Goal: Task Accomplishment & Management: Complete application form

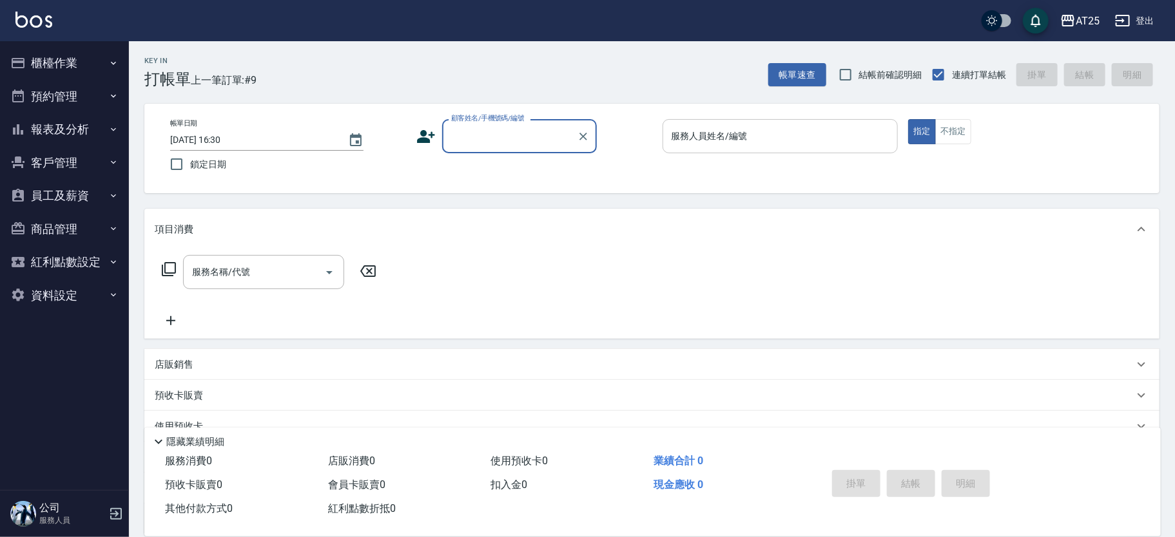
click at [775, 123] on div "服務人員姓名/編號" at bounding box center [781, 136] width 236 height 34
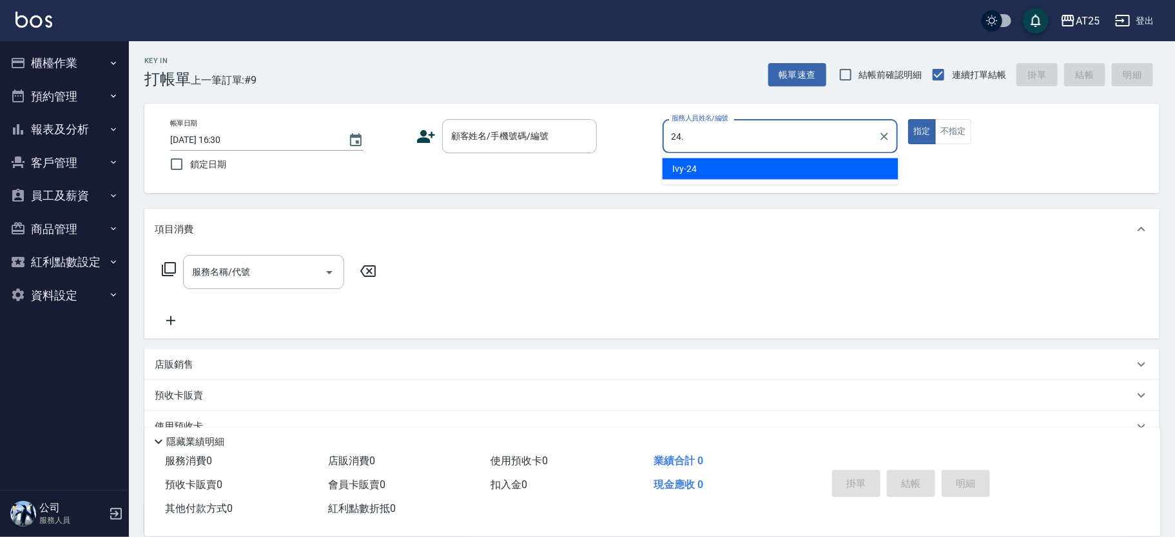
type input "24."
click at [908, 119] on button "指定" at bounding box center [922, 131] width 28 height 25
type button "true"
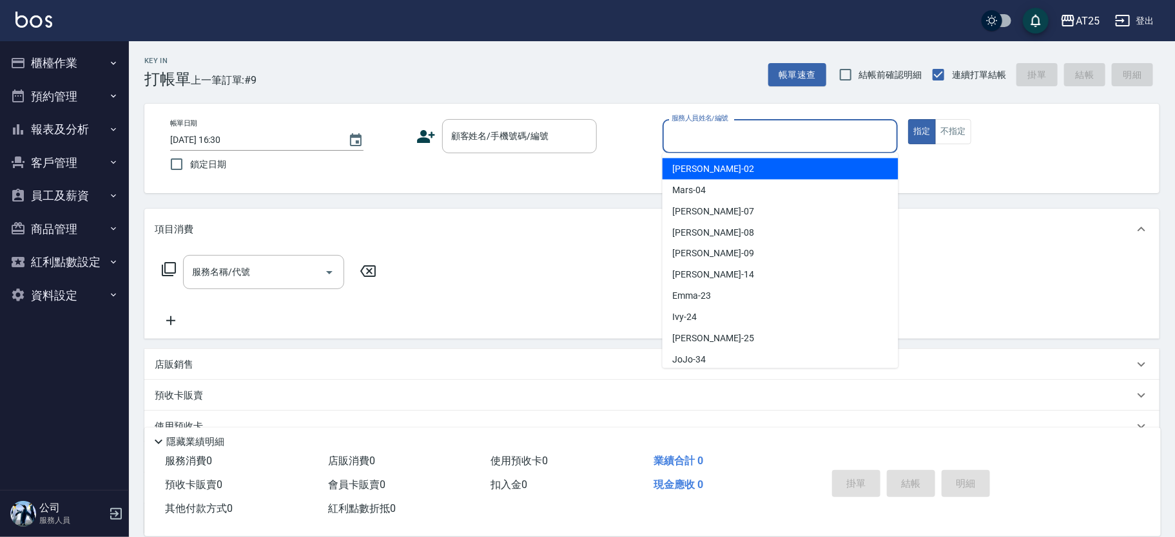
click at [709, 127] on div "服務人員姓名/編號 服務人員姓名/編號" at bounding box center [781, 136] width 236 height 34
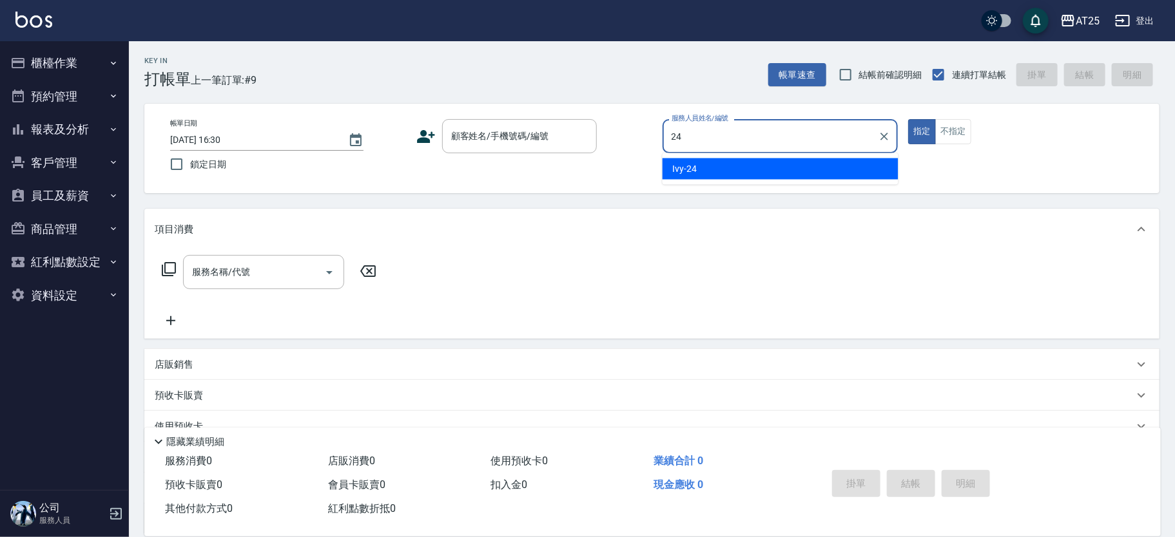
type input "Ivy-24"
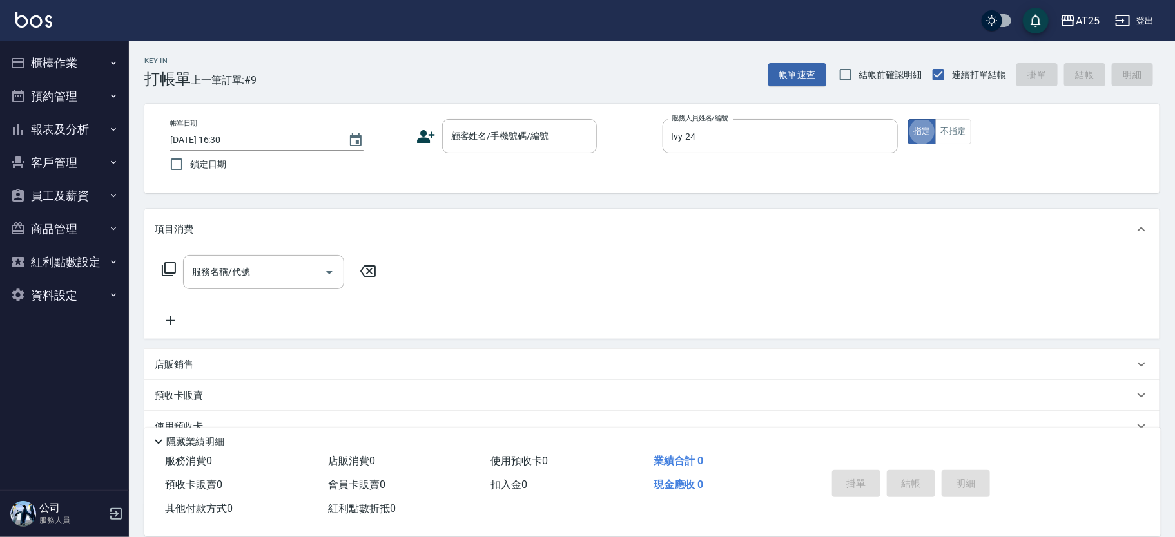
click at [502, 157] on div "帳單日期 [DATE] 16:30 鎖定日期 顧客姓名/手機號碼/編號 顧客姓名/手機號碼/編號 服務人員姓名/編號 [PERSON_NAME]-24 服務人…" at bounding box center [652, 148] width 984 height 59
click at [521, 147] on input "顧客姓名/手機號碼/編號" at bounding box center [510, 136] width 124 height 23
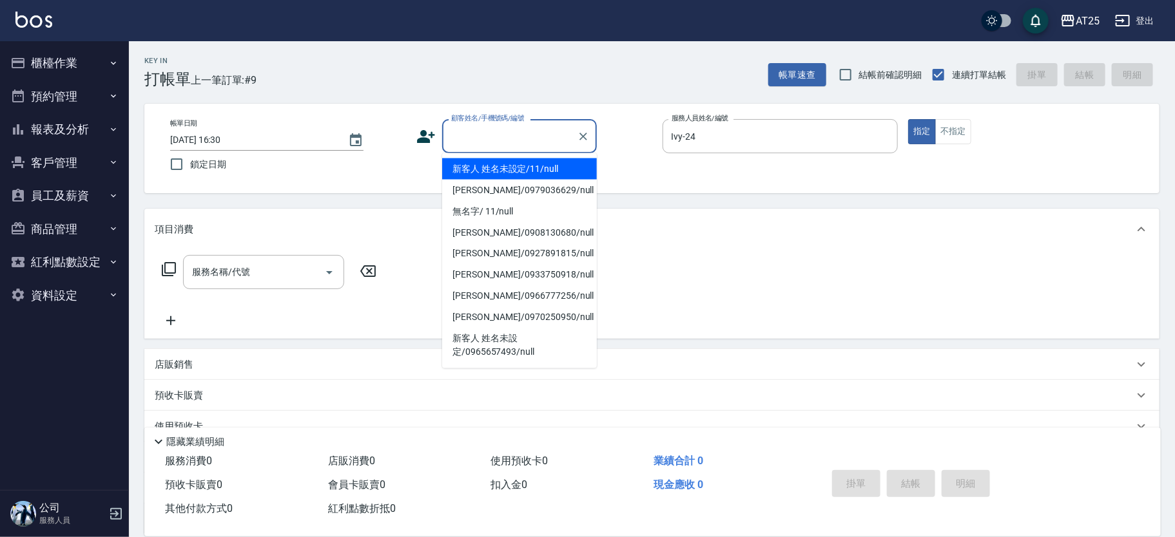
click at [511, 165] on li "新客人 姓名未設定/11/null" at bounding box center [519, 169] width 155 height 21
type input "新客人 姓名未設定/11/null"
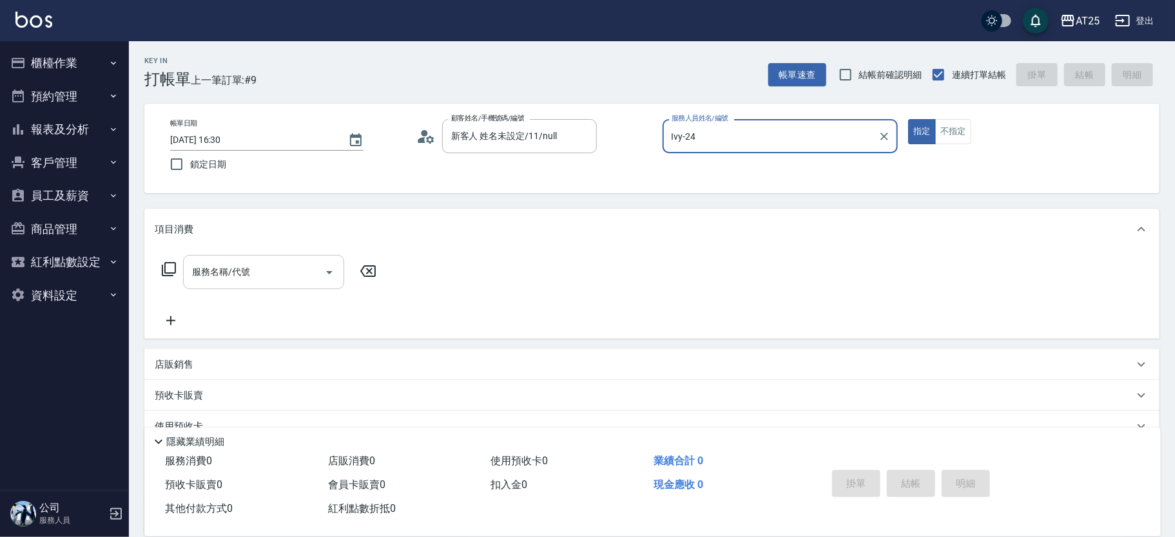
drag, startPoint x: 302, startPoint y: 266, endPoint x: 296, endPoint y: 269, distance: 7.0
click at [301, 267] on input "服務名稱/代號" at bounding box center [254, 272] width 130 height 23
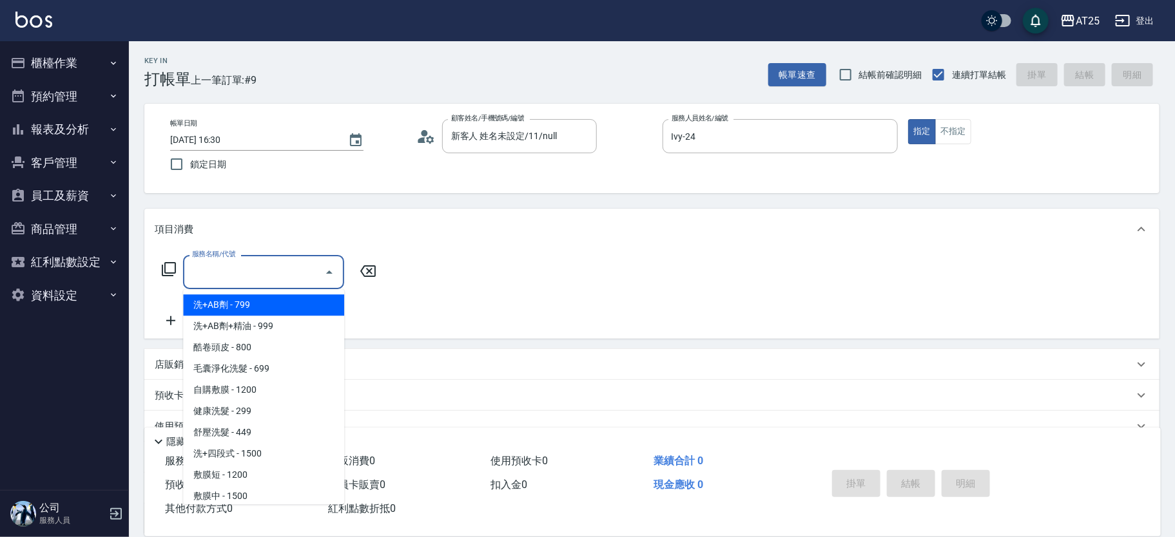
type input "5"
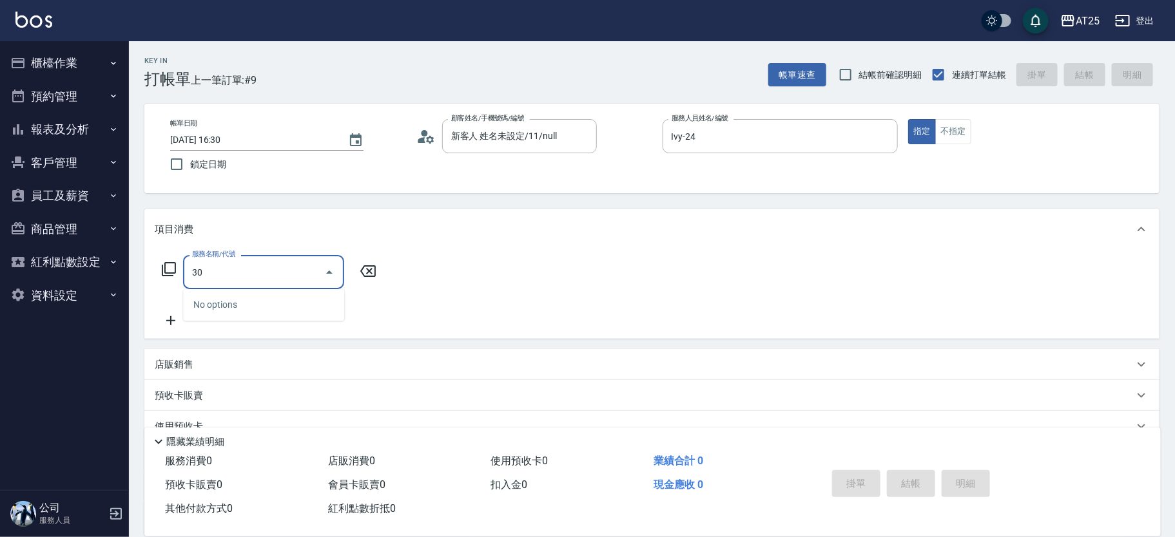
type input "301"
type input "150"
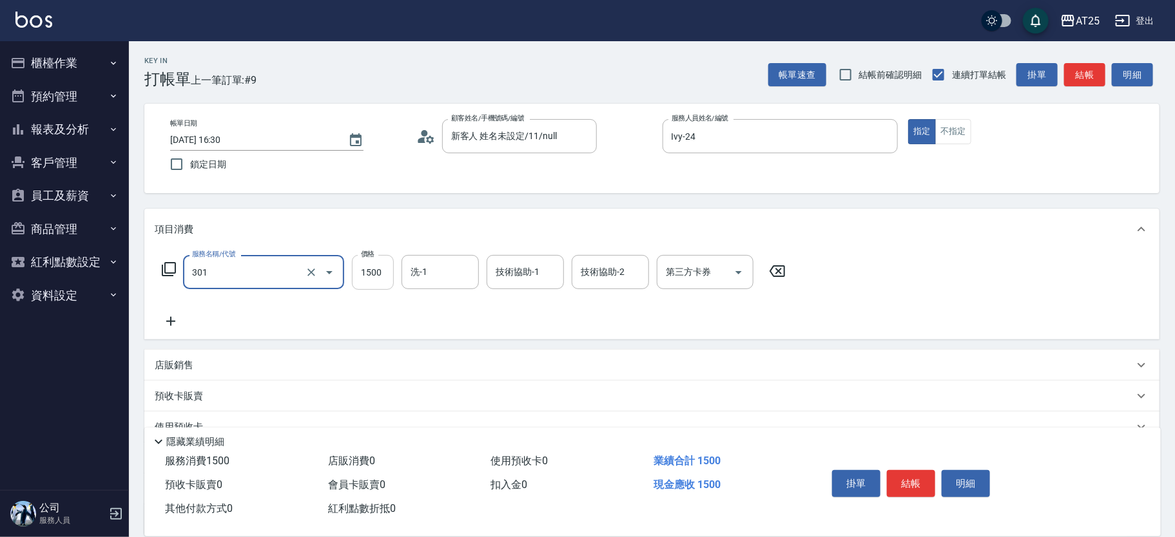
type input "燙髮(301)"
click at [383, 281] on input "1500" at bounding box center [373, 272] width 42 height 35
type input "0"
type input "30"
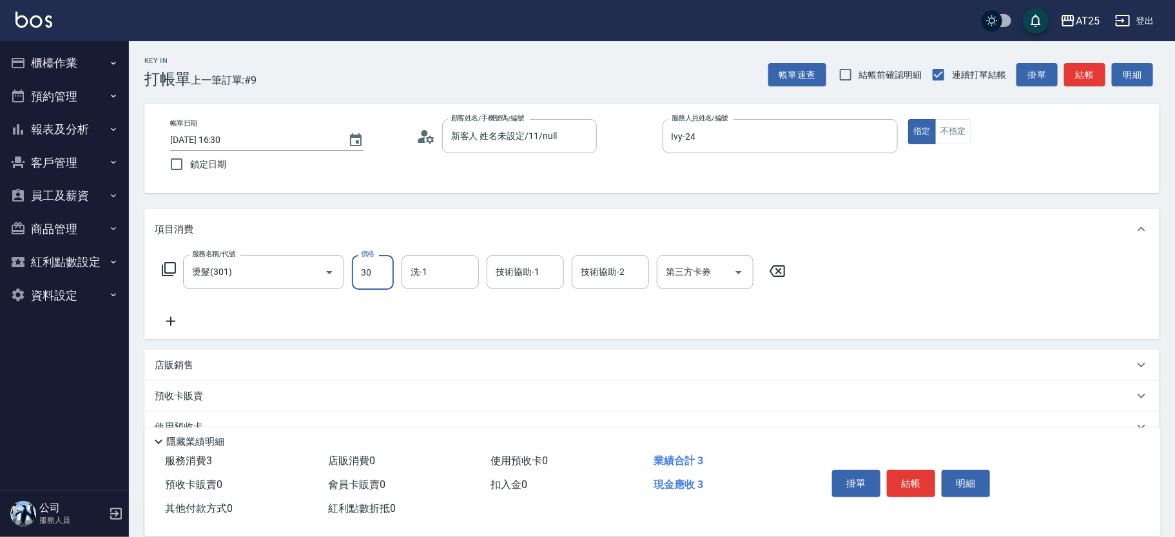
type input "301"
type input "0"
type input "1"
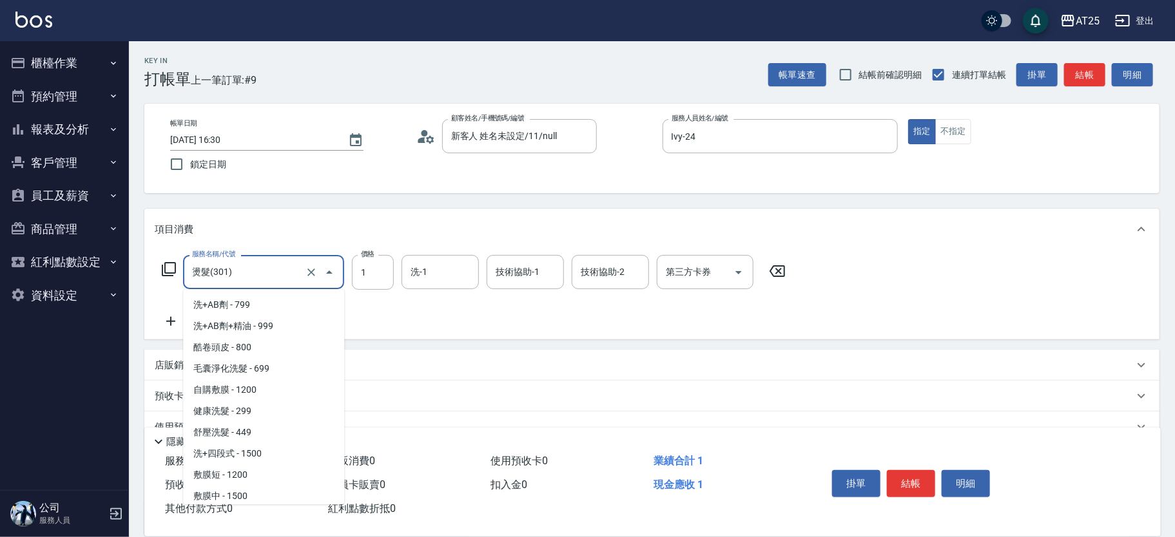
drag, startPoint x: 271, startPoint y: 280, endPoint x: 202, endPoint y: 289, distance: 70.2
click at [194, 279] on input "燙髮(301)" at bounding box center [245, 272] width 113 height 23
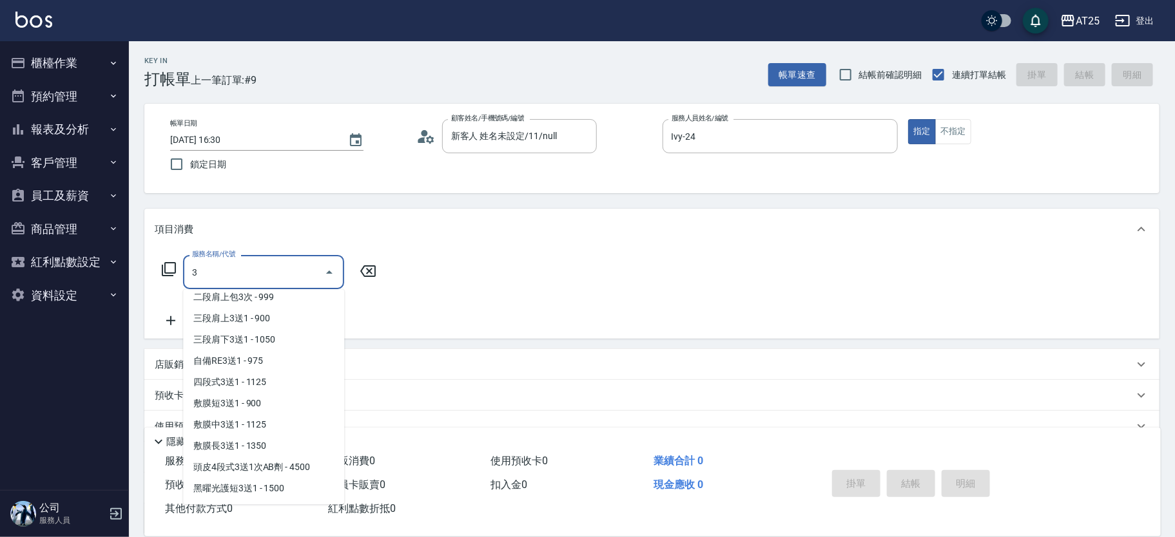
scroll to position [5, 0]
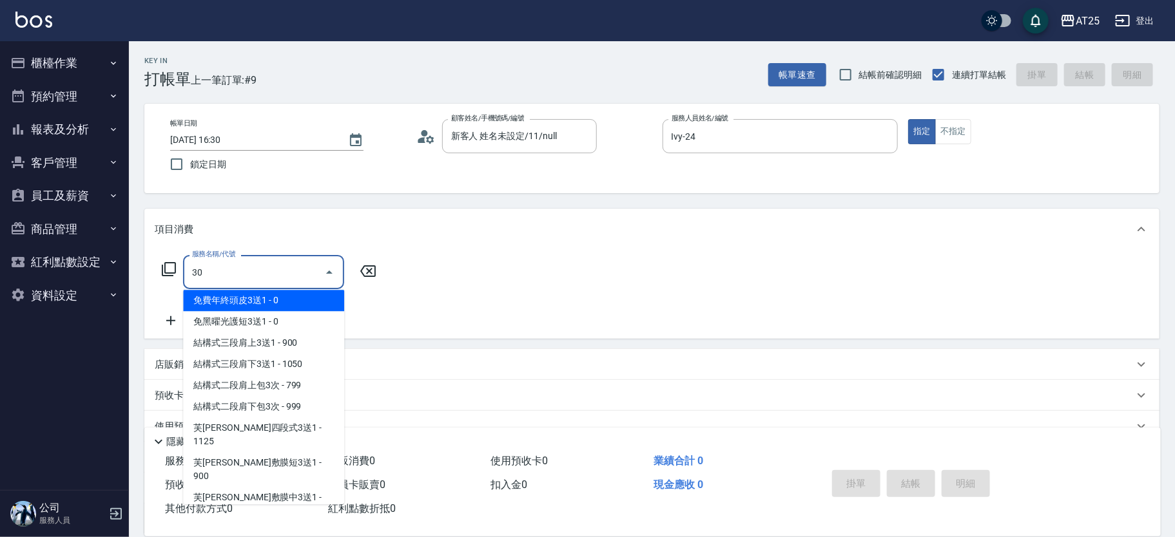
type input "303"
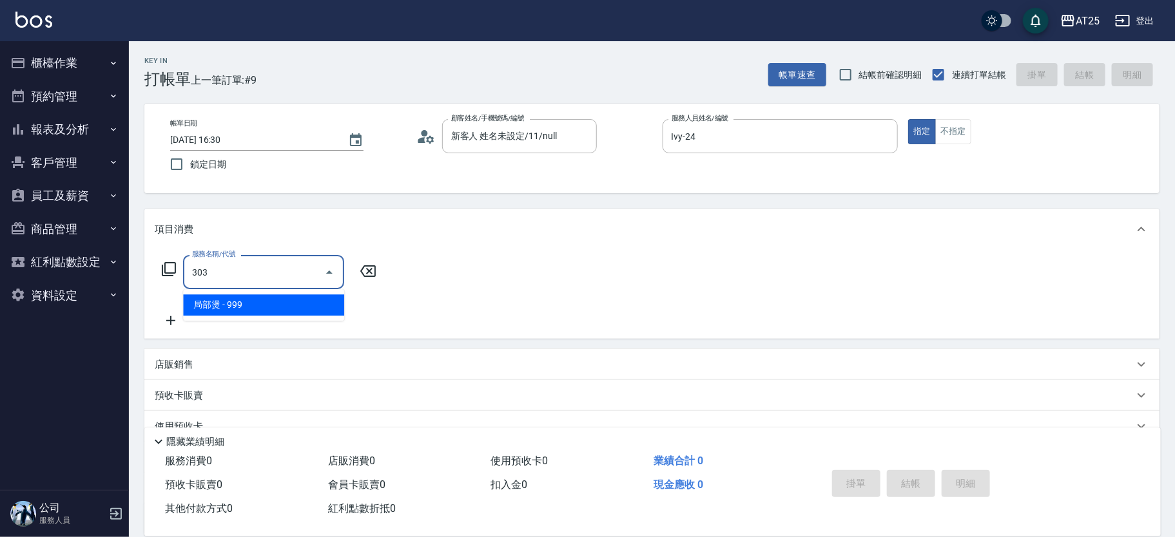
click at [287, 305] on span "局部燙 - 999" at bounding box center [263, 305] width 161 height 21
type input "90"
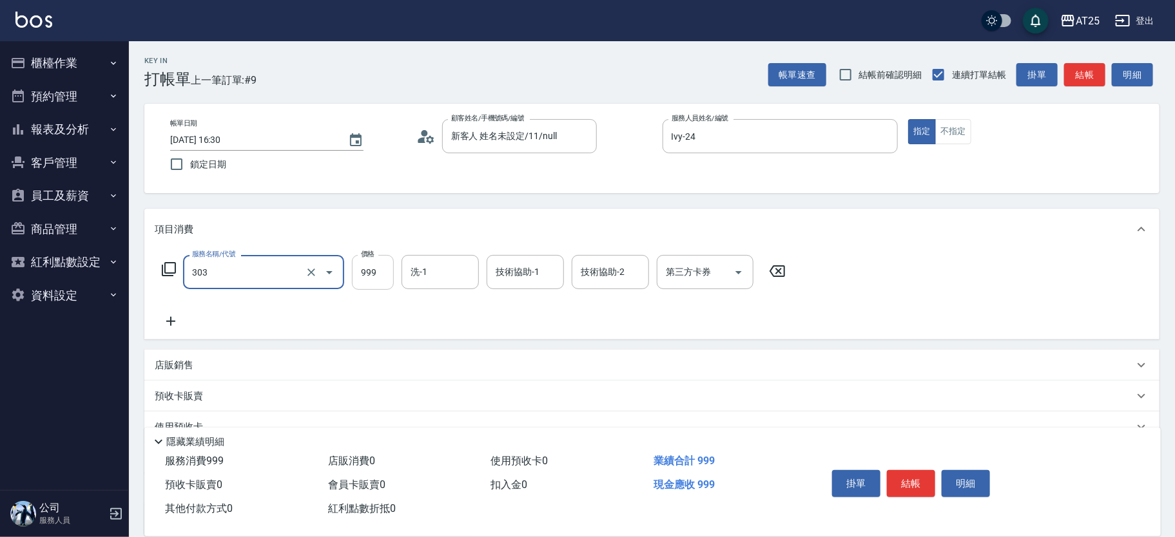
type input "局部燙(303)"
click at [362, 264] on input "999" at bounding box center [373, 272] width 42 height 35
type input "0"
type input "1896"
type input "180"
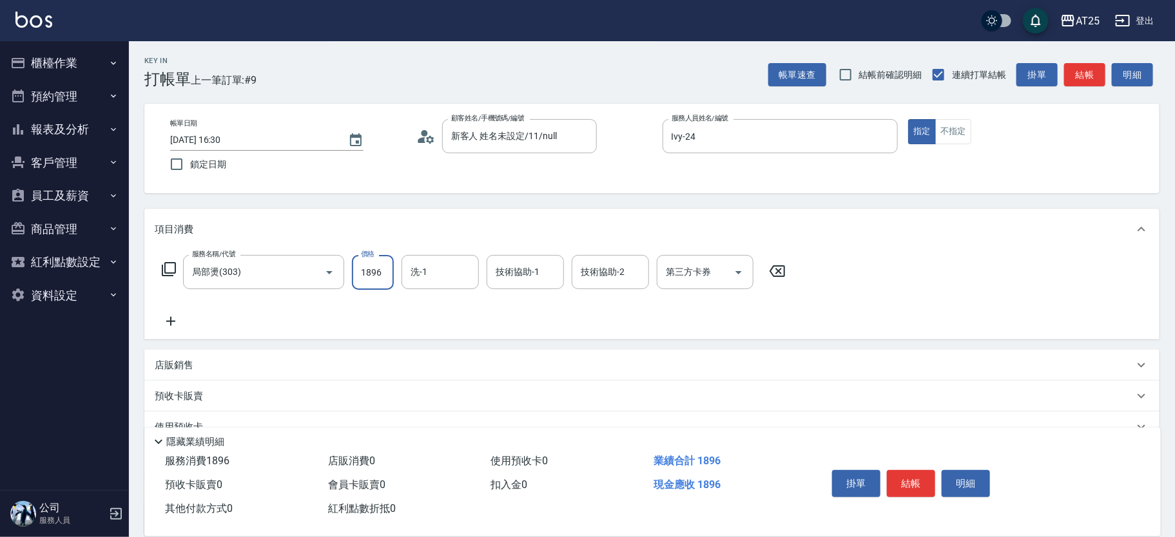
type input "18969"
type input "180"
type input "1896"
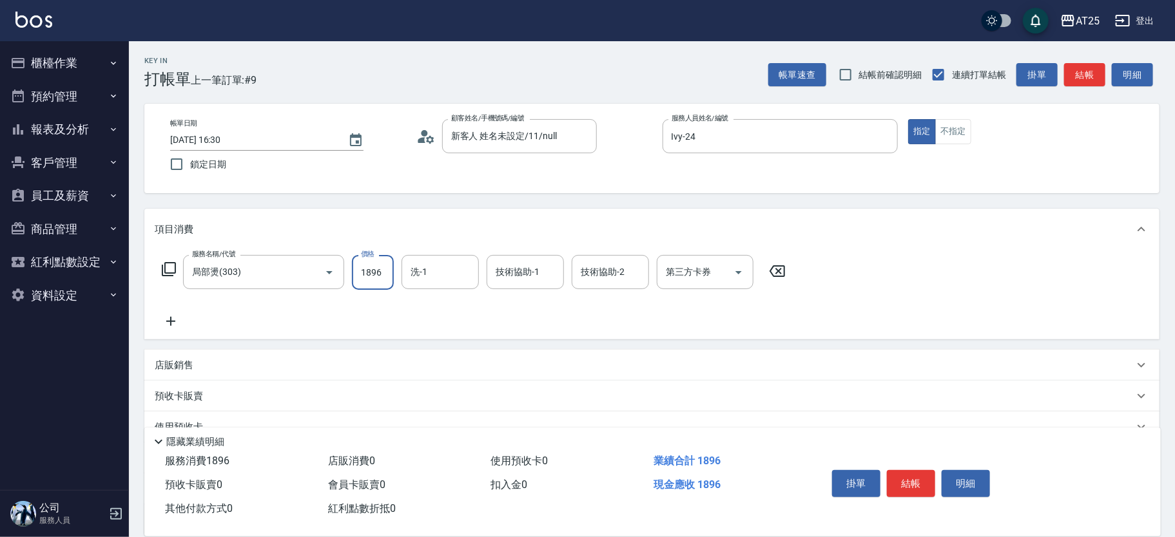
type input "10"
type input "189"
type input "180"
type input "1899"
click at [185, 317] on icon at bounding box center [171, 321] width 32 height 15
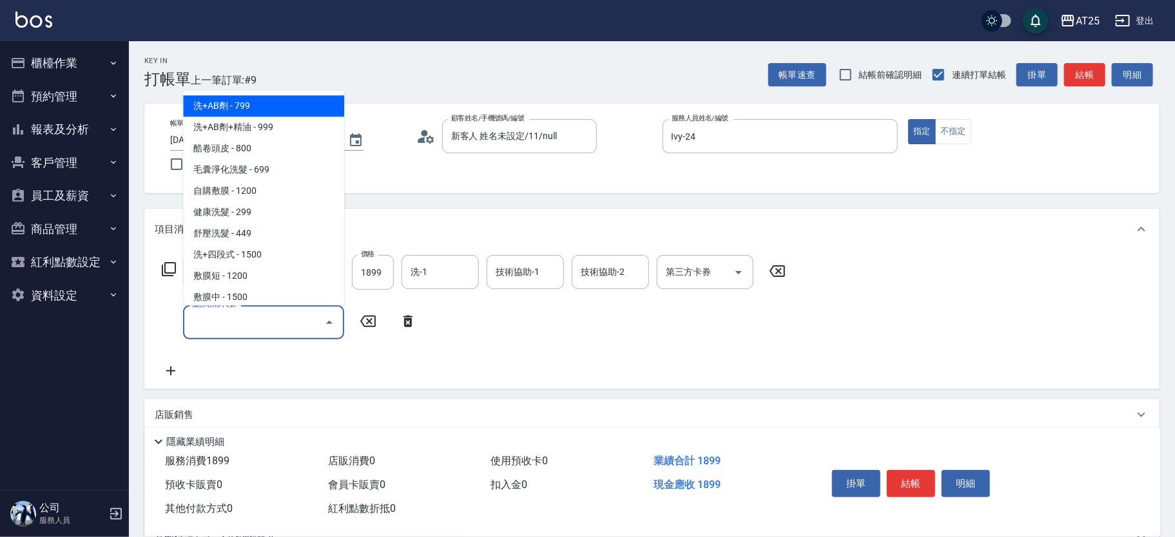
click at [242, 329] on input "服務名稱/代號" at bounding box center [254, 322] width 130 height 23
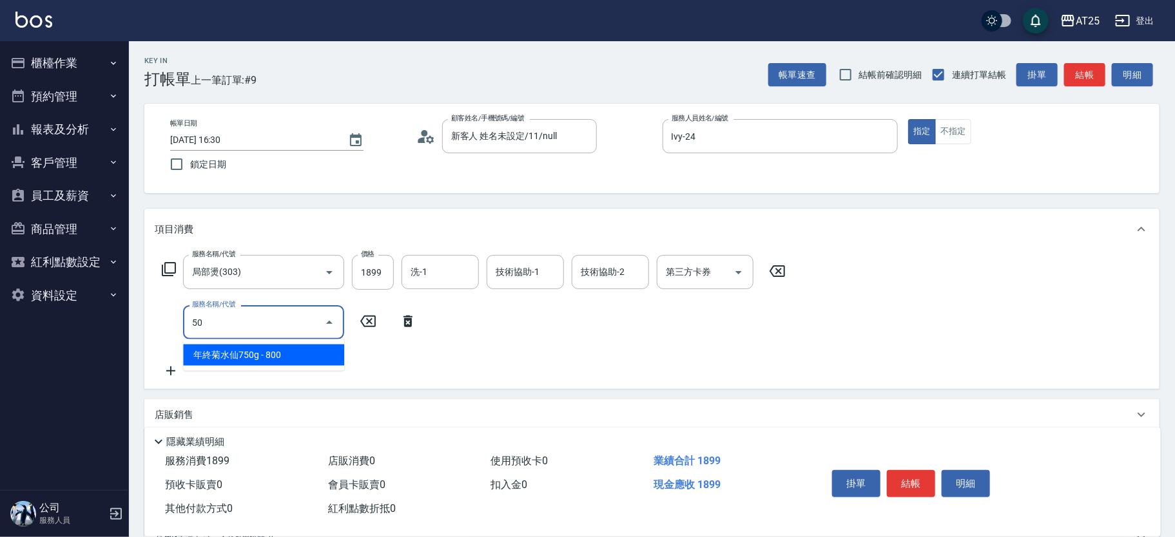
type input "501"
click at [266, 351] on span "染髮 - 1000" at bounding box center [263, 355] width 161 height 21
type input "280"
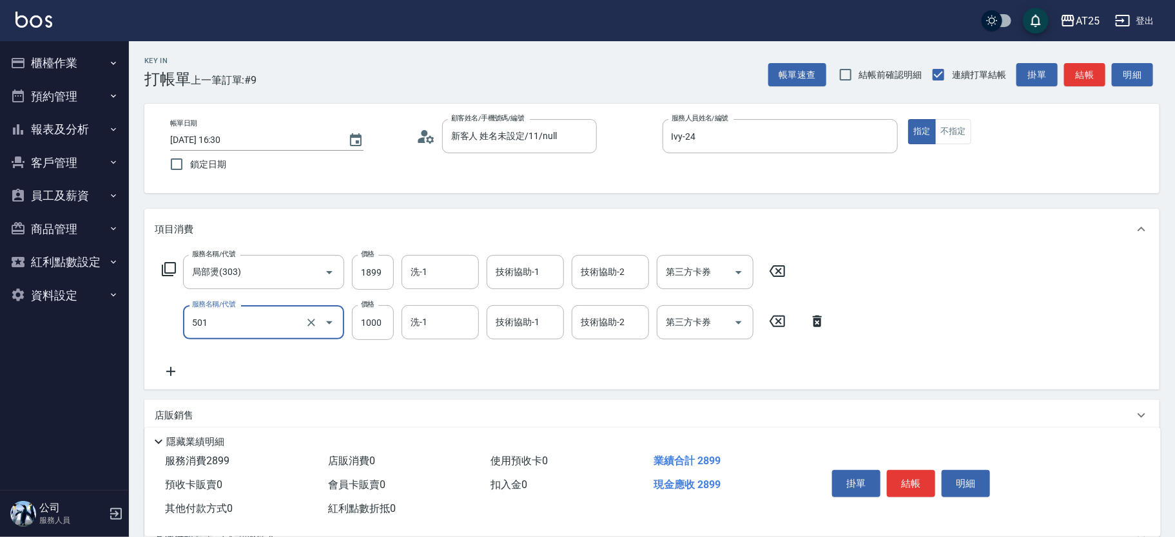
type input "染髮(501)"
click at [161, 371] on icon at bounding box center [171, 371] width 32 height 15
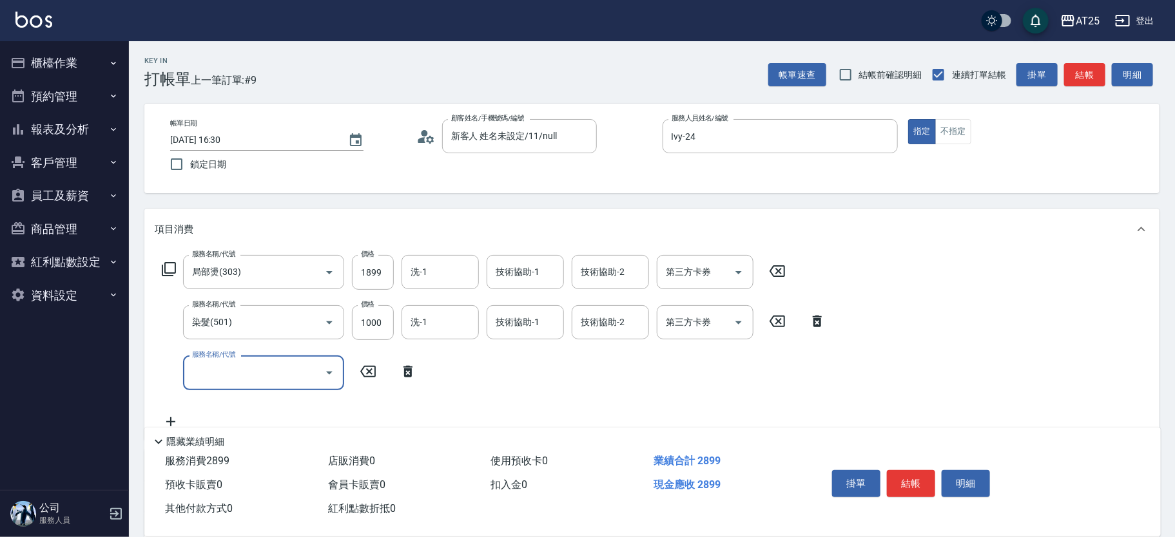
click at [230, 372] on input "服務名稱/代號" at bounding box center [254, 373] width 130 height 23
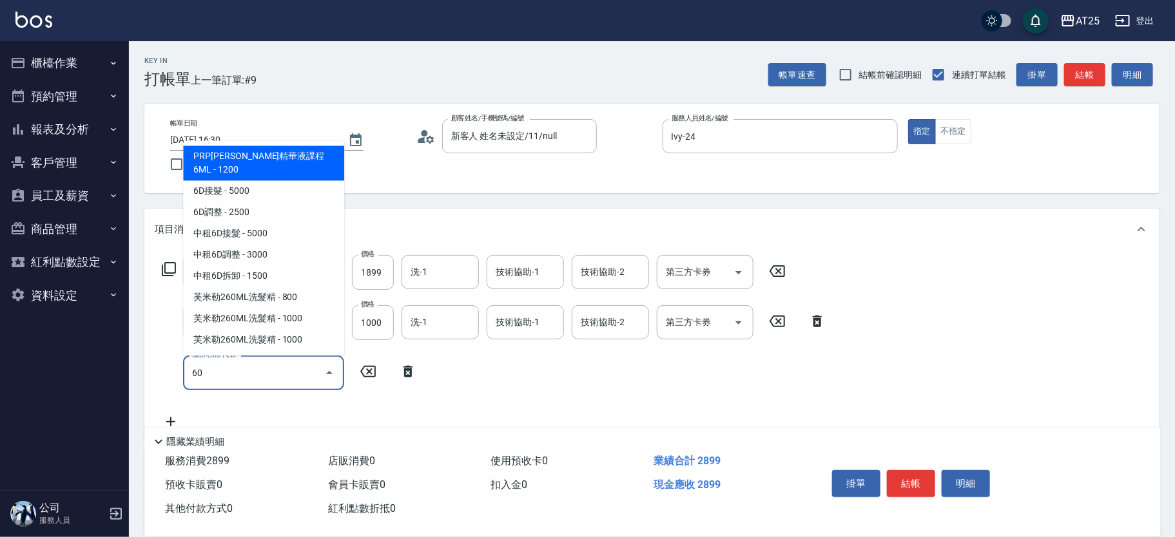
type input "601"
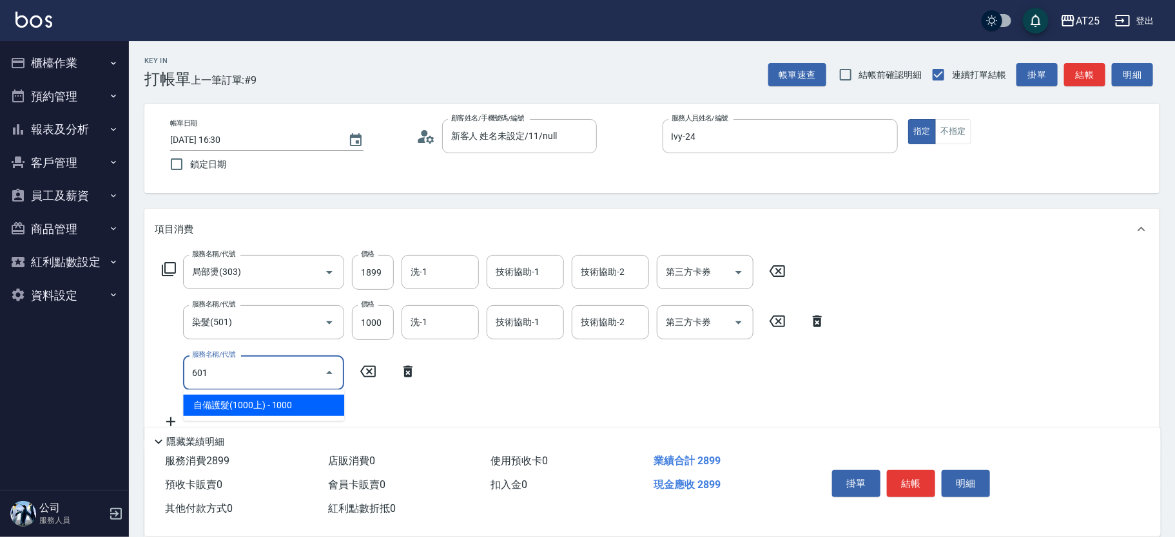
click at [258, 391] on ul "自備護髮(1000上) - 1000" at bounding box center [263, 406] width 161 height 32
click at [285, 407] on span "自備護髮(1000上) - 1000" at bounding box center [263, 405] width 161 height 21
type input "380"
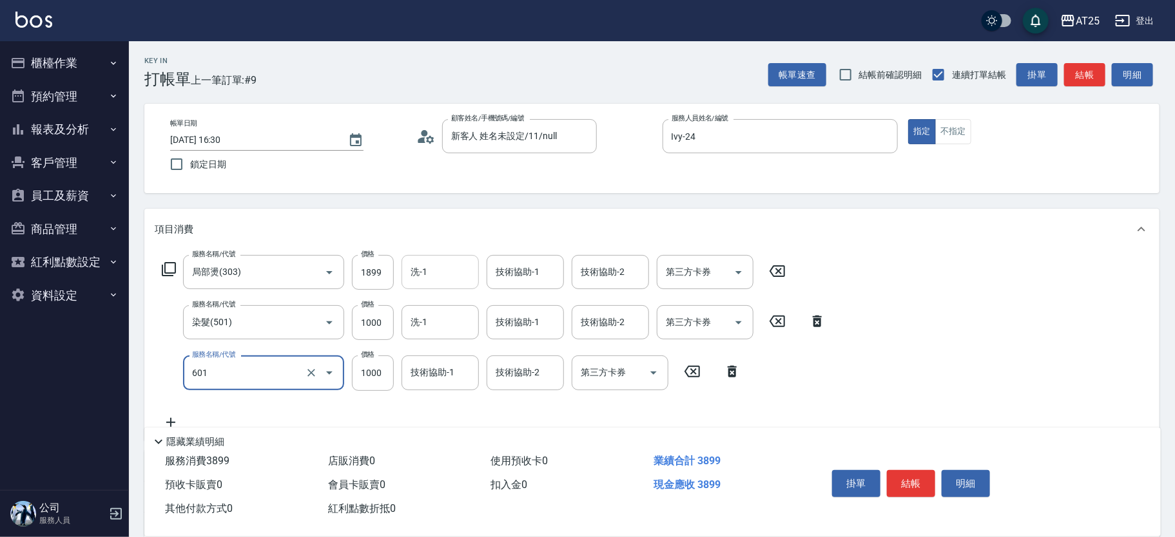
type input "自備護髮(1000上)(601)"
click at [421, 268] on div "洗-1 洗-1" at bounding box center [440, 272] width 77 height 34
type input "小曼-82"
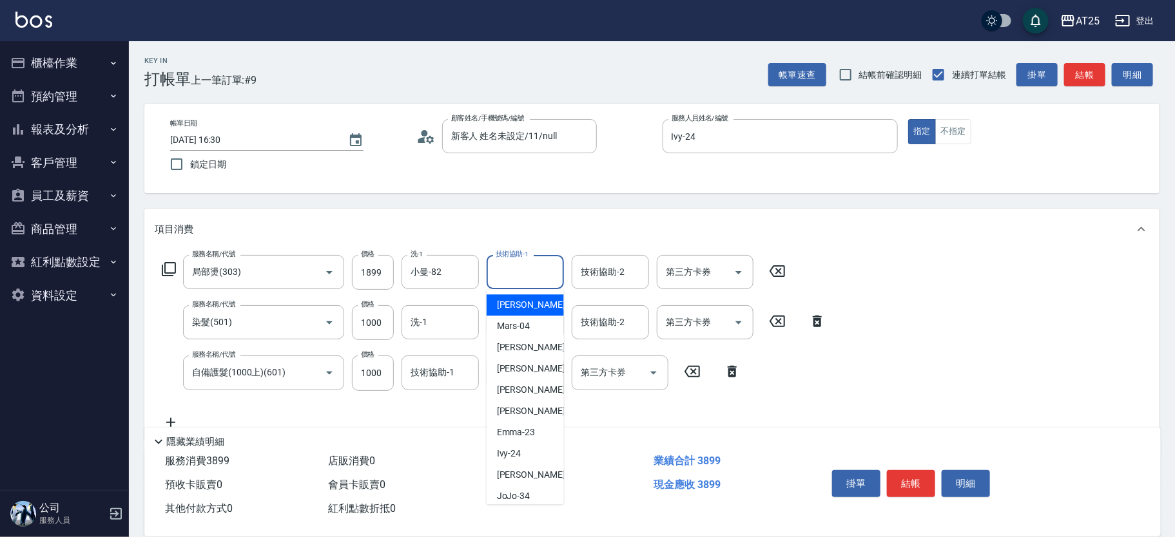
click at [516, 273] on input "技術協助-1" at bounding box center [525, 272] width 66 height 23
click at [507, 300] on span "小曼 -82" at bounding box center [537, 305] width 81 height 14
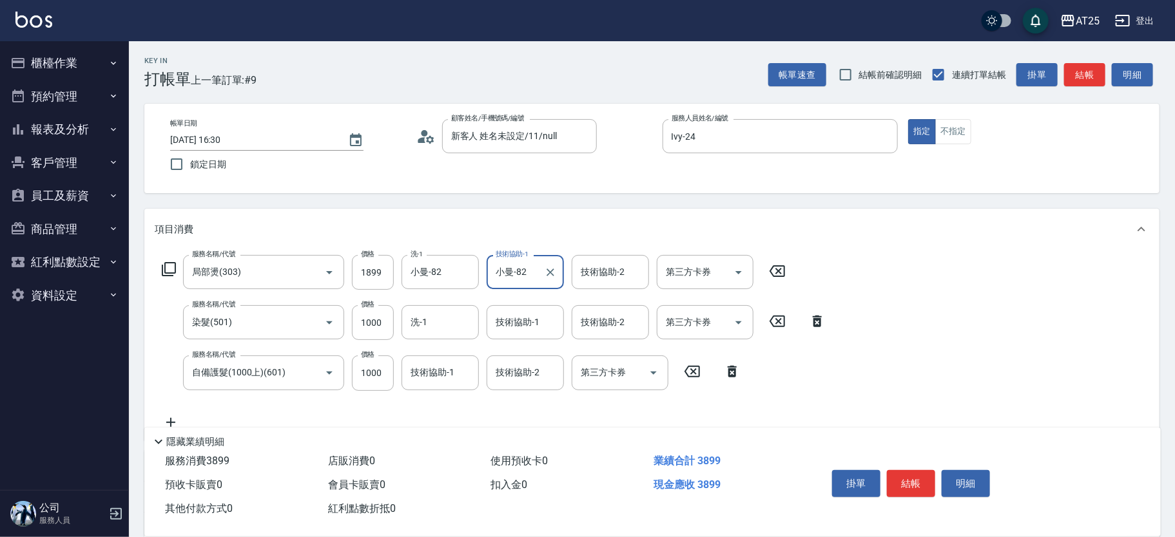
type input "小曼-82"
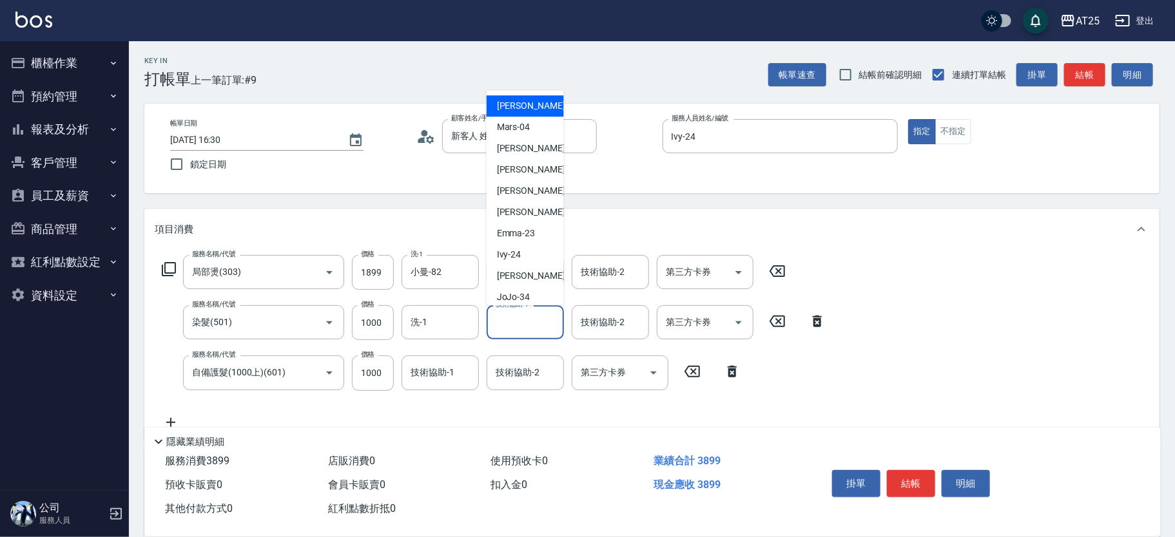
click at [510, 321] on input "技術協助-1" at bounding box center [525, 322] width 66 height 23
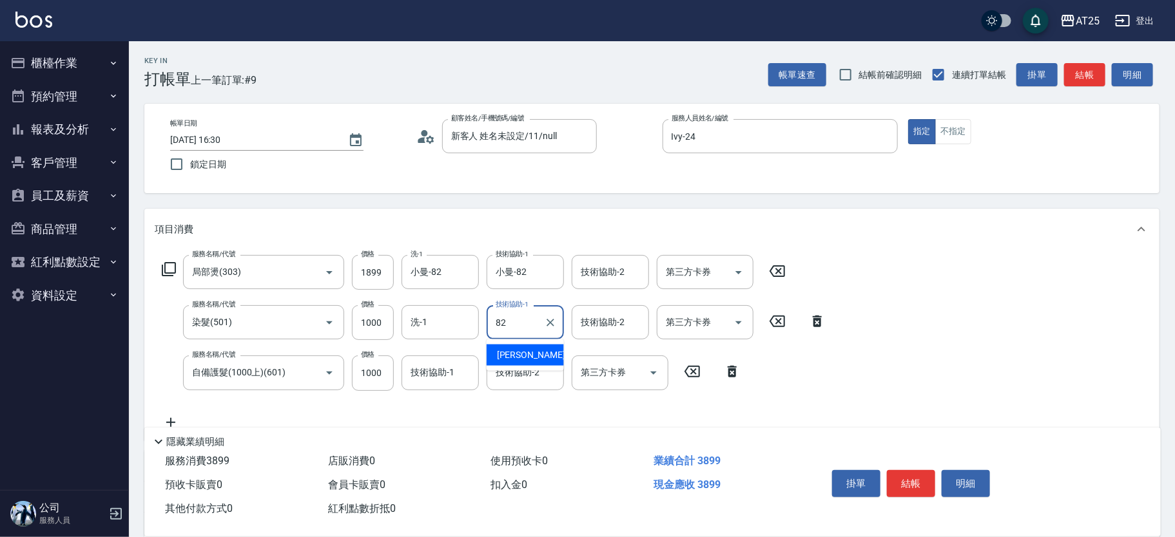
click at [510, 348] on div "小曼 -82" at bounding box center [525, 355] width 77 height 21
type input "小曼-82"
click at [511, 374] on input "技術協助-2" at bounding box center [525, 373] width 66 height 23
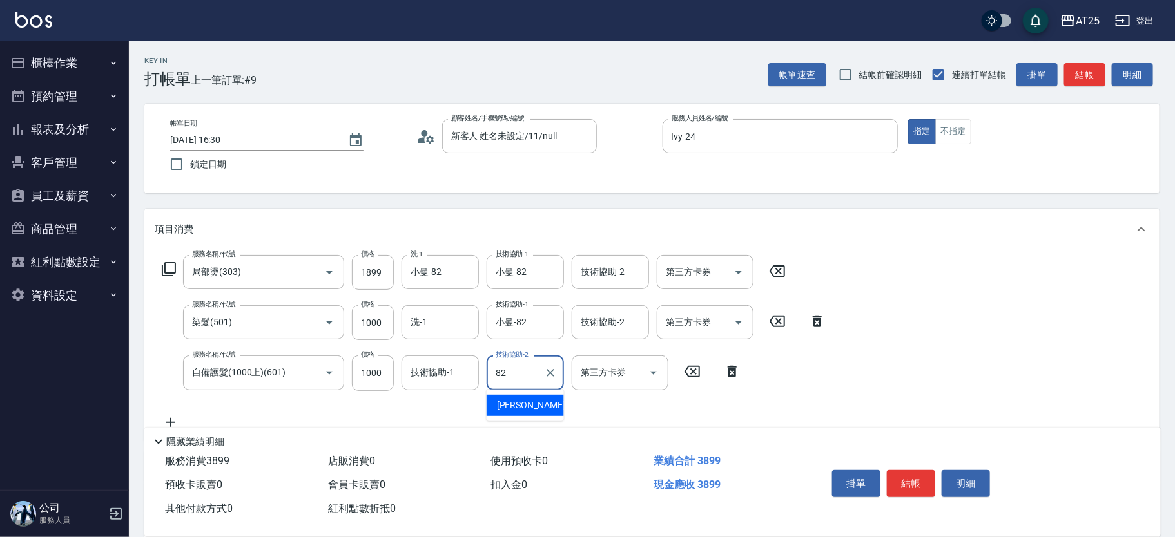
click at [508, 397] on div "小曼 -82" at bounding box center [525, 405] width 77 height 21
type input "小曼-82"
click at [903, 483] on button "結帳" at bounding box center [911, 483] width 48 height 27
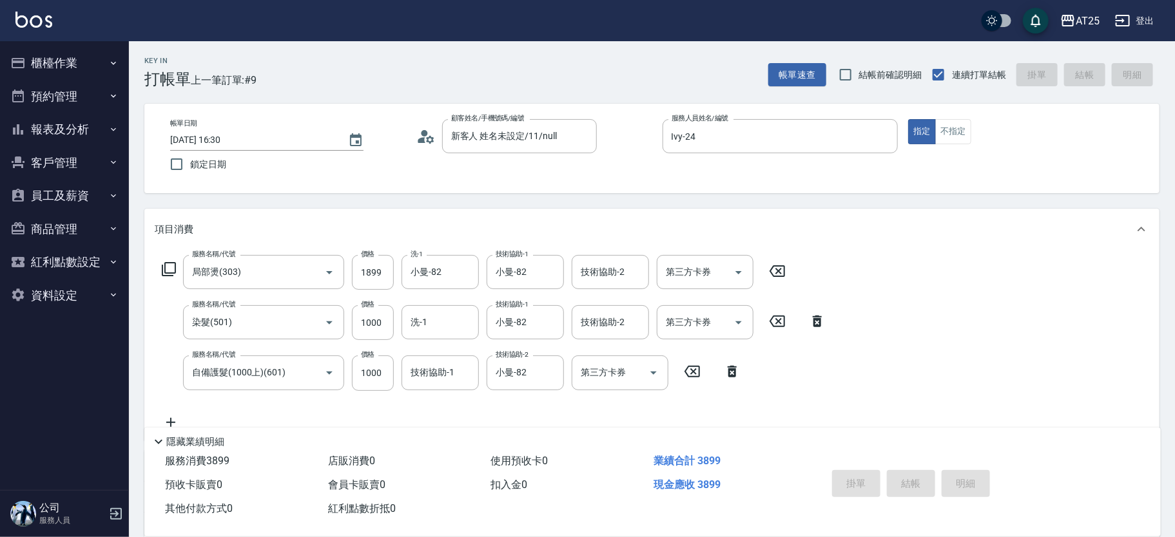
type input "[DATE] 16:31"
type input "0"
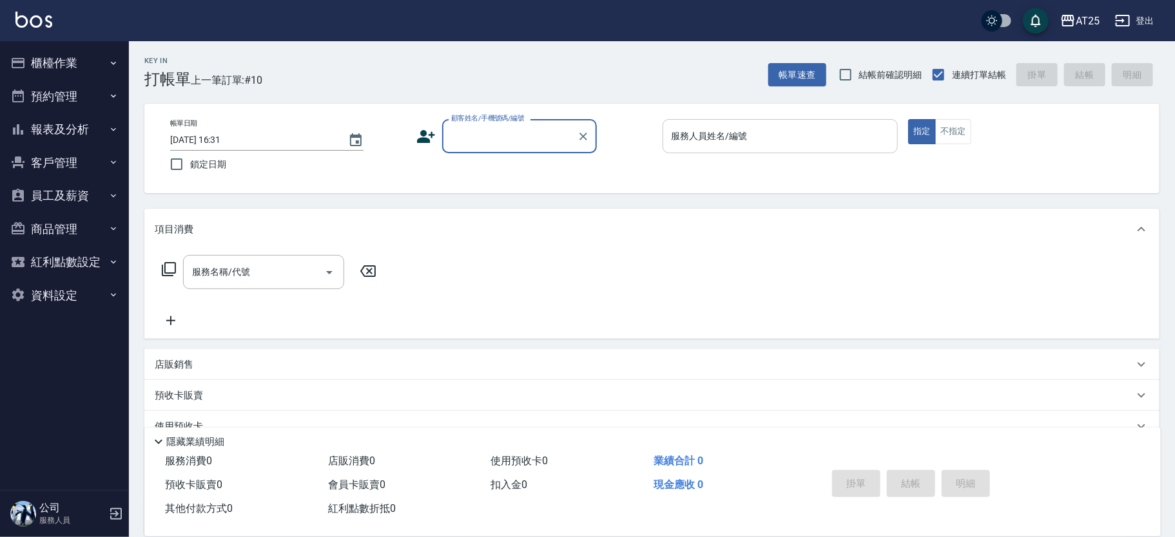
click at [717, 119] on div "服務人員姓名/編號" at bounding box center [781, 136] width 236 height 34
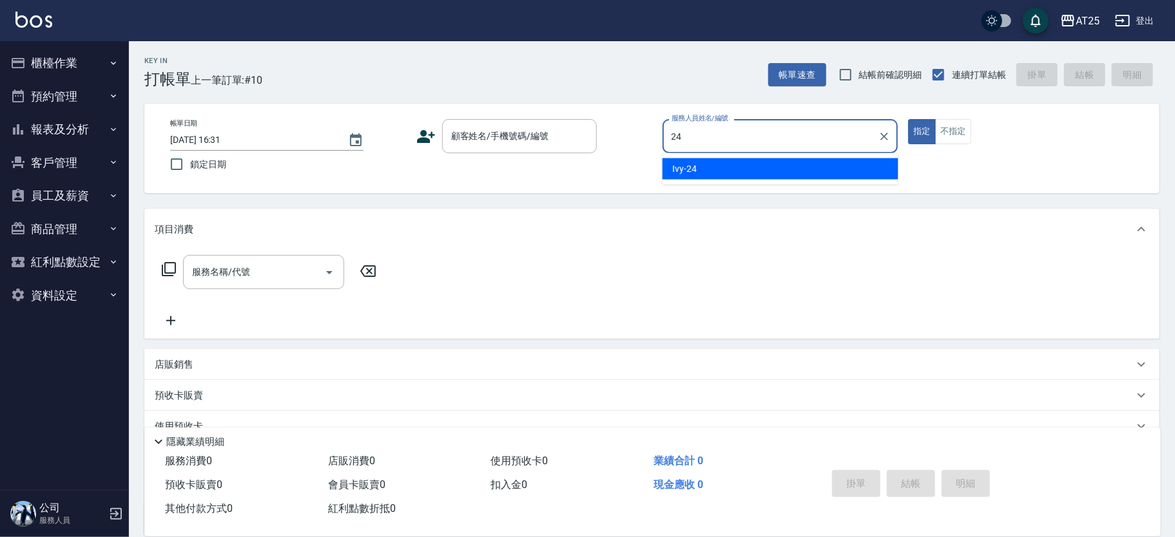
type input "Ivy-24"
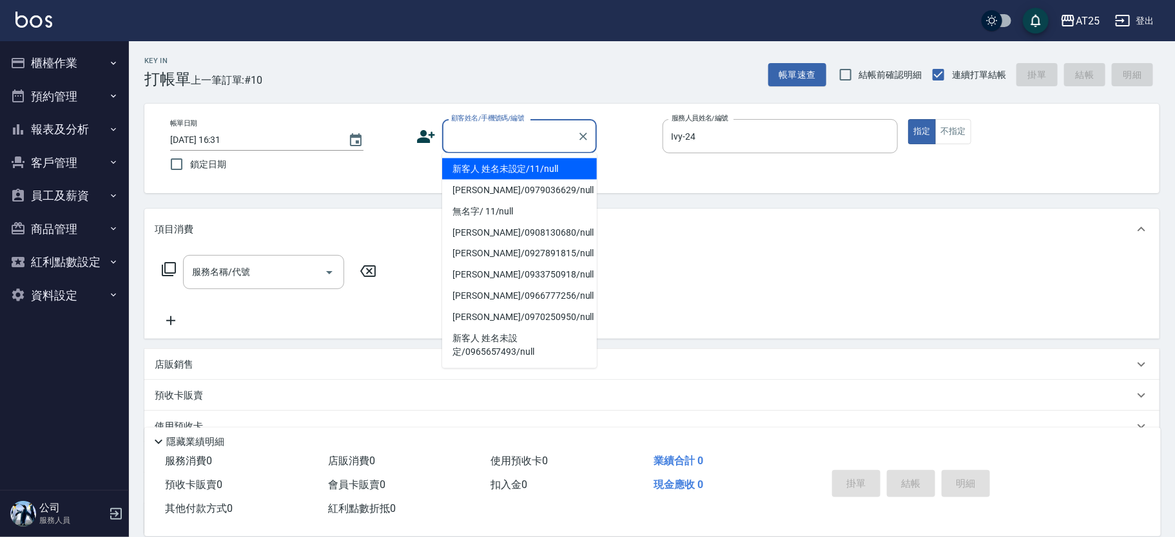
click at [562, 135] on input "顧客姓名/手機號碼/編號" at bounding box center [510, 136] width 124 height 23
drag, startPoint x: 549, startPoint y: 160, endPoint x: 547, endPoint y: 168, distance: 8.6
click at [547, 166] on li "新客人 姓名未設定/11/null" at bounding box center [519, 169] width 155 height 21
type input "新客人 姓名未設定/11/null"
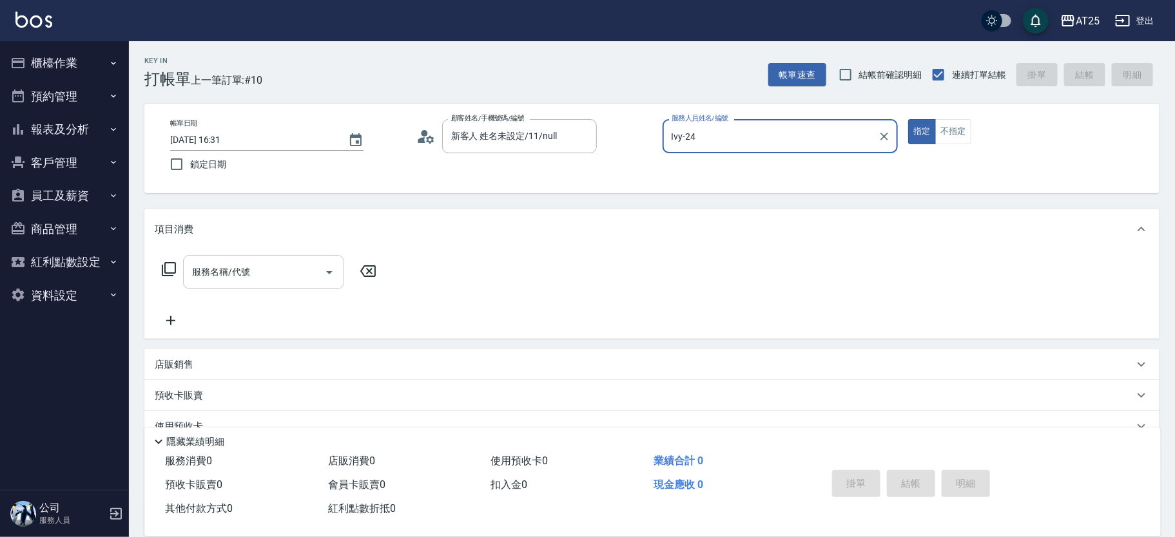
click at [257, 271] on input "服務名稱/代號" at bounding box center [254, 272] width 130 height 23
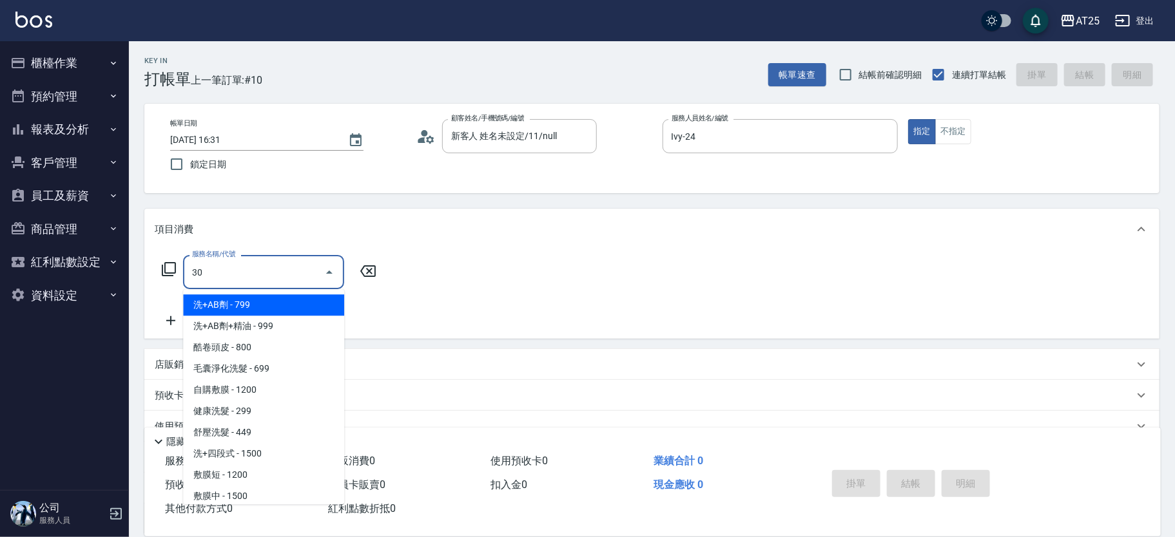
type input "301"
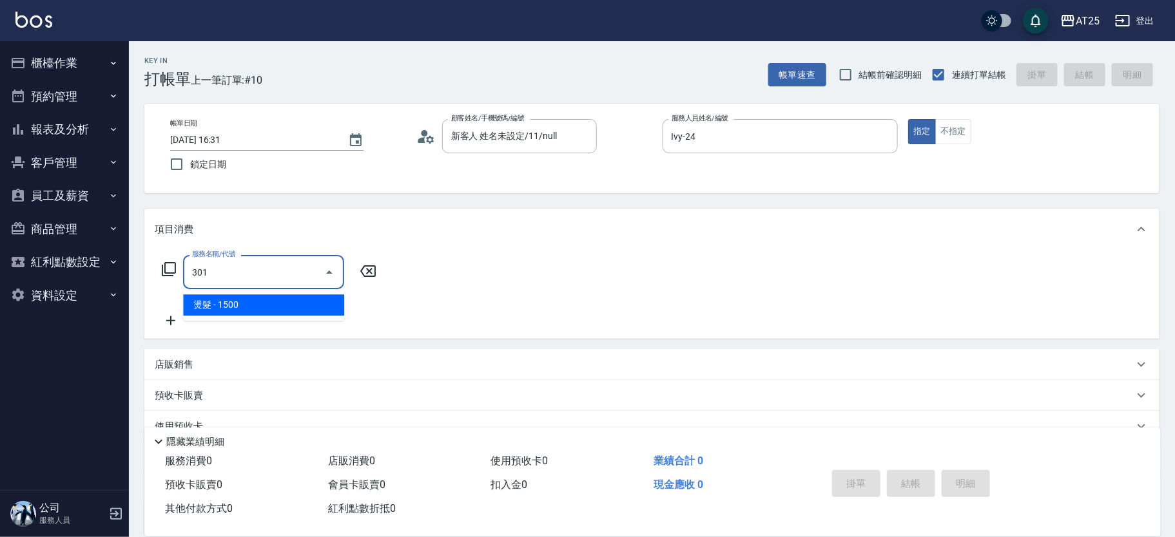
click at [227, 309] on span "燙髮 - 1500" at bounding box center [263, 305] width 161 height 21
type input "150"
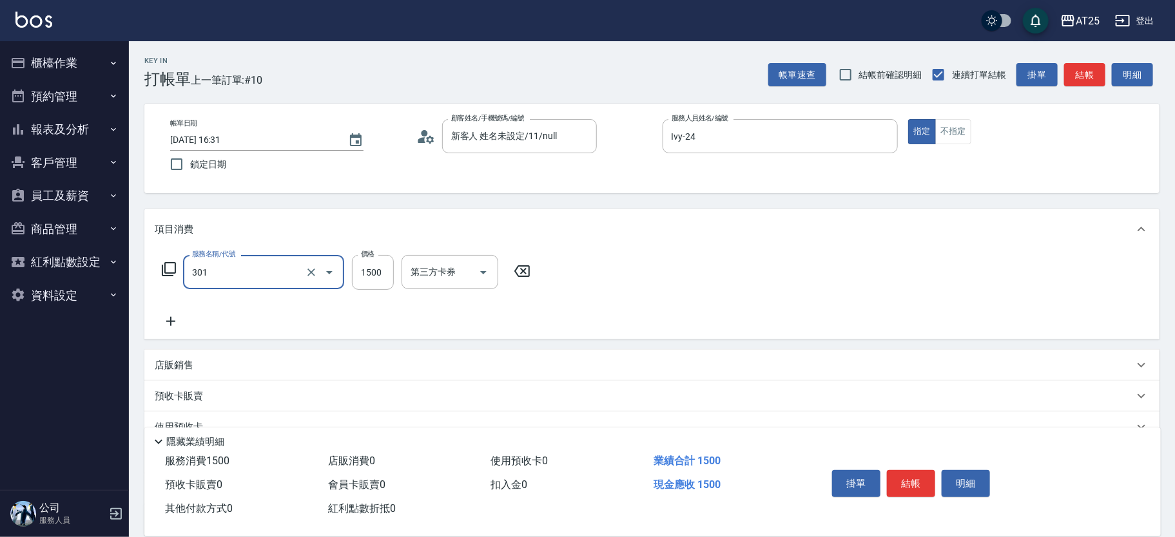
type input "燙髮(301)"
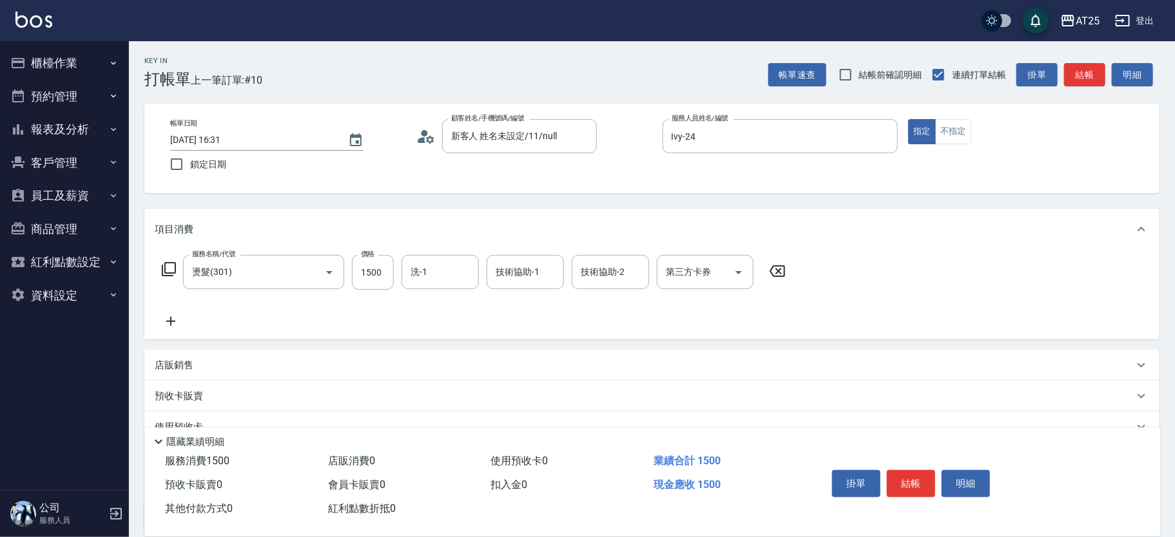
click at [173, 318] on icon at bounding box center [171, 321] width 32 height 15
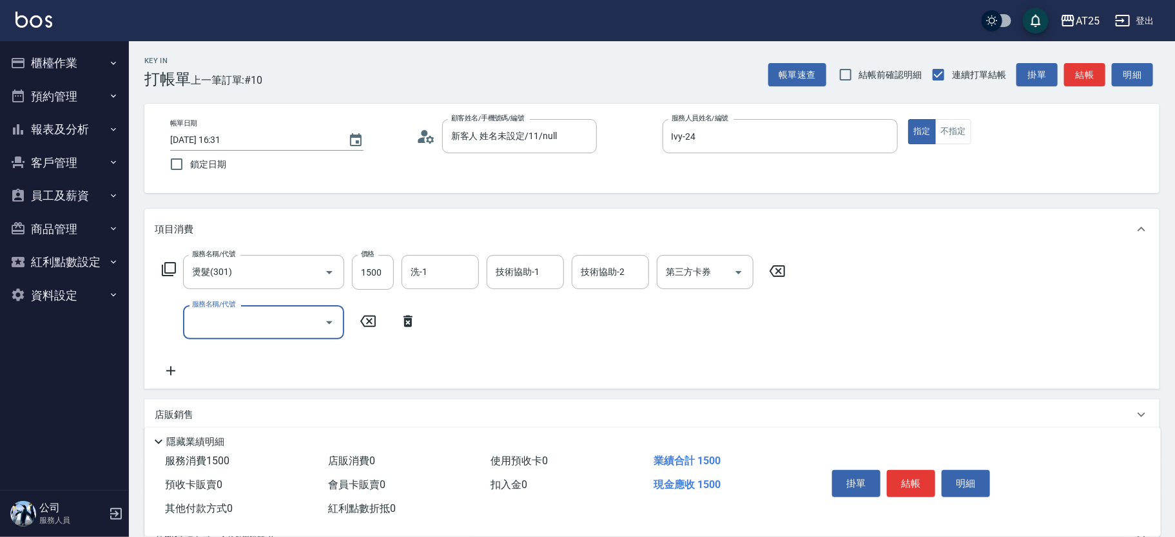
click at [255, 344] on div "服務名稱/代號 燙髮(301) 服務名稱/代號 價格 1500 價格 洗-1 洗-1 技術協助-1 技術協助-1 技術協助-2 技術協助-2 第三方卡券 第三…" at bounding box center [474, 317] width 639 height 124
click at [249, 332] on input "服務名稱/代號" at bounding box center [254, 322] width 130 height 23
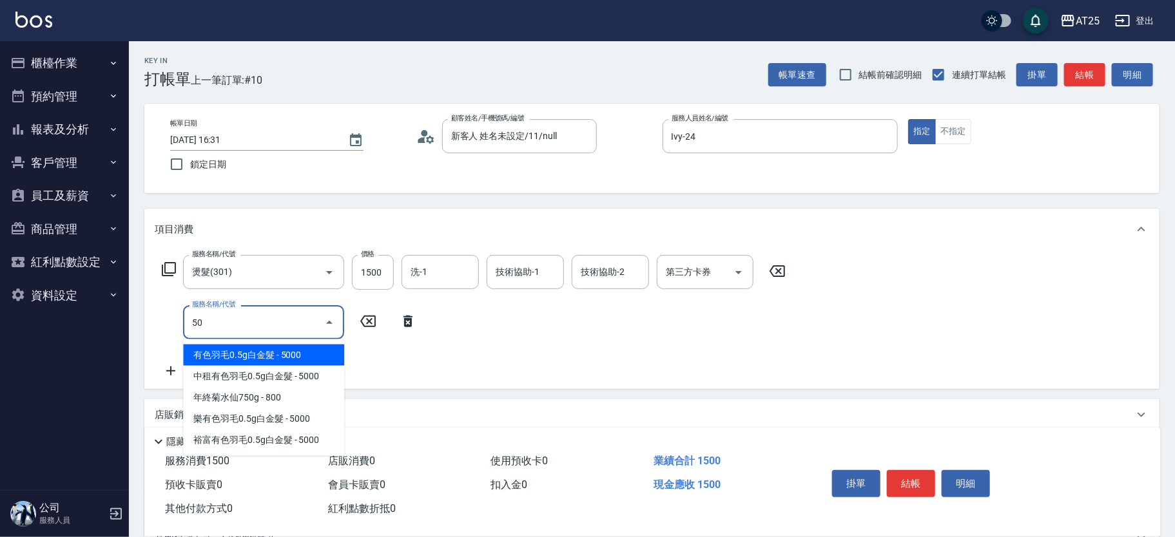
type input "501"
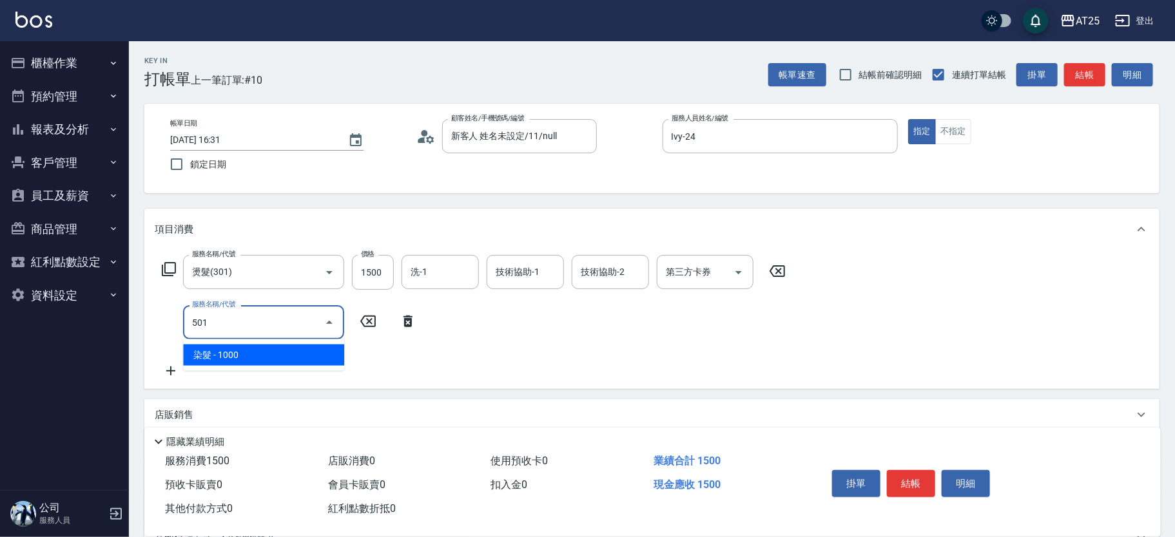
click at [237, 349] on span "染髮 - 1000" at bounding box center [263, 355] width 161 height 21
type input "250"
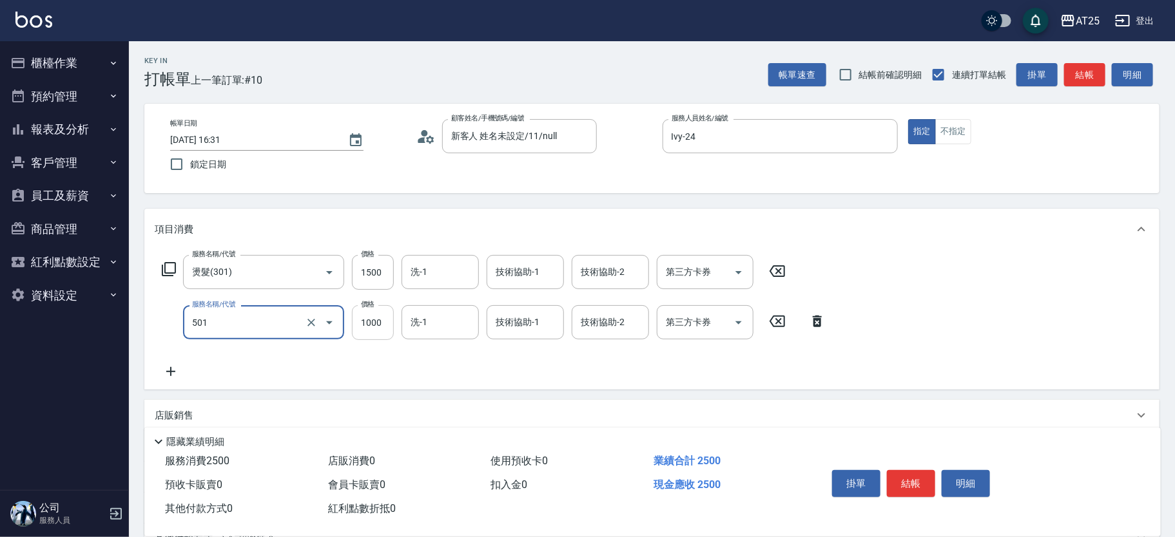
click at [376, 325] on input "1000" at bounding box center [373, 322] width 42 height 35
type input "染髮(501)"
type input "150"
type input "15"
type input "160"
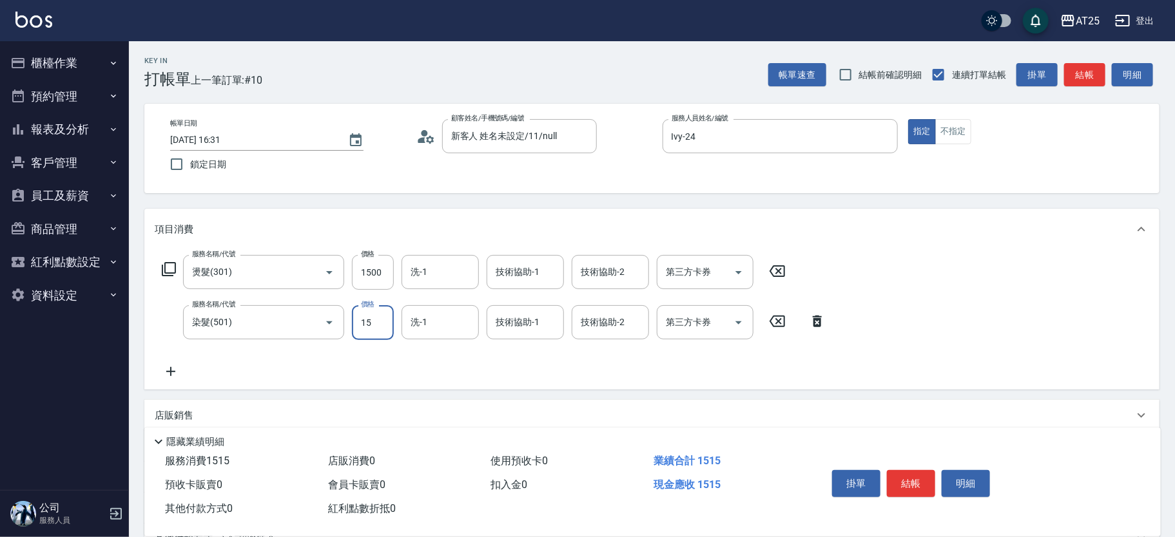
type input "159"
type input "300"
type input "1599"
click at [180, 365] on icon at bounding box center [171, 371] width 32 height 15
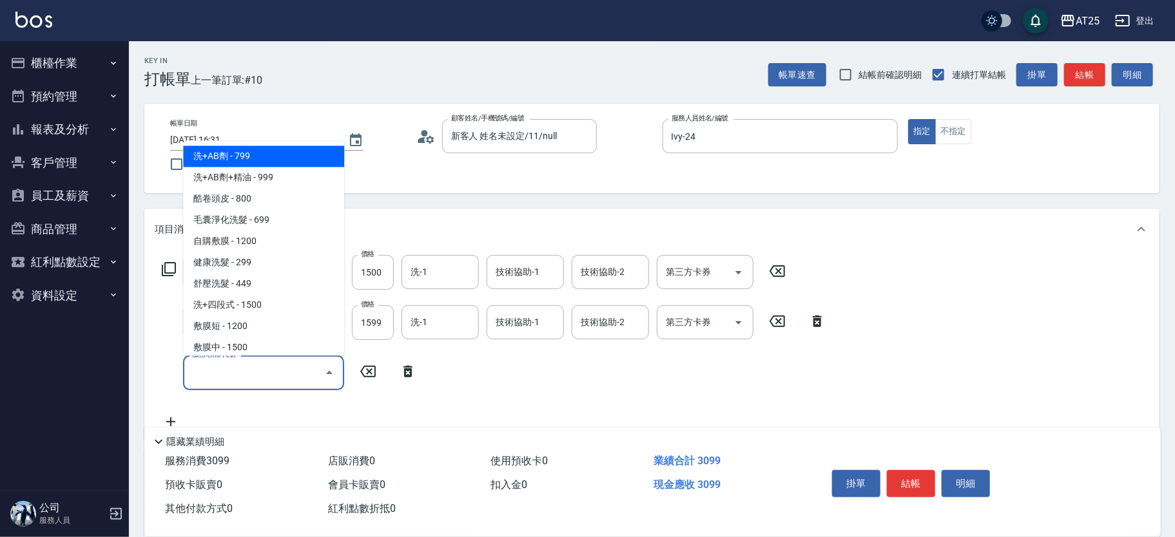
click at [227, 379] on input "服務名稱/代號" at bounding box center [254, 373] width 130 height 23
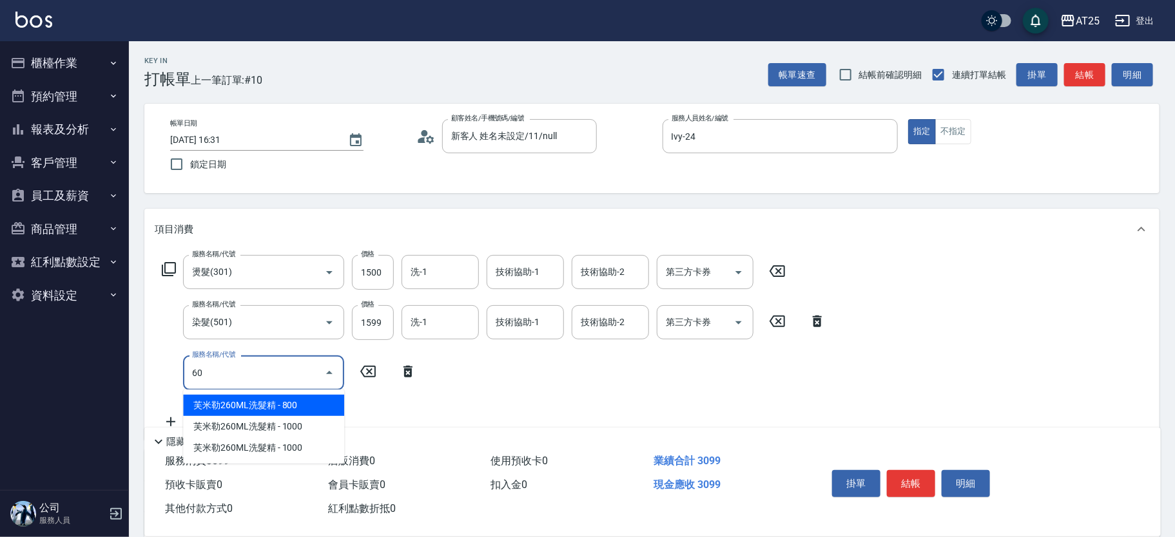
type input "601"
click at [268, 412] on span "自備護髮(1000上) - 1000" at bounding box center [263, 405] width 161 height 21
type input "400"
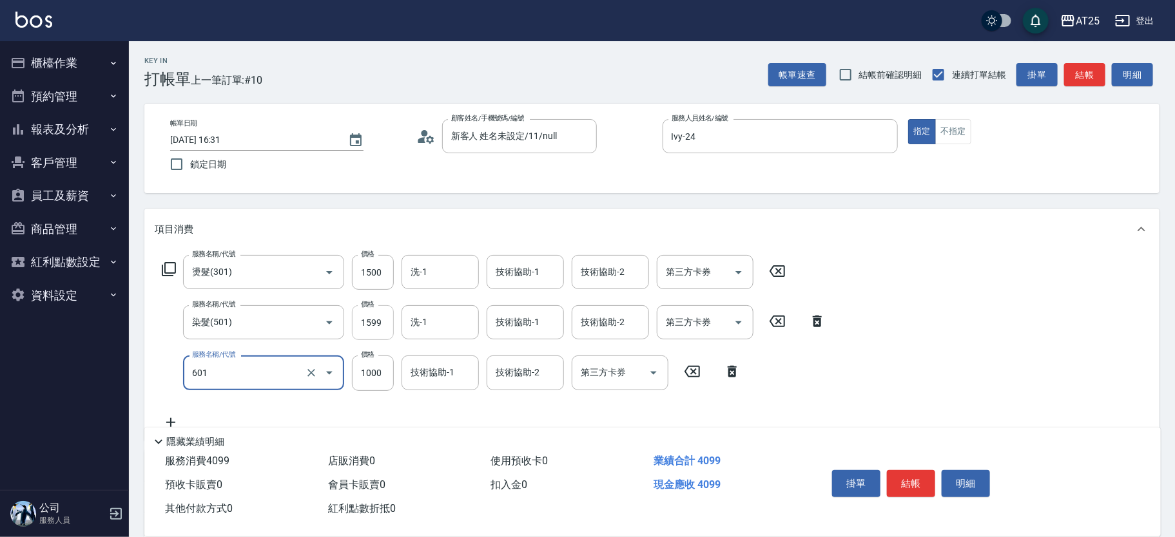
click at [381, 322] on input "1599" at bounding box center [373, 322] width 42 height 35
type input "自備護髮(1000上)(601)"
click at [380, 322] on input "1599" at bounding box center [373, 322] width 42 height 35
type input "250"
type input "20"
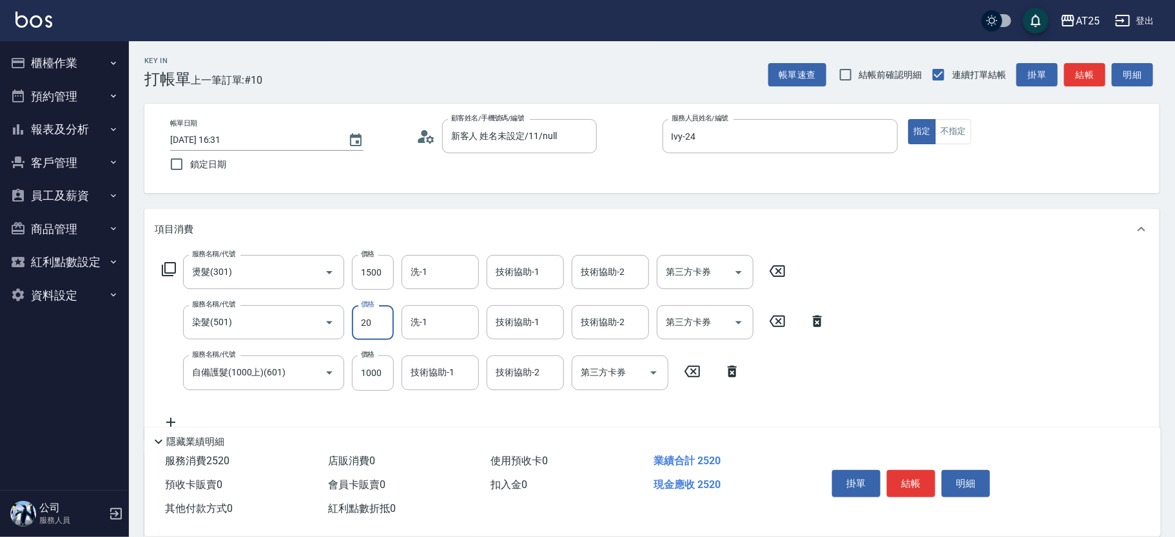
type input "270"
type input "209"
type input "450"
type input "2099"
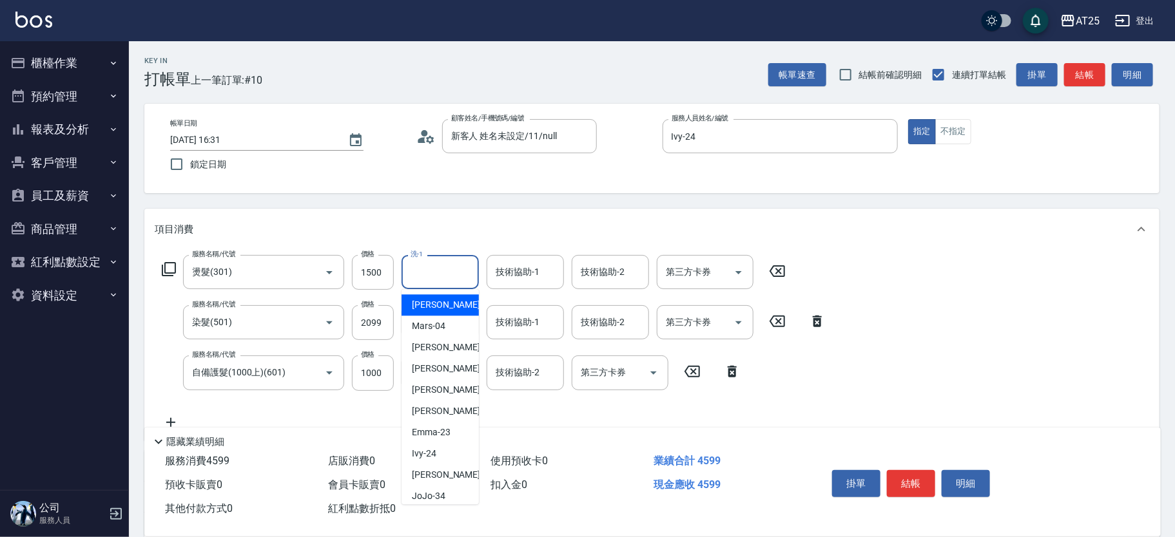
click at [461, 263] on input "洗-1" at bounding box center [440, 272] width 66 height 23
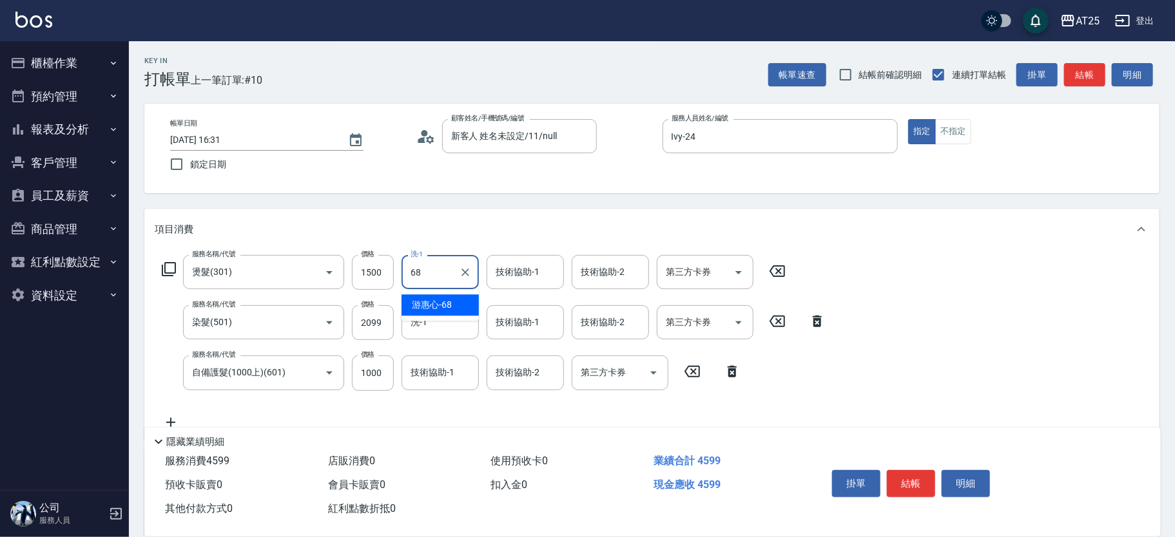
click at [447, 296] on div "[PERSON_NAME]-68" at bounding box center [440, 305] width 77 height 21
type input "[PERSON_NAME]-68"
click at [519, 273] on div "技術協助-1 技術協助-1" at bounding box center [525, 272] width 77 height 34
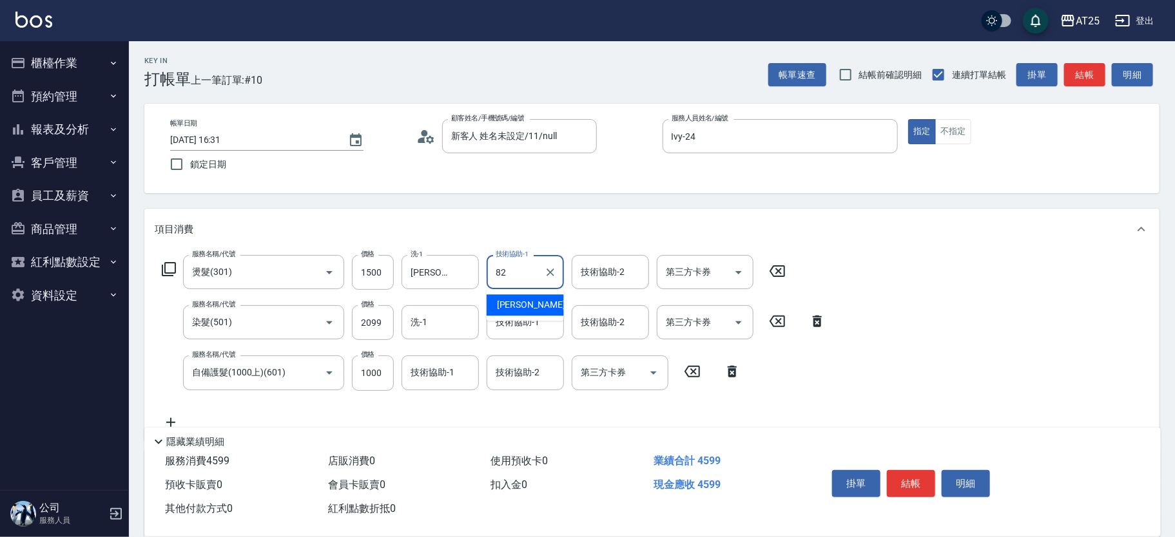
click at [510, 304] on span "小曼 -82" at bounding box center [537, 305] width 81 height 14
type input "小曼-82"
click at [508, 318] on input "技術協助-1" at bounding box center [525, 322] width 66 height 23
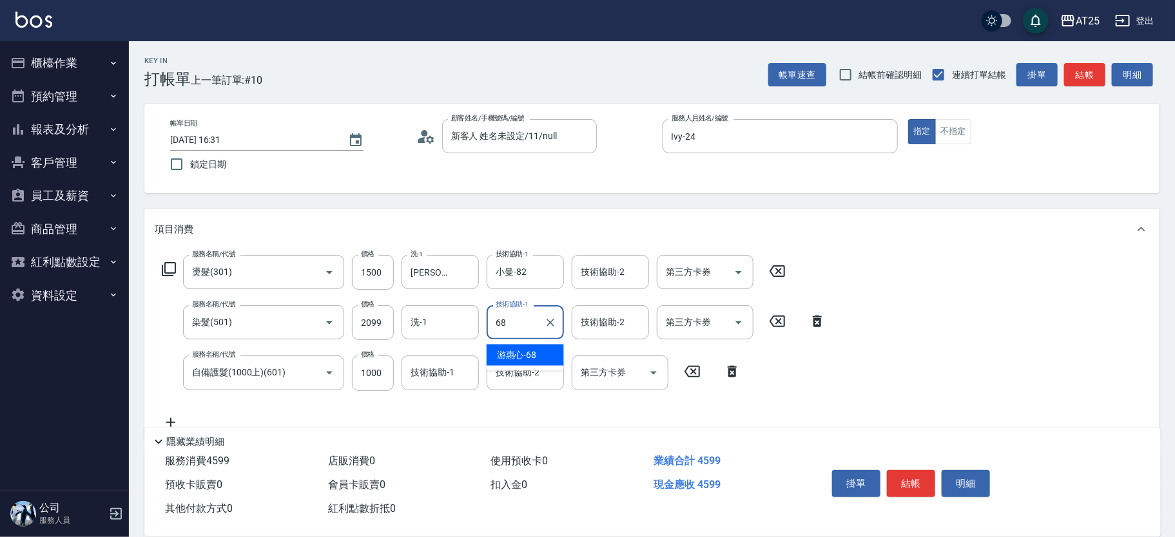
click at [500, 354] on span "[PERSON_NAME]-68" at bounding box center [517, 356] width 40 height 14
type input "[PERSON_NAME]-68"
click at [505, 369] on div "技術協助-2 技術協助-2" at bounding box center [525, 373] width 77 height 34
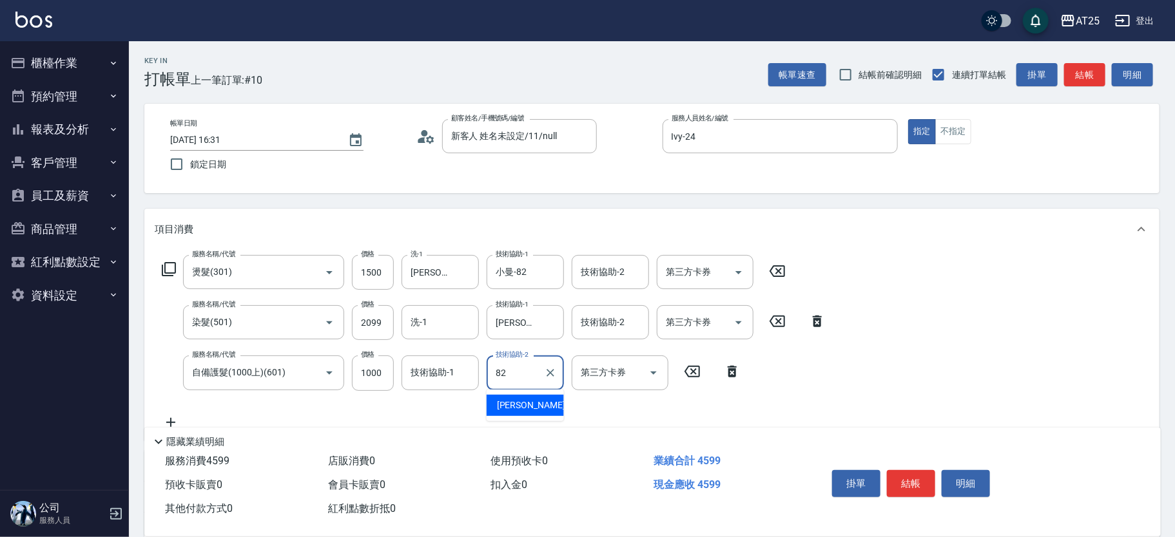
click at [506, 405] on span "小曼 -82" at bounding box center [537, 406] width 81 height 14
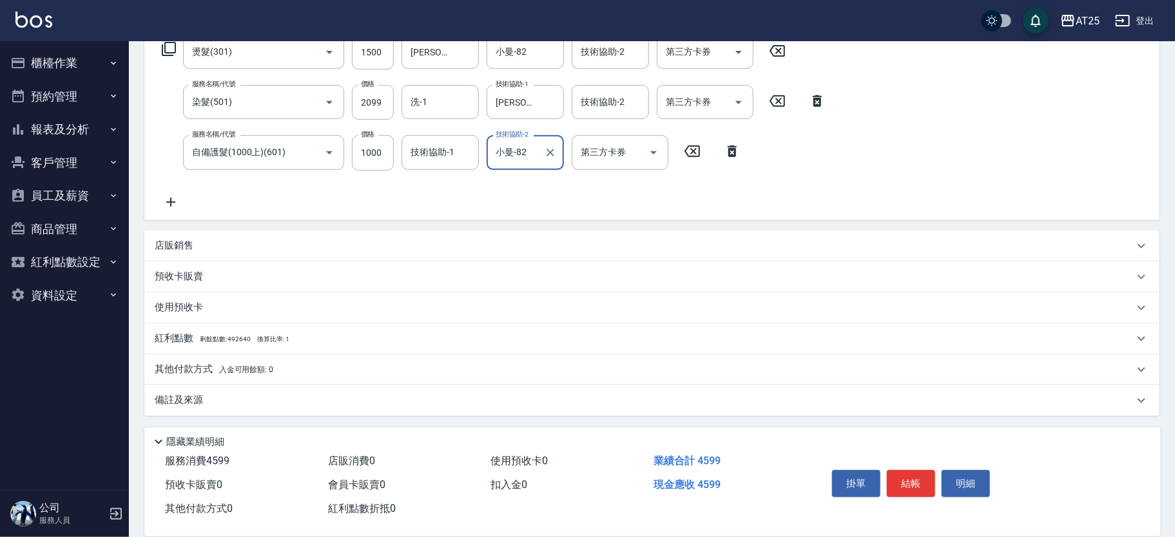
type input "小曼-82"
click at [193, 375] on p "其他付款方式 入金可用餘額: 0" at bounding box center [214, 370] width 119 height 14
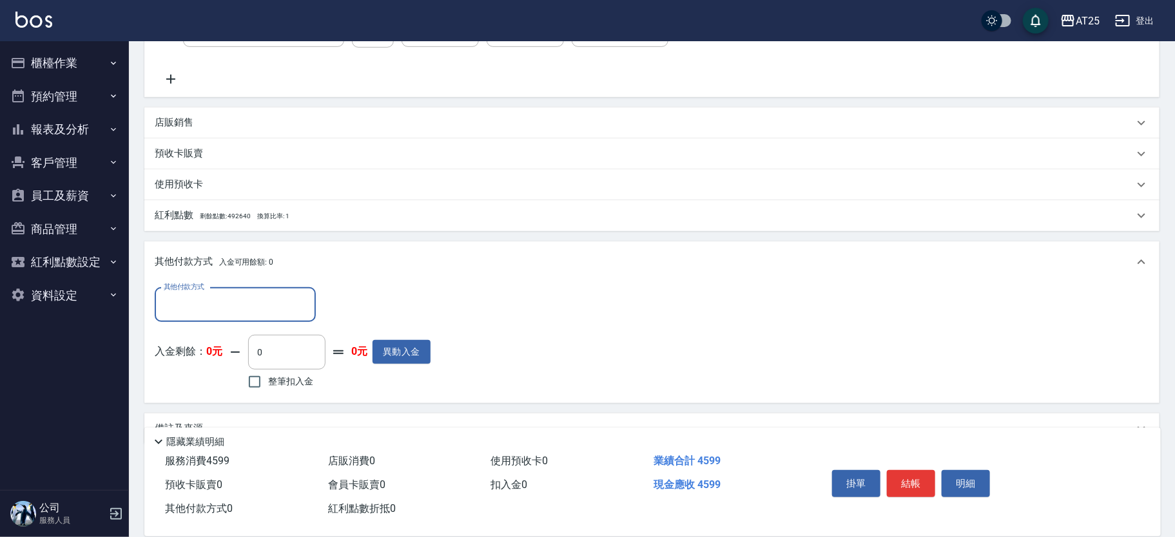
scroll to position [372, 0]
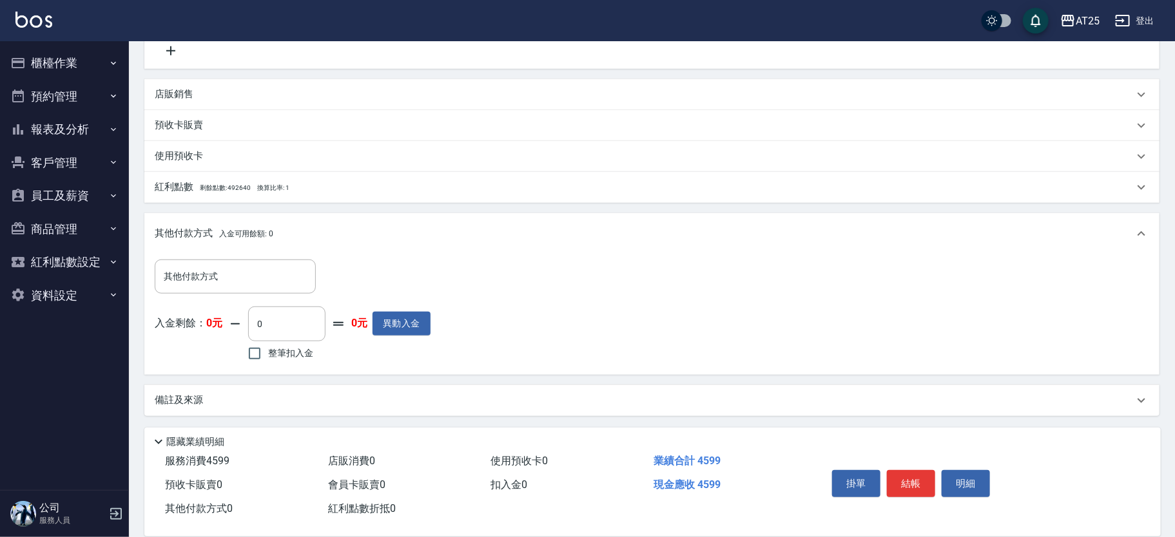
drag, startPoint x: 200, startPoint y: 237, endPoint x: 200, endPoint y: 244, distance: 7.1
click at [200, 237] on p "其他付款方式 入金可用餘額: 0" at bounding box center [214, 234] width 119 height 14
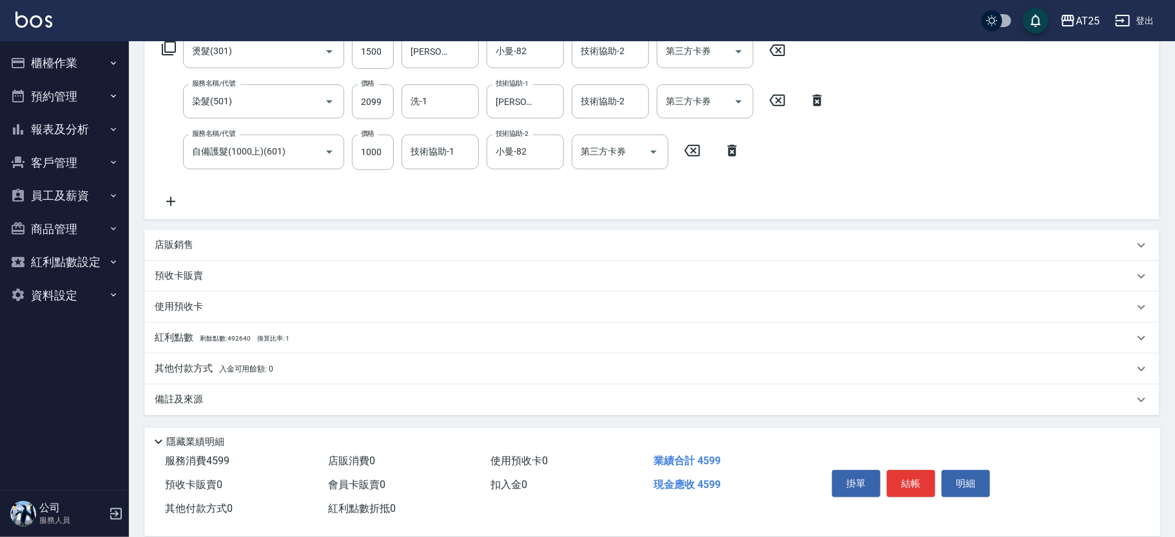
scroll to position [220, 0]
click at [205, 363] on p "其他付款方式 入金可用餘額: 0" at bounding box center [214, 370] width 119 height 14
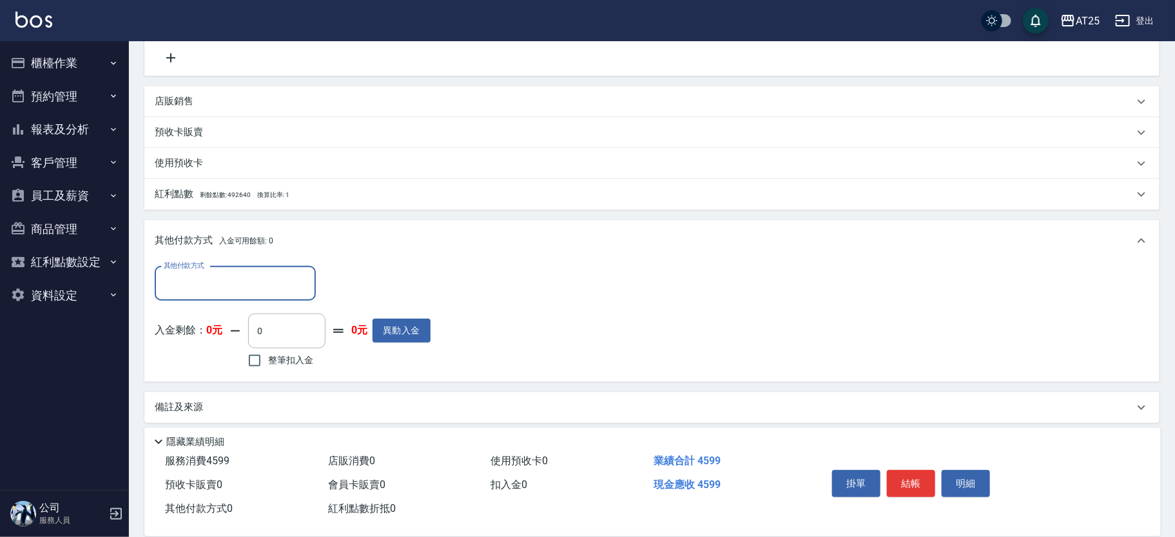
scroll to position [372, 0]
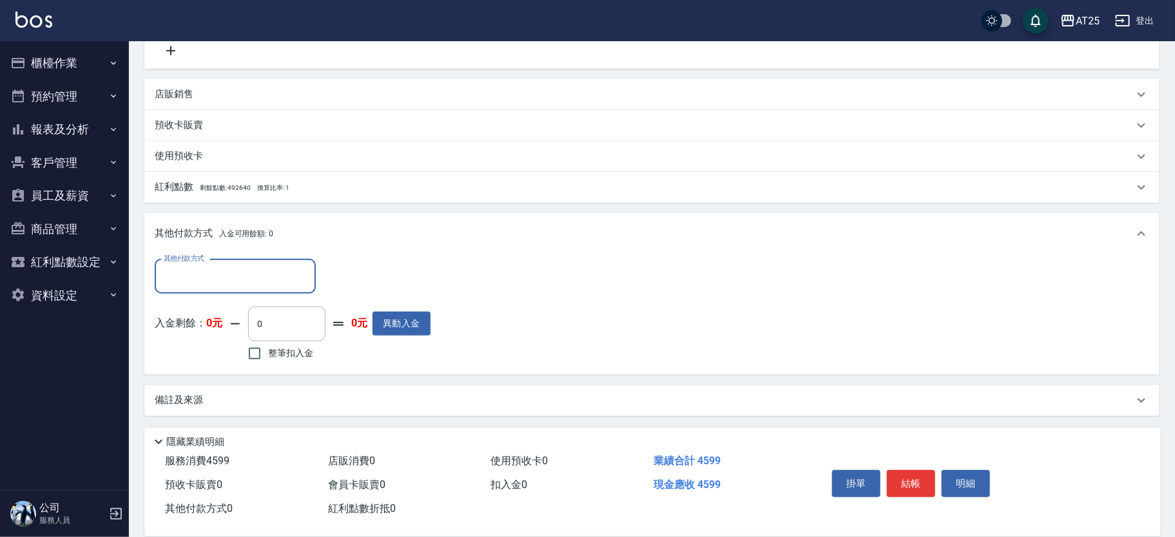
click at [225, 287] on div "其他付款方式" at bounding box center [235, 277] width 161 height 34
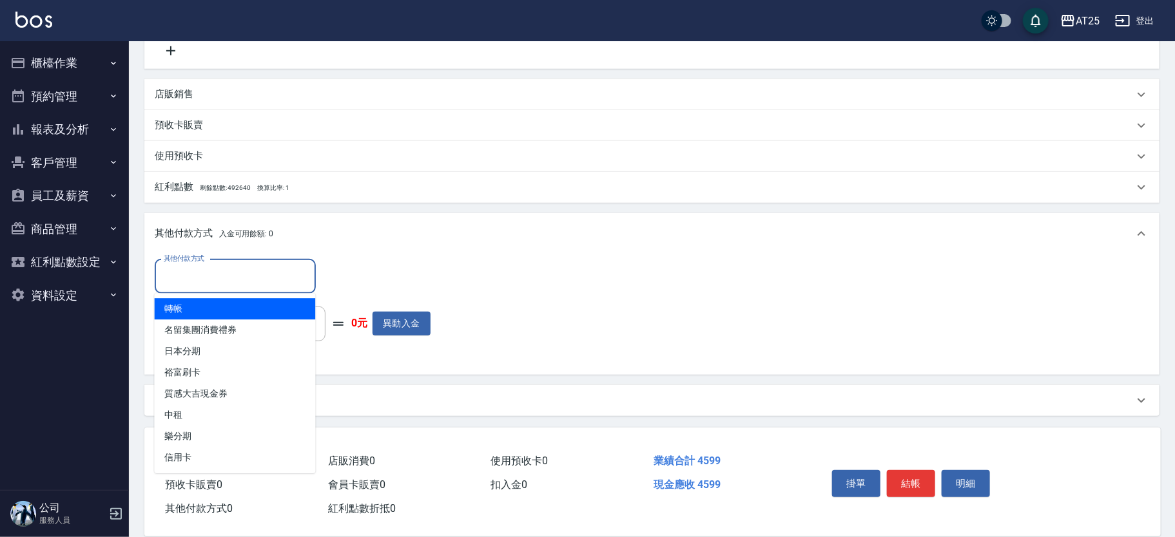
click at [215, 315] on span "轉帳" at bounding box center [235, 308] width 161 height 21
type input "轉帳"
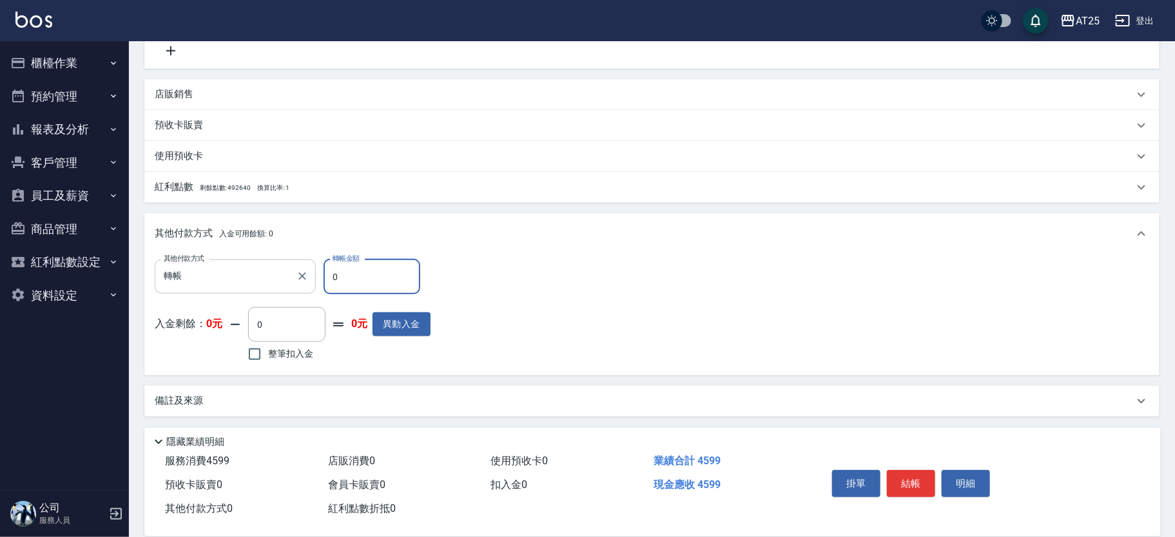
drag, startPoint x: 355, startPoint y: 276, endPoint x: 285, endPoint y: 275, distance: 70.3
click at [285, 275] on div "其他付款方式 轉帳 其他付款方式 轉帳金額 0 轉帳金額" at bounding box center [293, 277] width 276 height 35
type input "45"
type input "410"
type input "459"
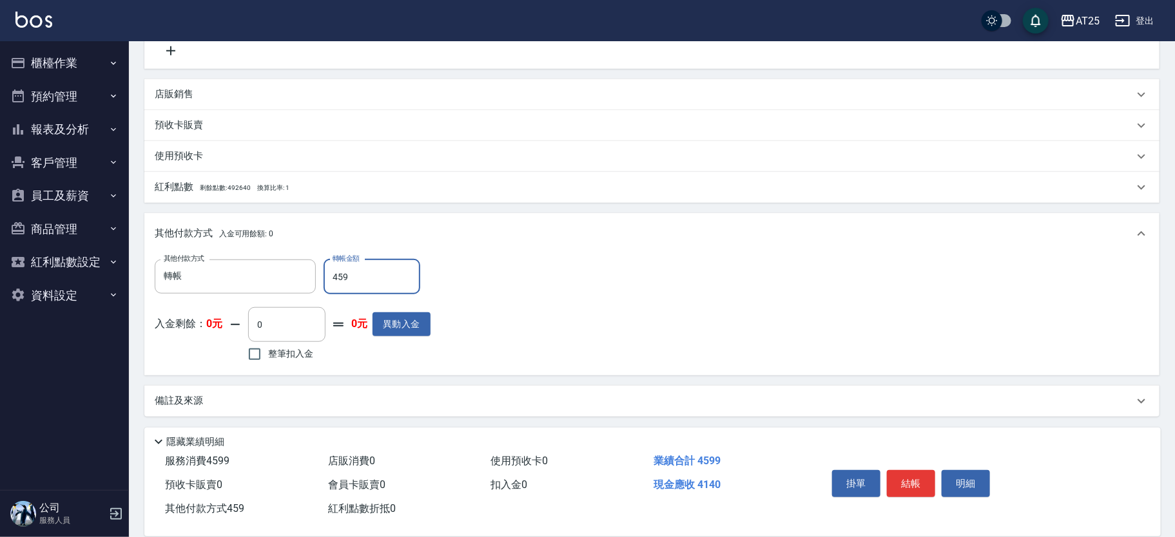
type input "0"
type input "4599"
click at [916, 476] on button "結帳" at bounding box center [911, 483] width 48 height 27
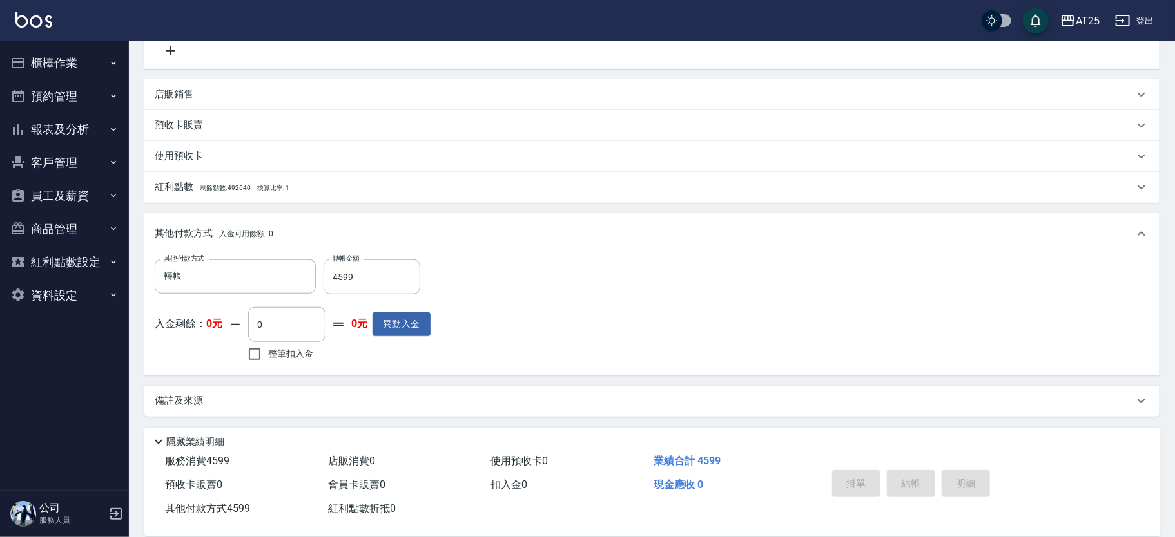
type input "[DATE] 16:32"
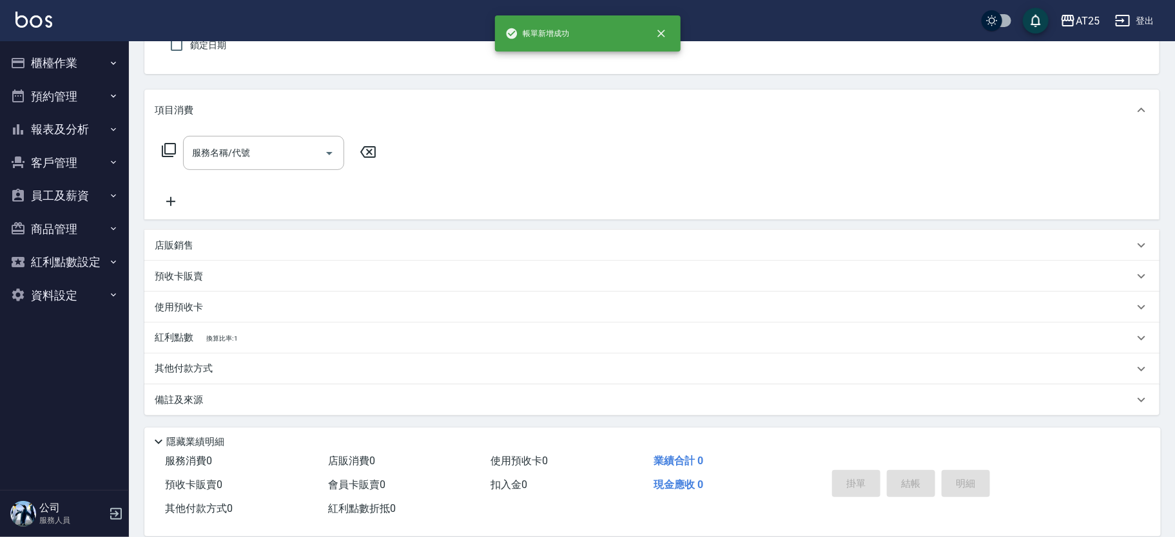
scroll to position [0, 0]
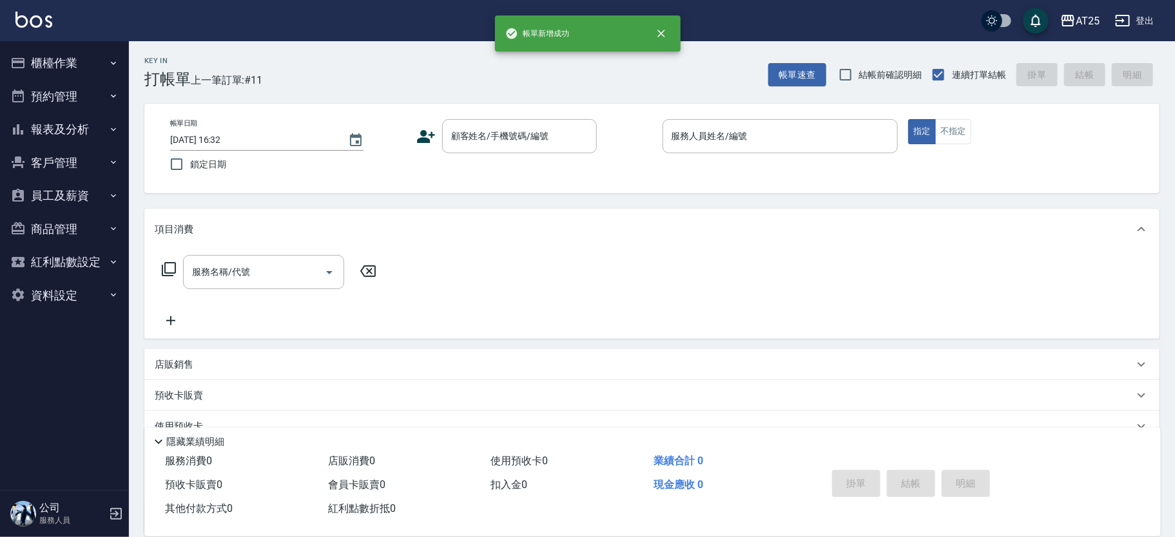
click at [1168, 302] on div "Key In 打帳單 上一筆訂單:#11 帳單速查 結帳前確認明細 連續打單結帳 掛單 結帳 明細 帳單日期 [DATE] 16:32 鎖定日期 顧客姓名/手…" at bounding box center [652, 348] width 1046 height 615
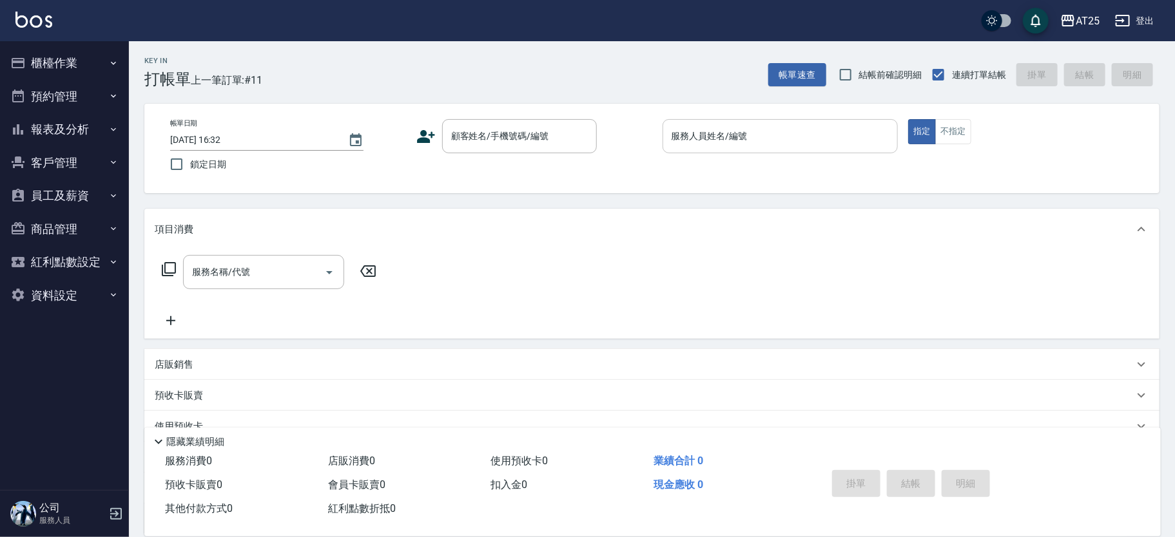
click at [710, 132] on input "服務人員姓名/編號" at bounding box center [780, 136] width 224 height 23
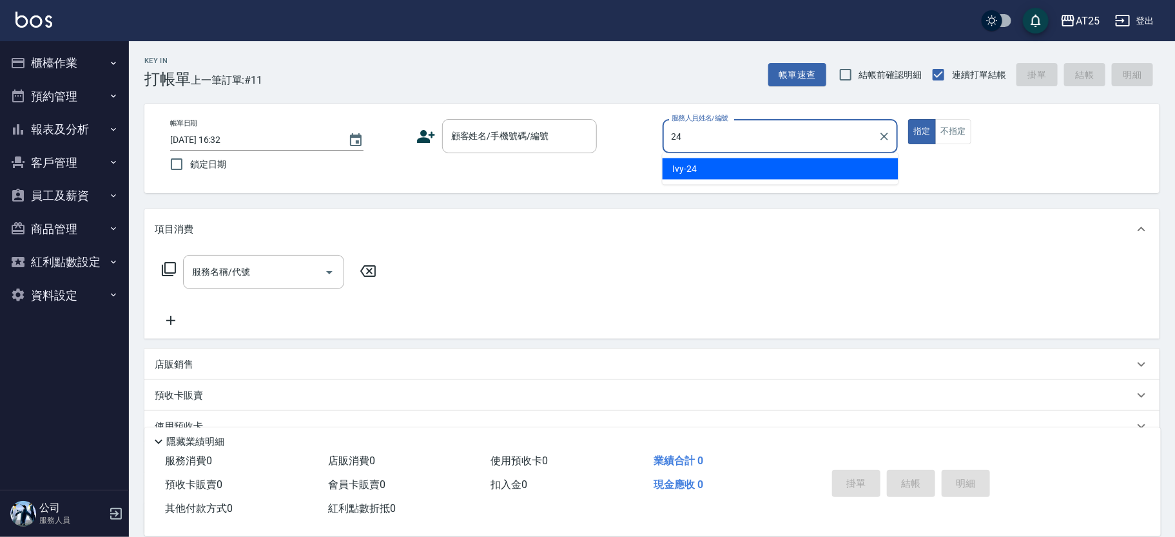
click at [734, 159] on div "Ivy -24" at bounding box center [781, 169] width 236 height 21
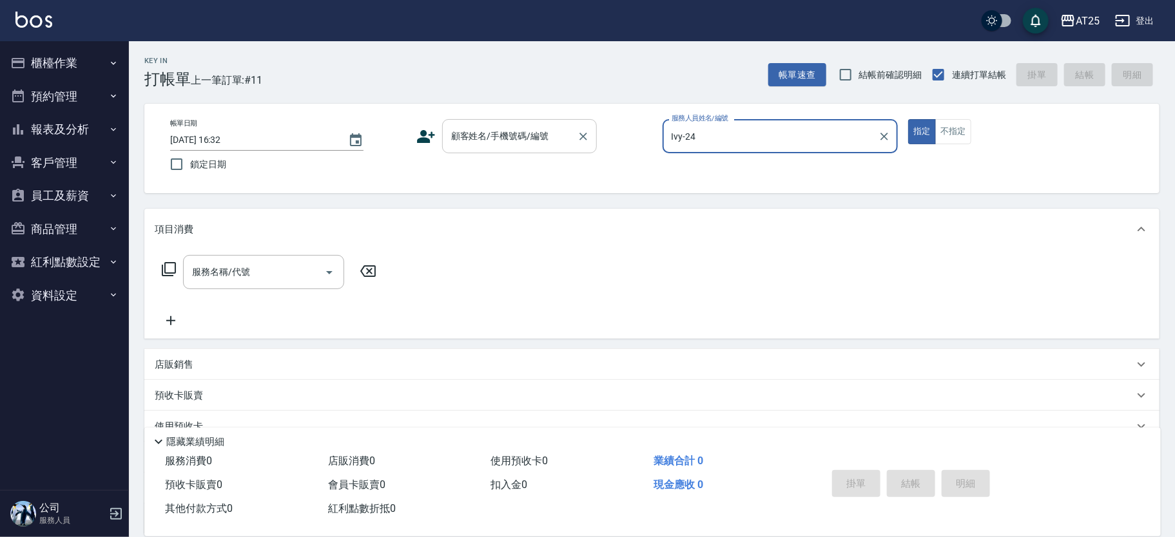
type input "Ivy-24"
click at [518, 139] on input "顧客姓名/手機號碼/編號" at bounding box center [510, 136] width 124 height 23
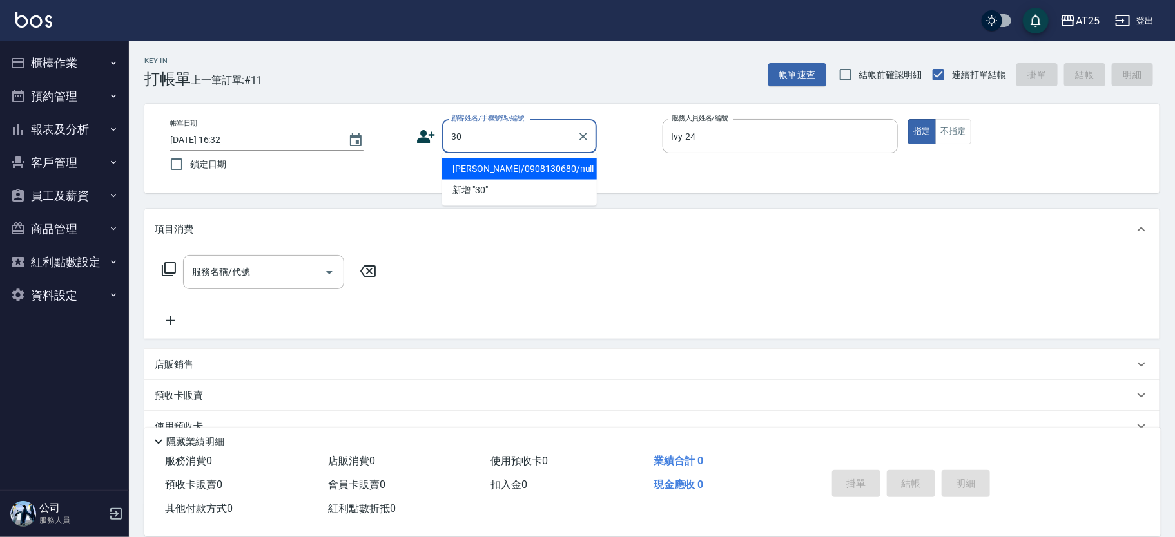
type input "3"
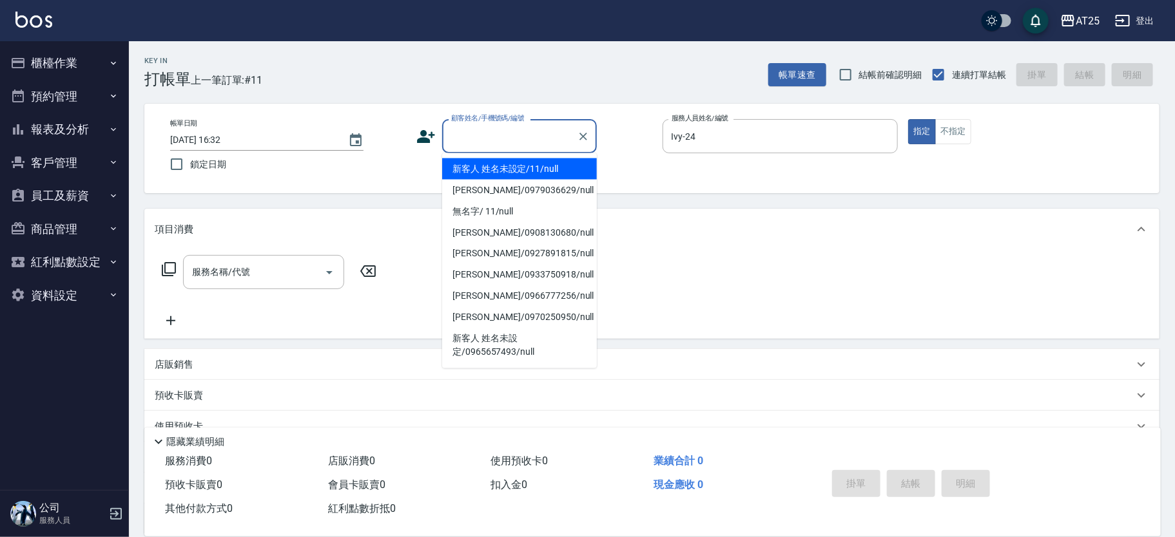
click at [482, 165] on li "新客人 姓名未設定/11/null" at bounding box center [519, 169] width 155 height 21
type input "新客人 姓名未設定/11/null"
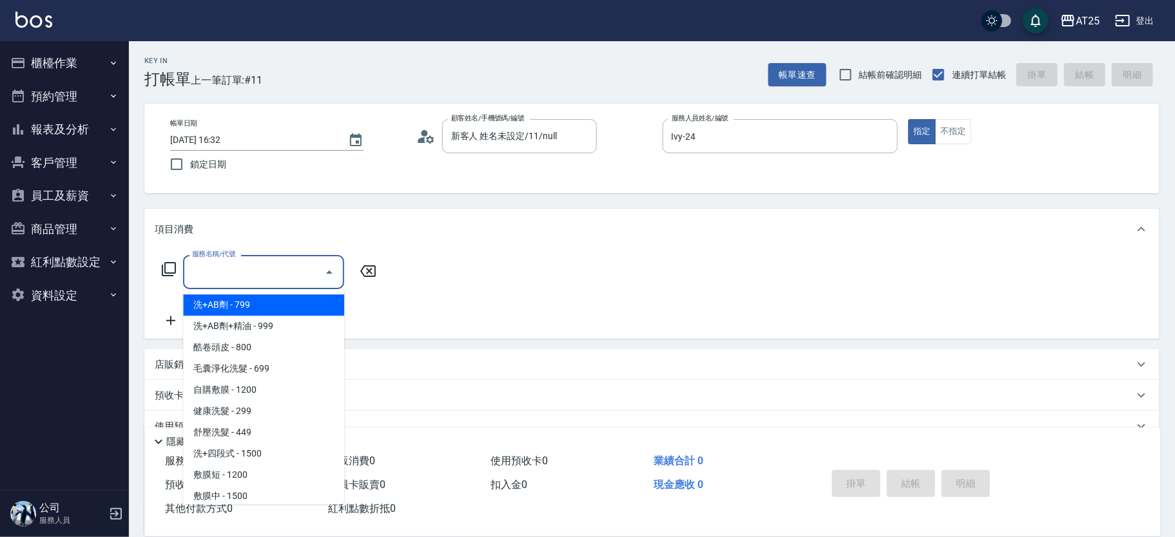
click at [259, 275] on input "服務名稱/代號" at bounding box center [254, 272] width 130 height 23
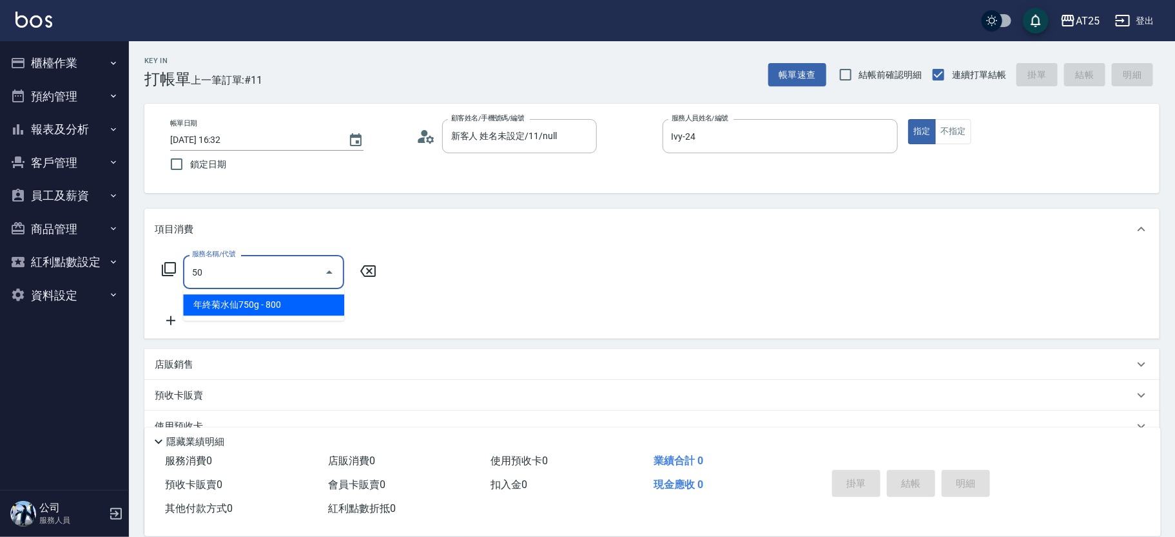
type input "501"
click at [235, 309] on span "染髮 - 1000" at bounding box center [263, 305] width 161 height 21
type input "100"
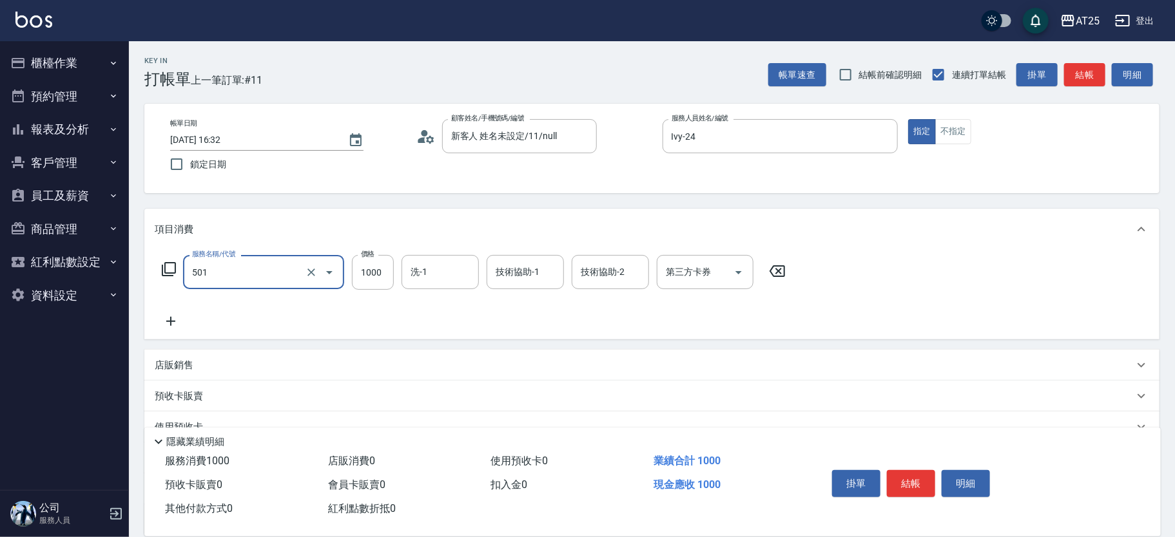
type input "染髮(501)"
click at [175, 318] on icon at bounding box center [171, 321] width 32 height 15
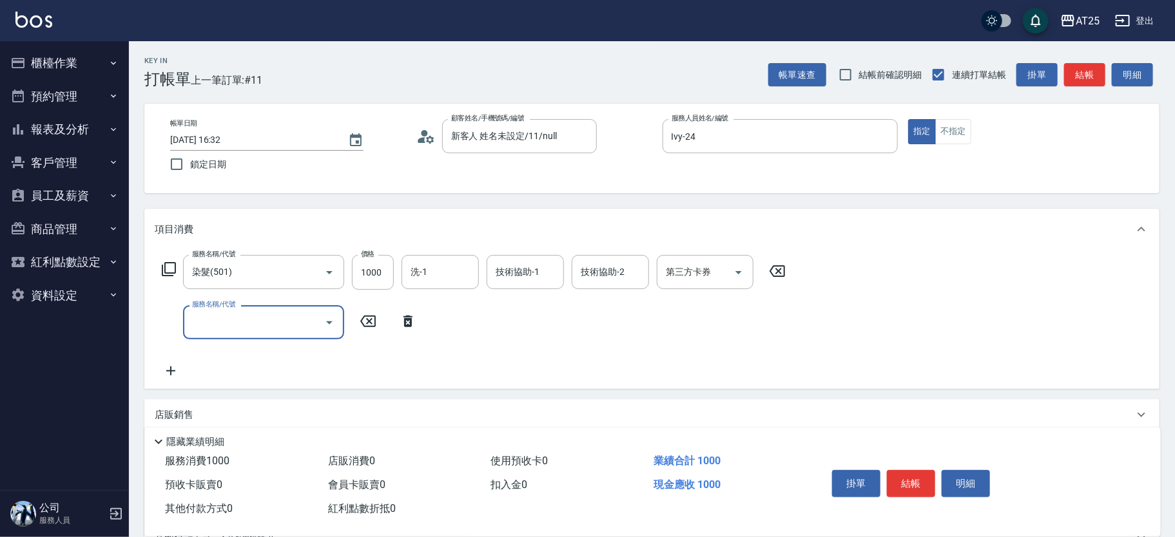
click at [219, 329] on input "服務名稱/代號" at bounding box center [254, 322] width 130 height 23
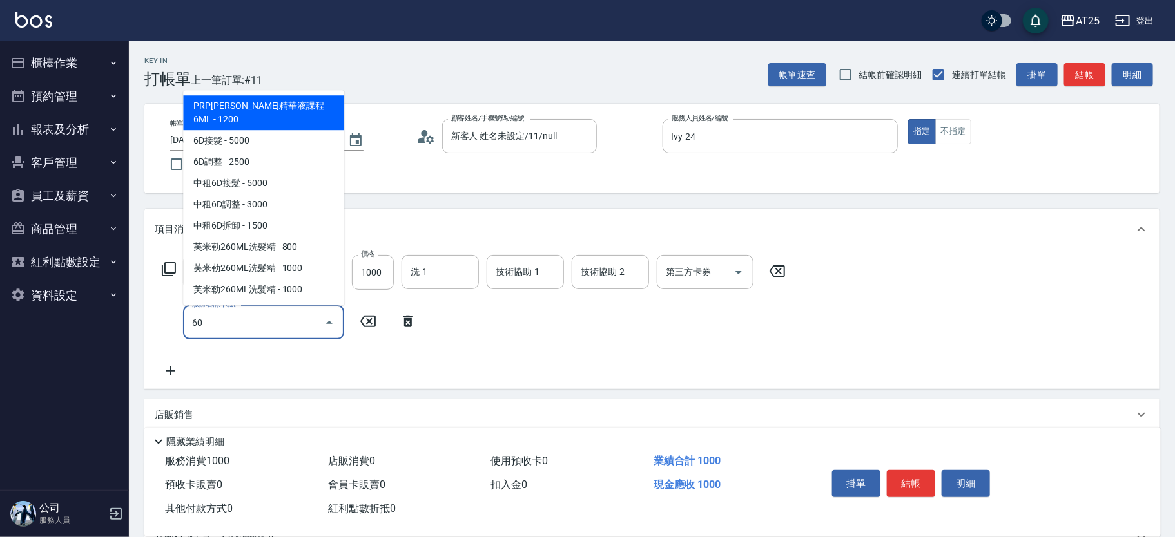
type input "601"
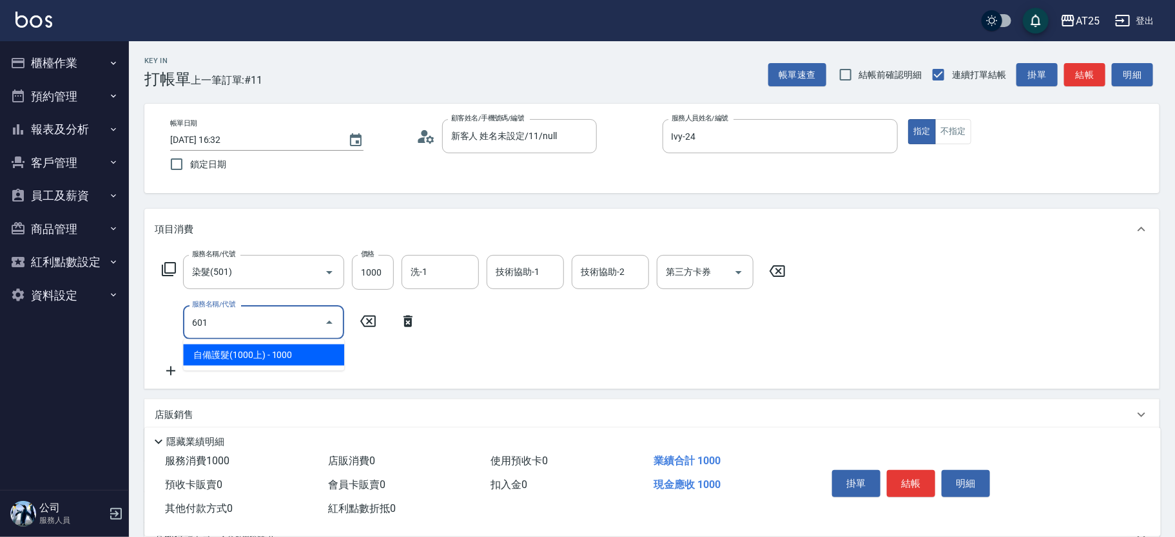
click at [233, 352] on span "自備護髮(1000上) - 1000" at bounding box center [263, 355] width 161 height 21
type input "200"
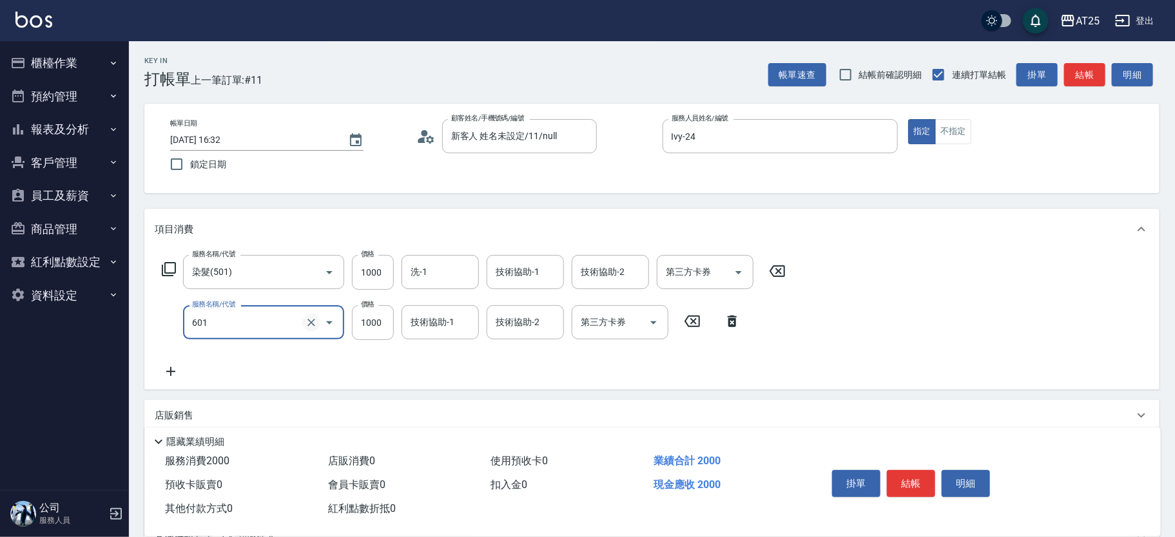
click at [309, 321] on icon "Clear" at bounding box center [311, 322] width 13 height 13
click at [196, 329] on input "服務名稱/代號" at bounding box center [245, 322] width 113 height 23
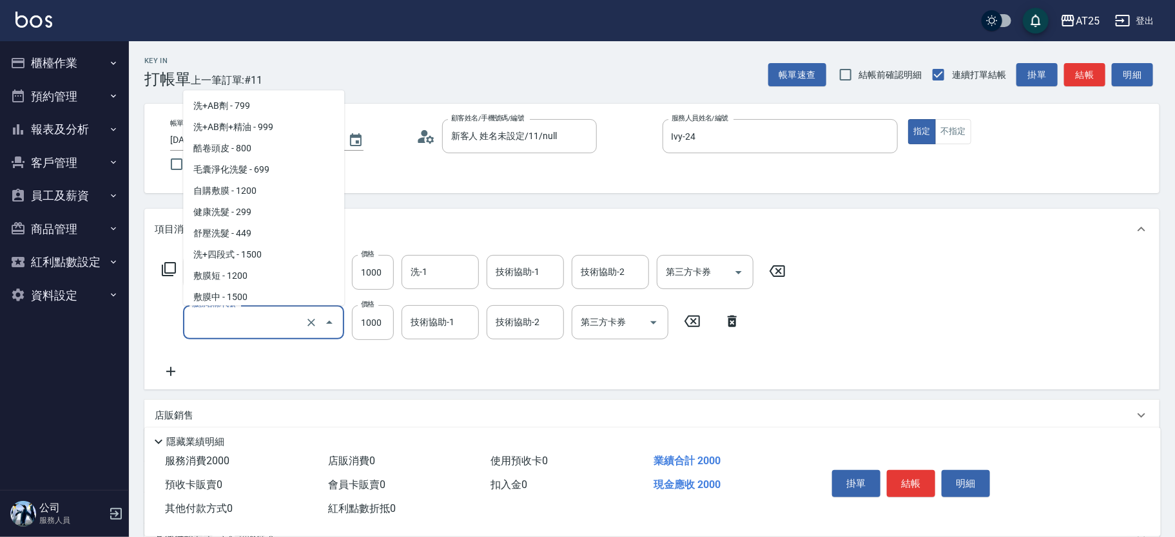
scroll to position [824, 0]
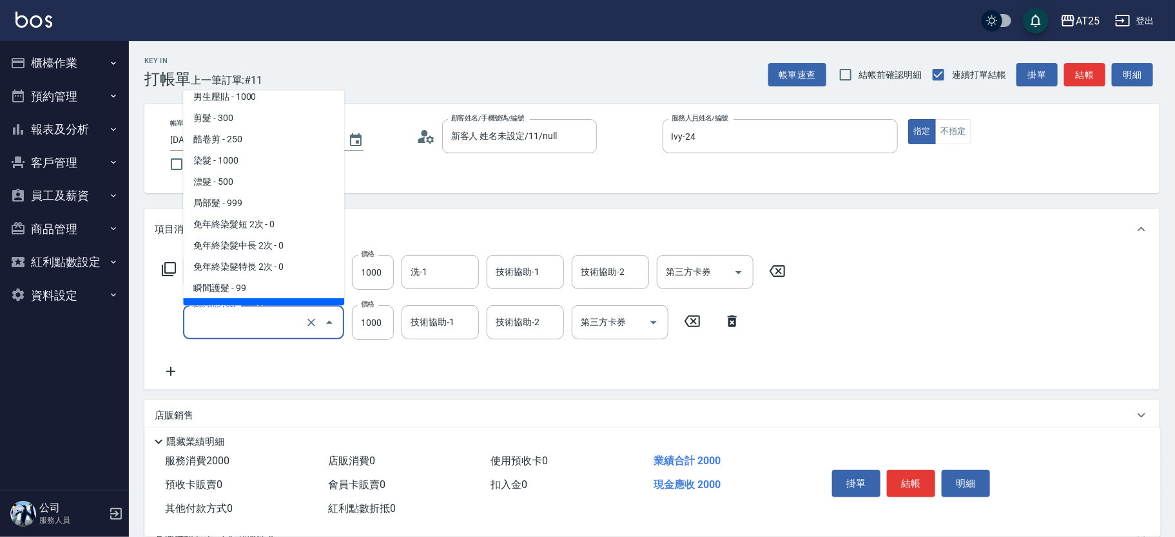
type input "100"
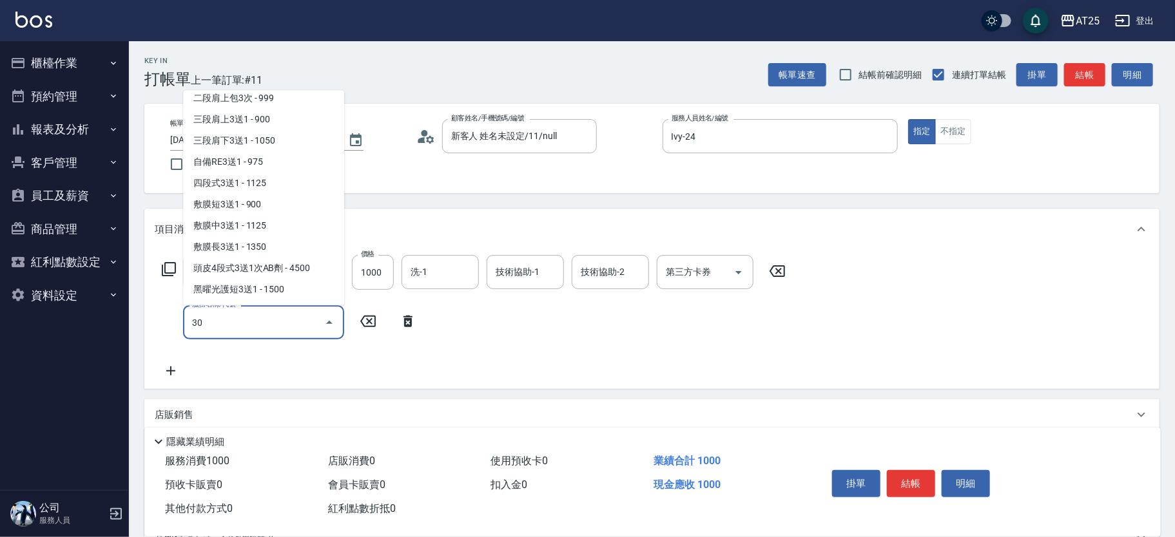
scroll to position [0, 0]
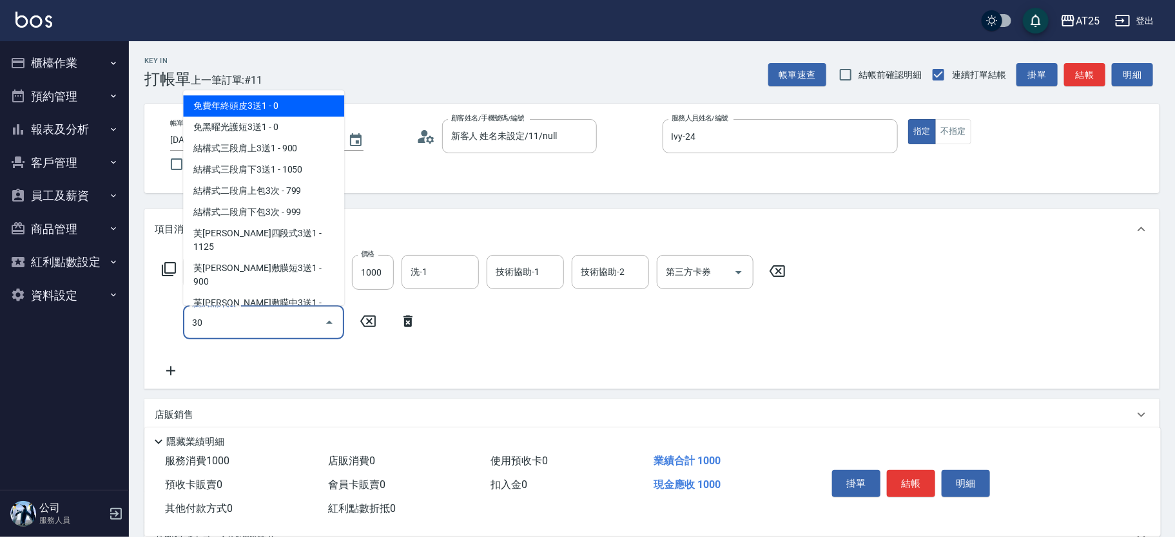
type input "301"
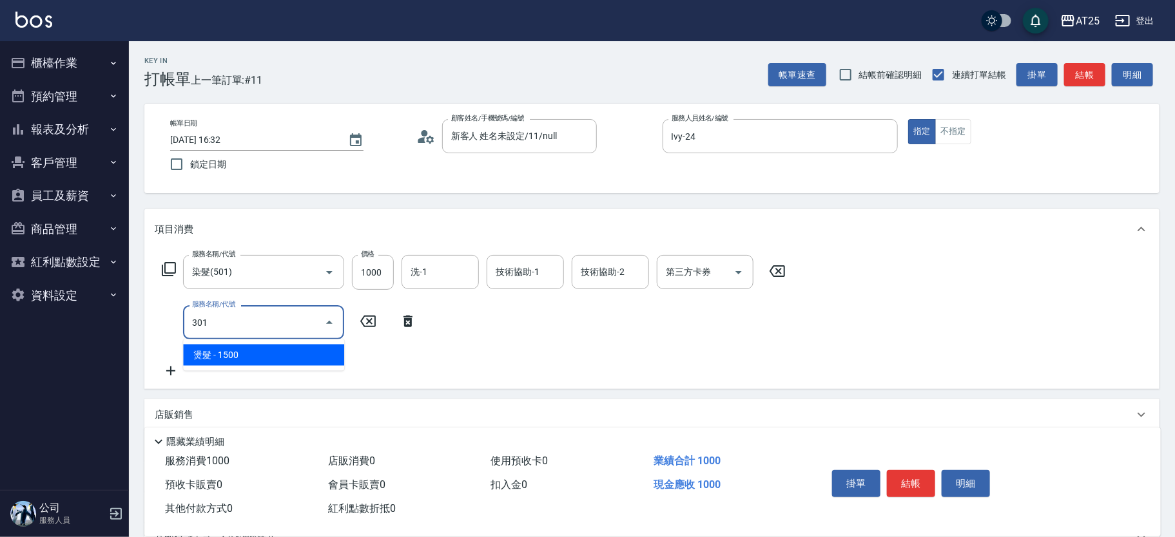
click at [230, 351] on span "燙髮 - 1500" at bounding box center [263, 355] width 161 height 21
type input "250"
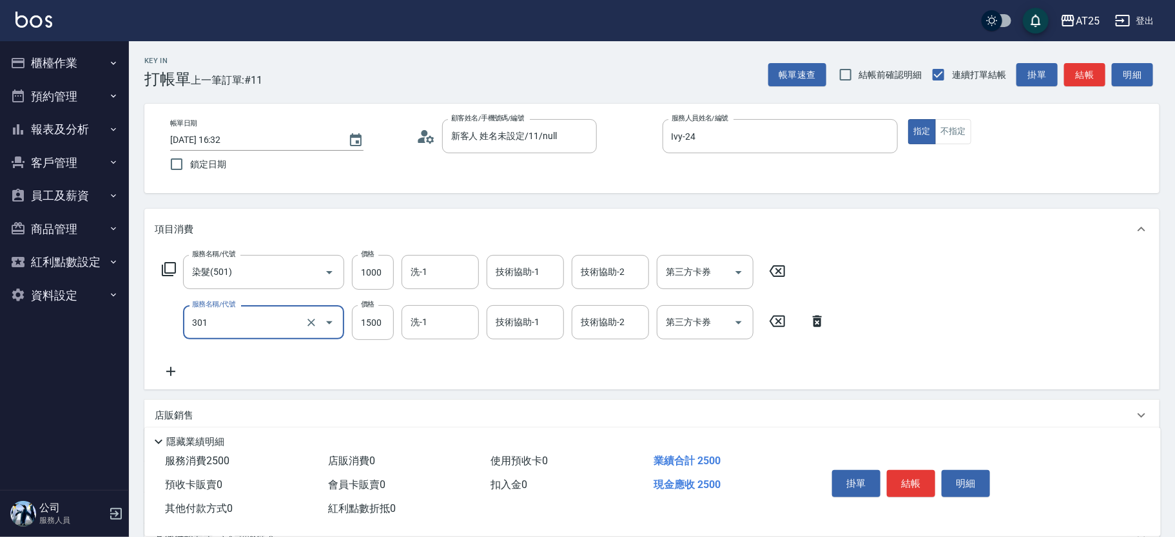
type input "燙髮(301)"
click at [176, 369] on icon at bounding box center [171, 371] width 32 height 15
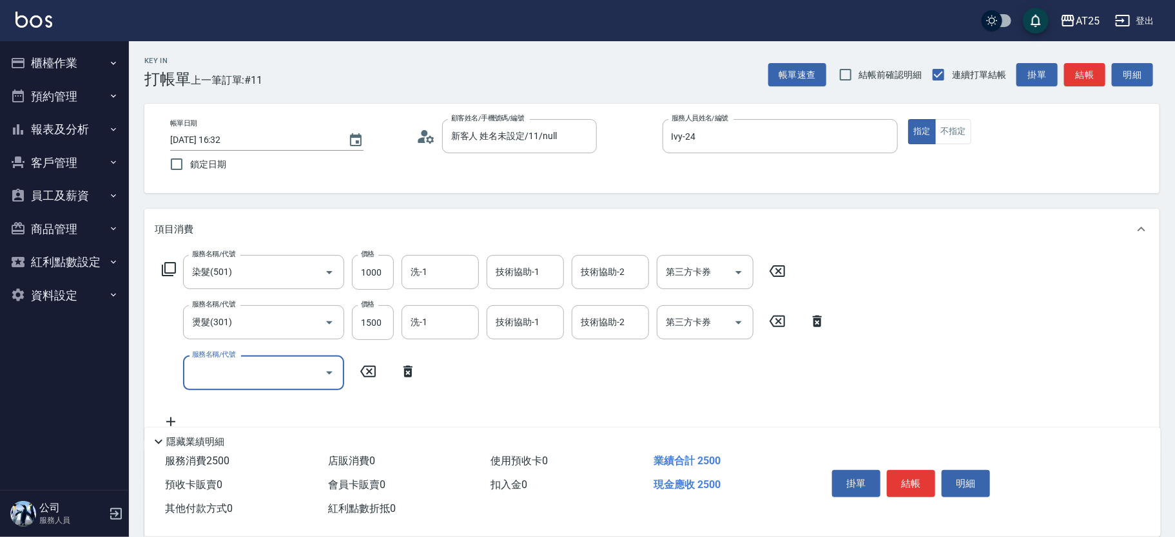
click at [243, 372] on input "服務名稱/代號" at bounding box center [254, 373] width 130 height 23
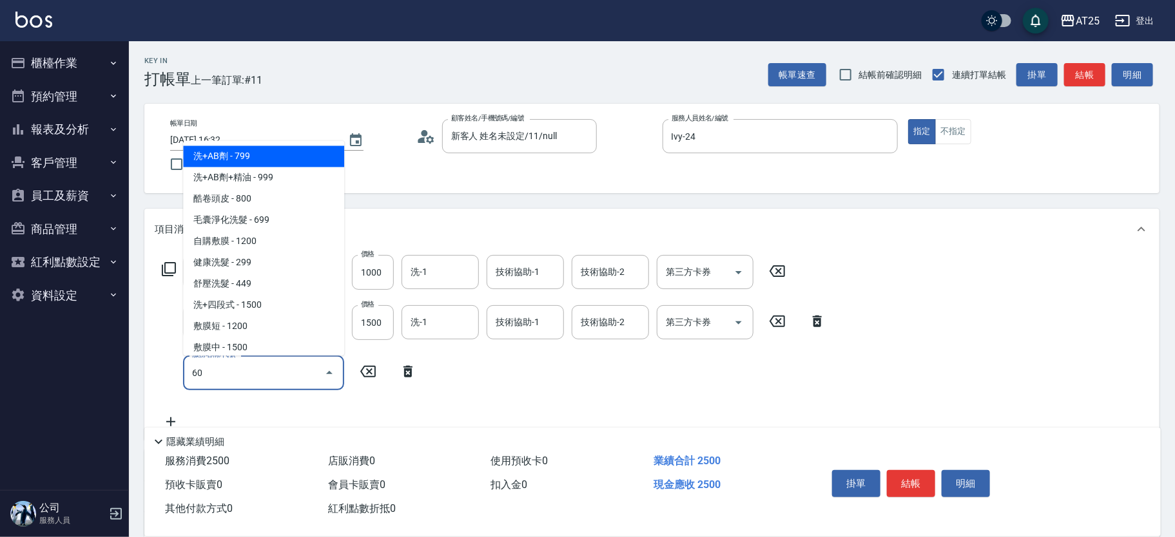
type input "601"
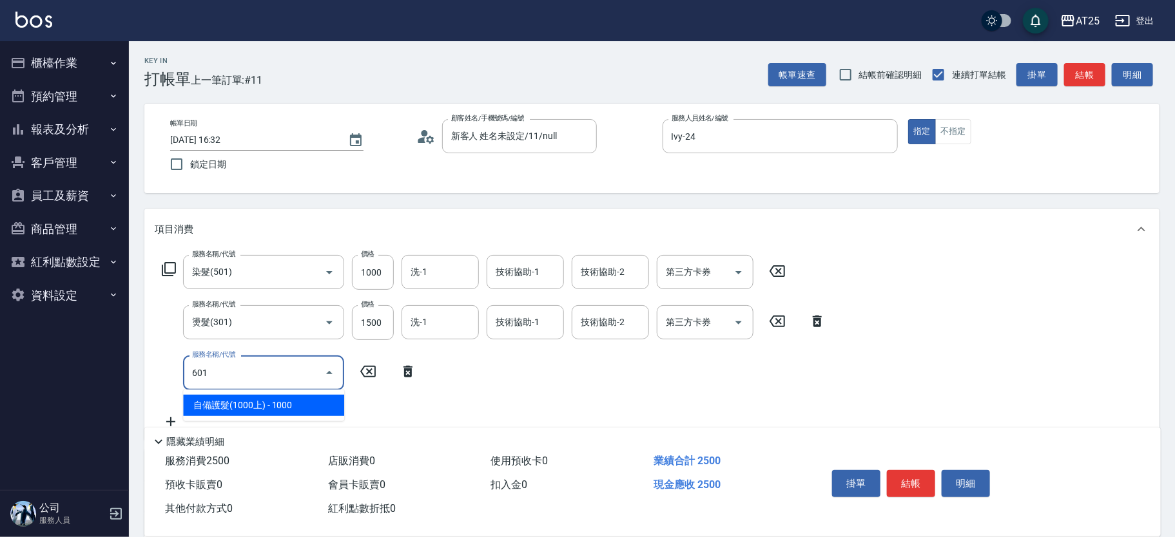
click at [252, 406] on span "自備護髮(1000上) - 1000" at bounding box center [263, 405] width 161 height 21
type input "350"
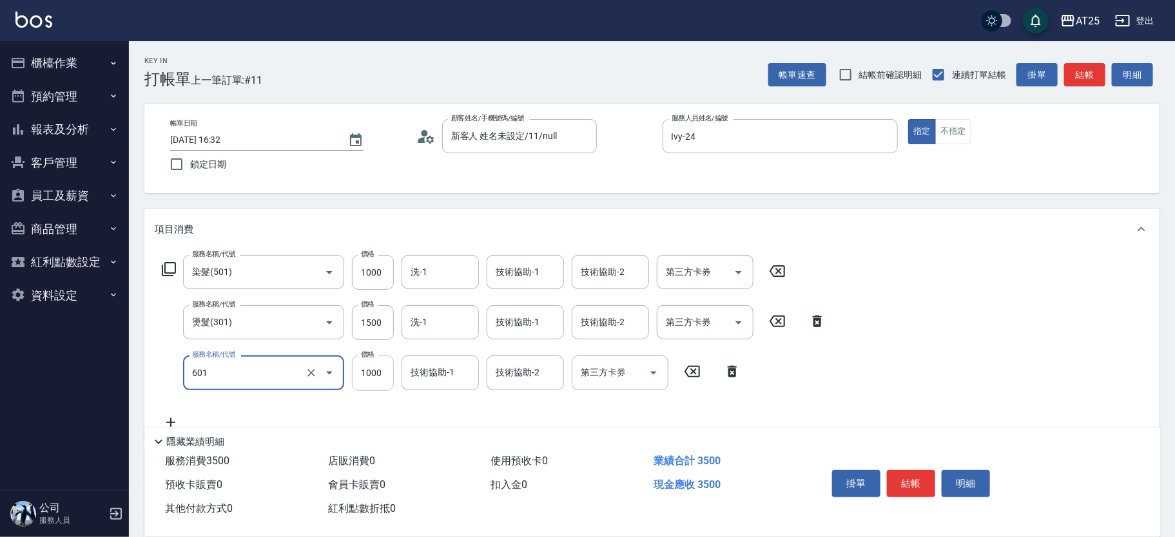
type input "自備護髮(1000上)(601)"
click at [364, 376] on input "1000" at bounding box center [373, 373] width 42 height 35
click at [379, 267] on input "1000" at bounding box center [373, 272] width 42 height 35
type input "250"
type input "15"
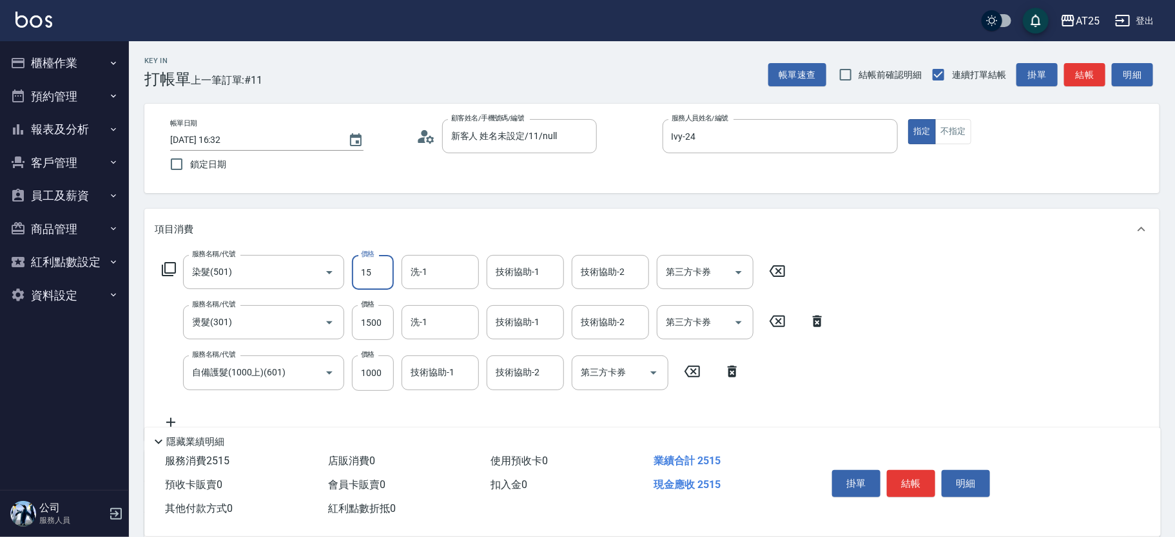
type input "260"
type input "159"
type input "400"
type input "1599"
click at [436, 273] on input "洗-1" at bounding box center [440, 272] width 66 height 23
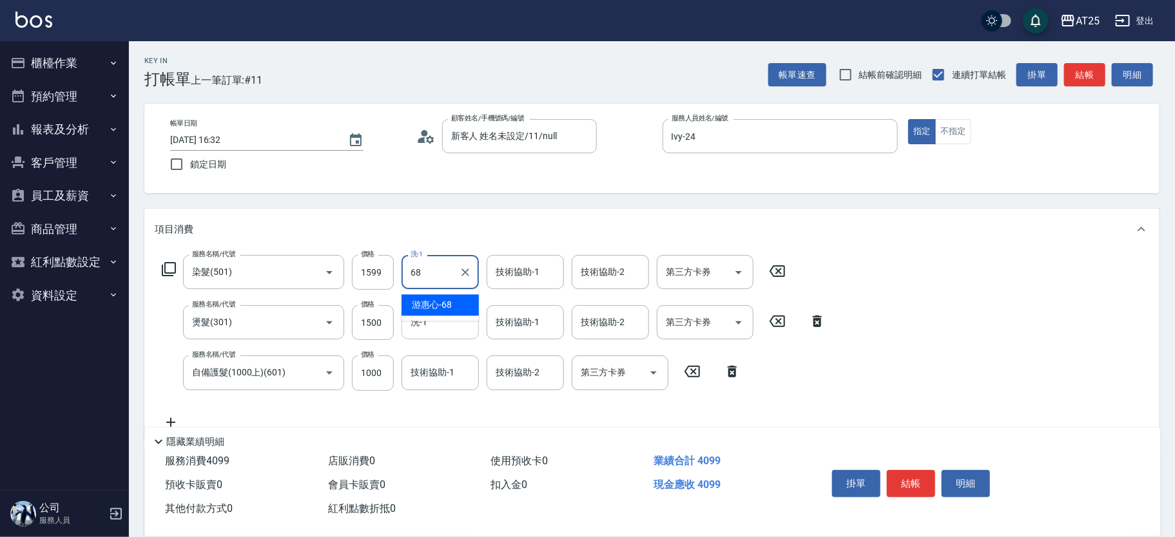
click at [451, 311] on span "[PERSON_NAME]-68" at bounding box center [432, 305] width 40 height 14
type input "[PERSON_NAME]-68"
click at [510, 280] on input "技術協助-1" at bounding box center [525, 272] width 66 height 23
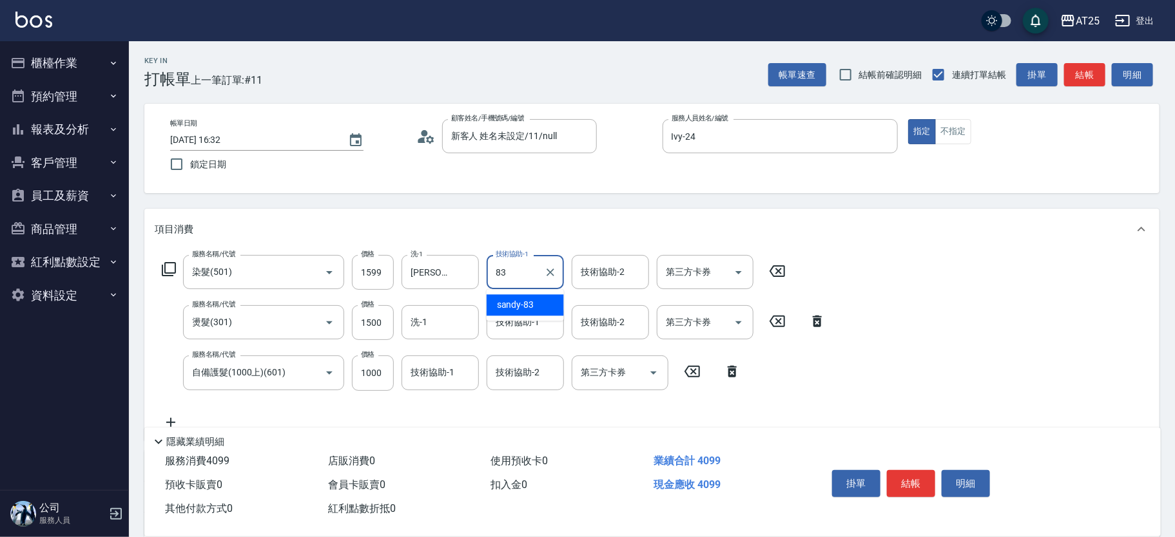
click at [510, 310] on span "sandy -83" at bounding box center [515, 305] width 37 height 14
type input "sandy-83"
click at [508, 340] on div "技術協助-1 技術協助-1" at bounding box center [529, 322] width 85 height 35
click at [510, 326] on input "技術協助-1" at bounding box center [525, 322] width 66 height 23
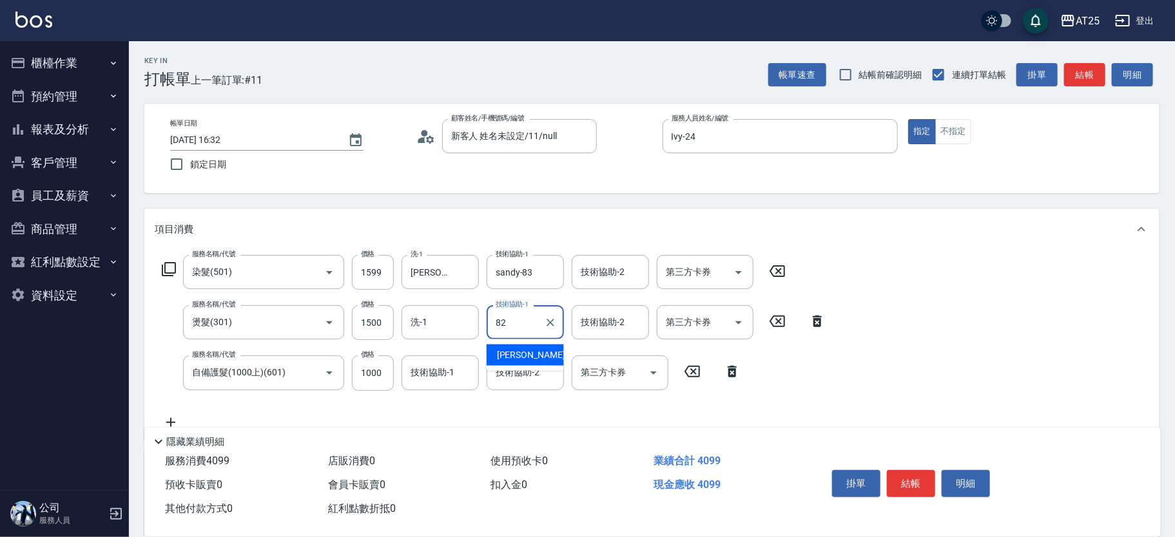
click at [514, 349] on span "小曼 -82" at bounding box center [537, 356] width 81 height 14
type input "小曼-82"
click at [514, 371] on input "技術協助-2" at bounding box center [525, 373] width 66 height 23
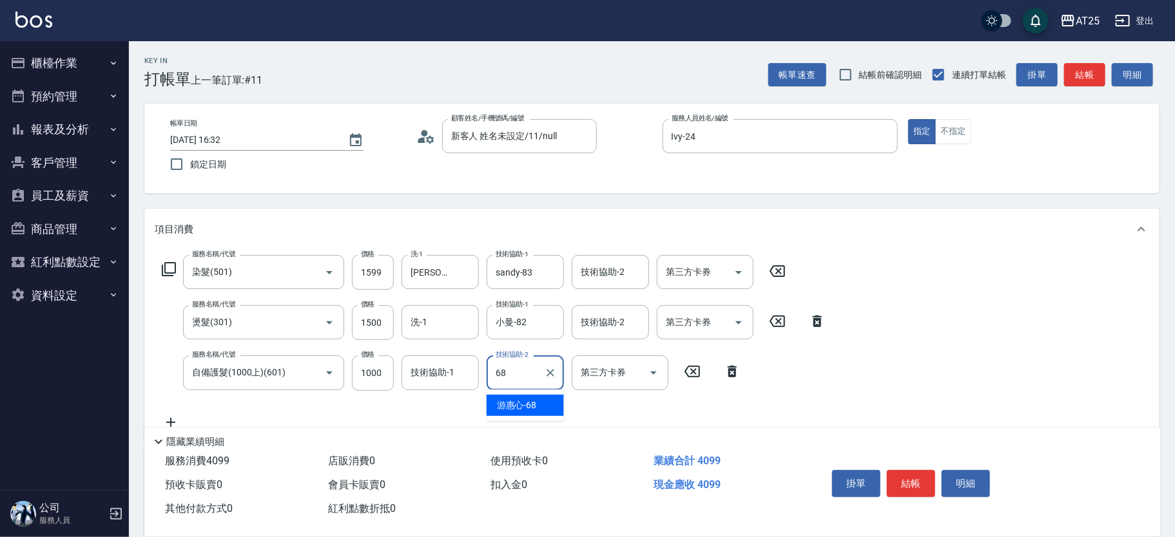
click at [506, 410] on span "[PERSON_NAME]-68" at bounding box center [517, 406] width 40 height 14
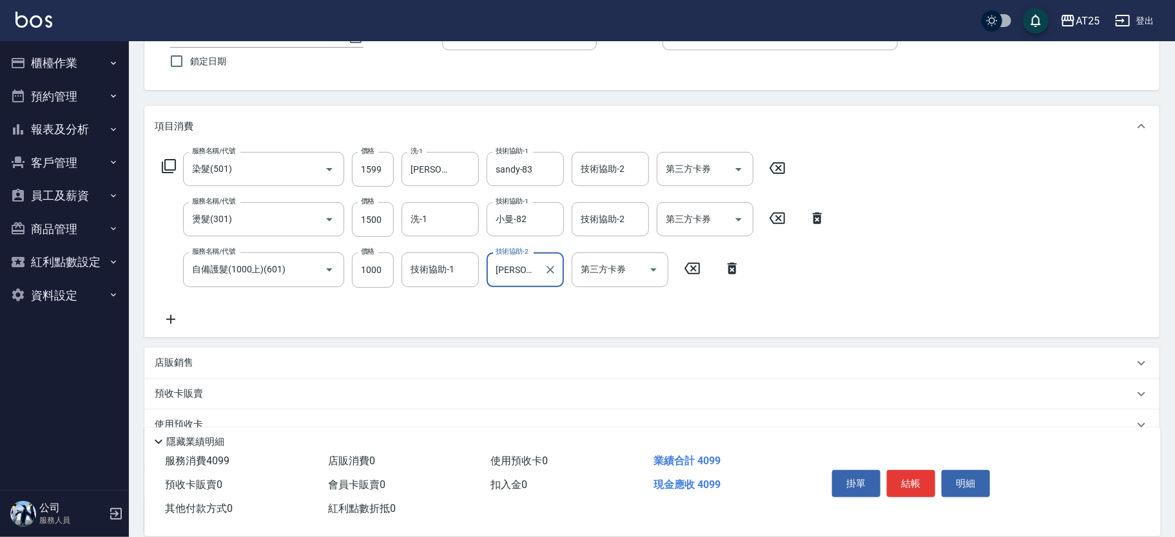
scroll to position [220, 0]
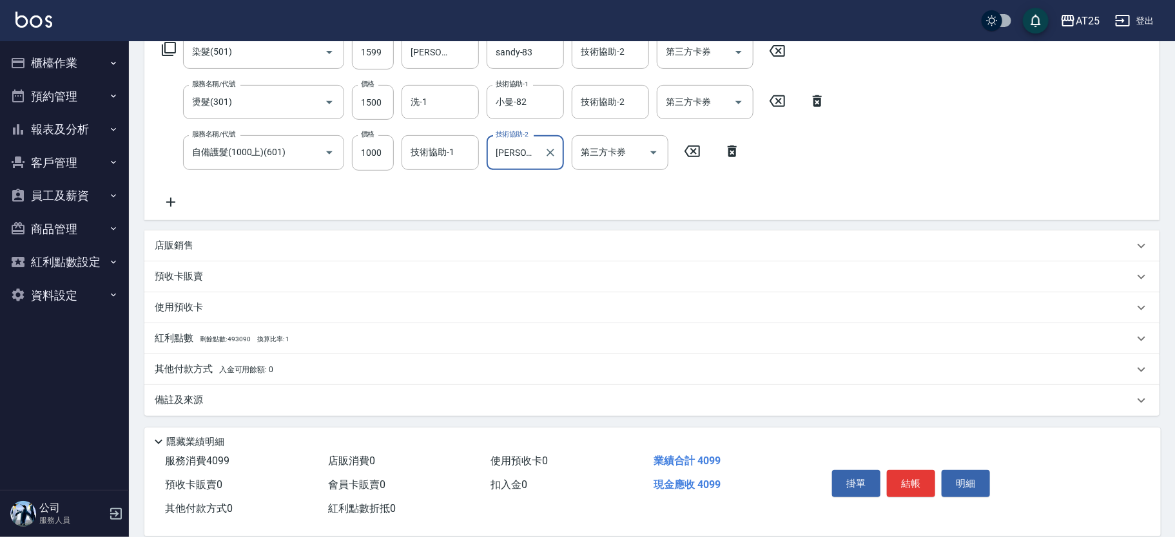
type input "[PERSON_NAME]-68"
click at [188, 363] on p "其他付款方式 入金可用餘額: 0" at bounding box center [214, 370] width 119 height 14
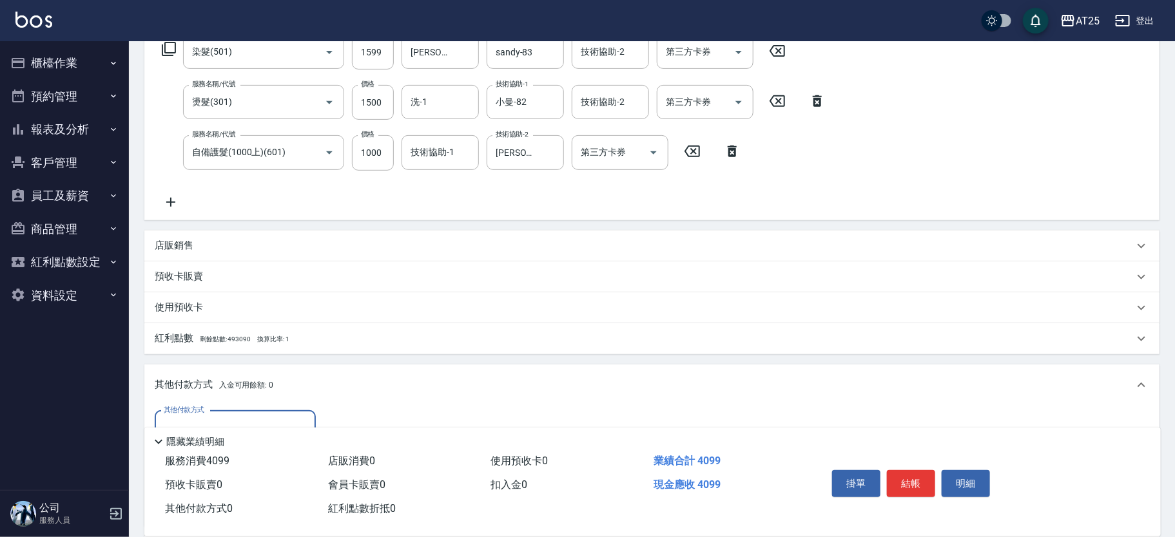
scroll to position [372, 0]
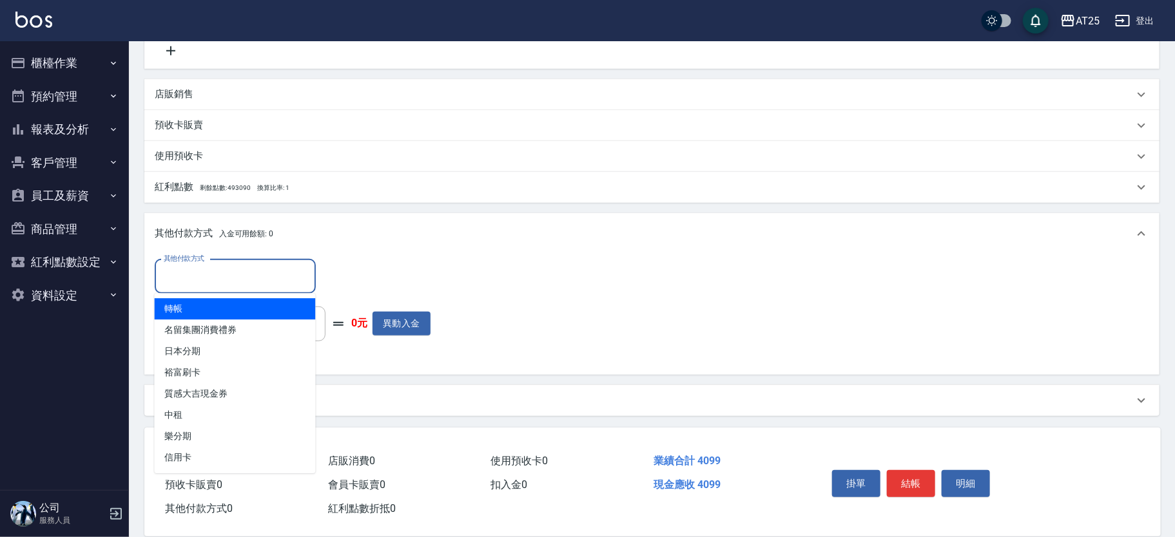
click at [200, 271] on input "其他付款方式" at bounding box center [235, 277] width 150 height 23
click at [206, 304] on span "轉帳" at bounding box center [235, 308] width 161 height 21
type input "轉帳"
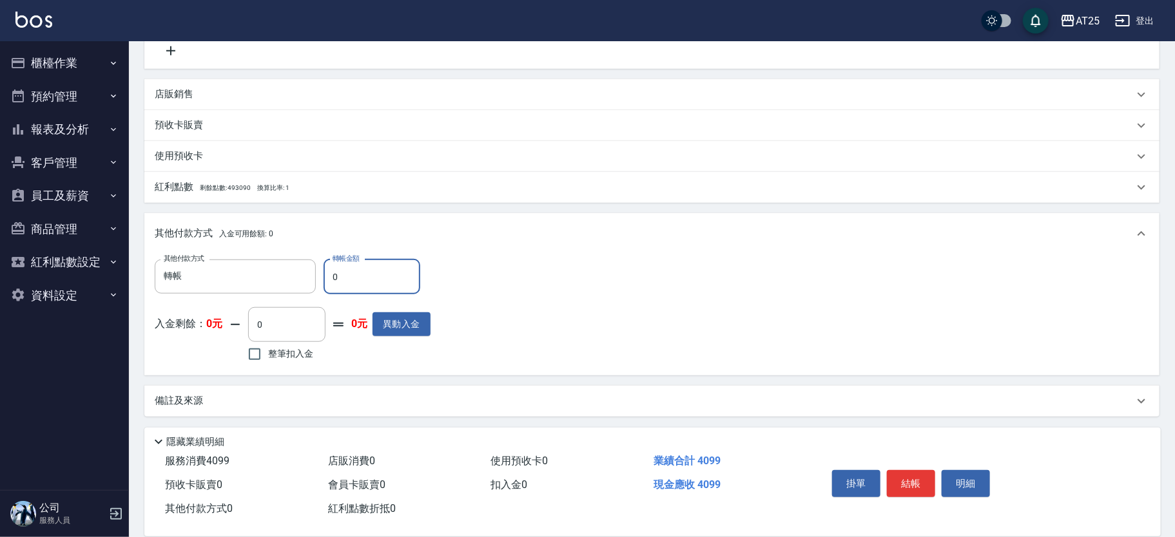
click at [362, 256] on div "其他付款方式 轉帳 其他付款方式 轉帳金額 0 轉帳金額 入金剩餘： 0元 0 ​ 整筆扣入金 0元 異動入金" at bounding box center [651, 315] width 1015 height 121
drag, startPoint x: 363, startPoint y: 273, endPoint x: 295, endPoint y: 274, distance: 68.3
click at [295, 273] on div "其他付款方式 轉帳 其他付款方式 轉帳金額 0 轉帳金額" at bounding box center [293, 277] width 276 height 35
type input "40"
type input "360"
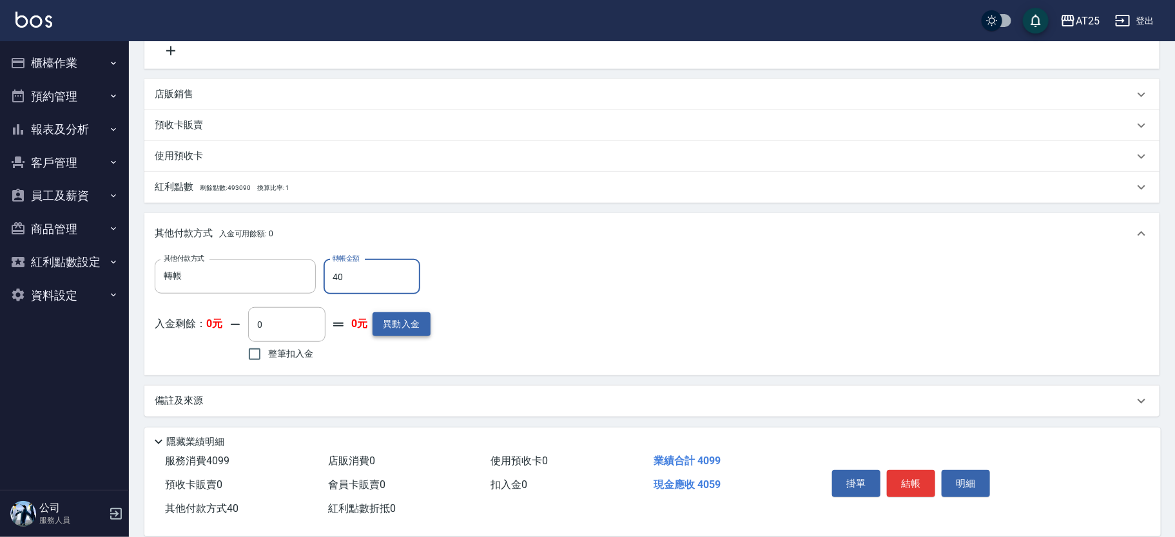
type input "409"
type input "0"
type input "4099"
click at [913, 483] on button "結帳" at bounding box center [911, 483] width 48 height 27
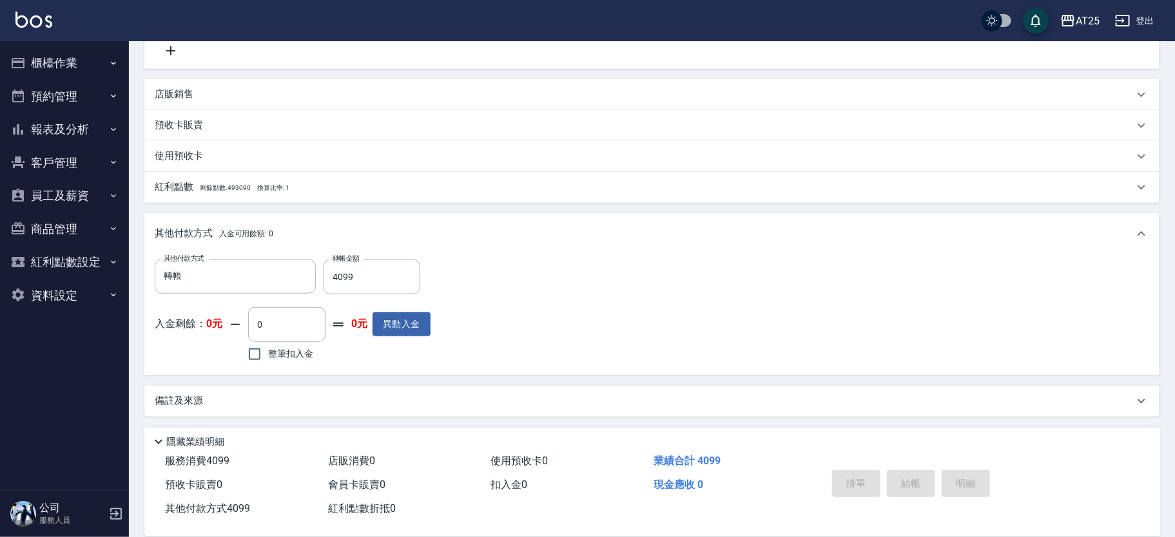
type input "[DATE] 16:33"
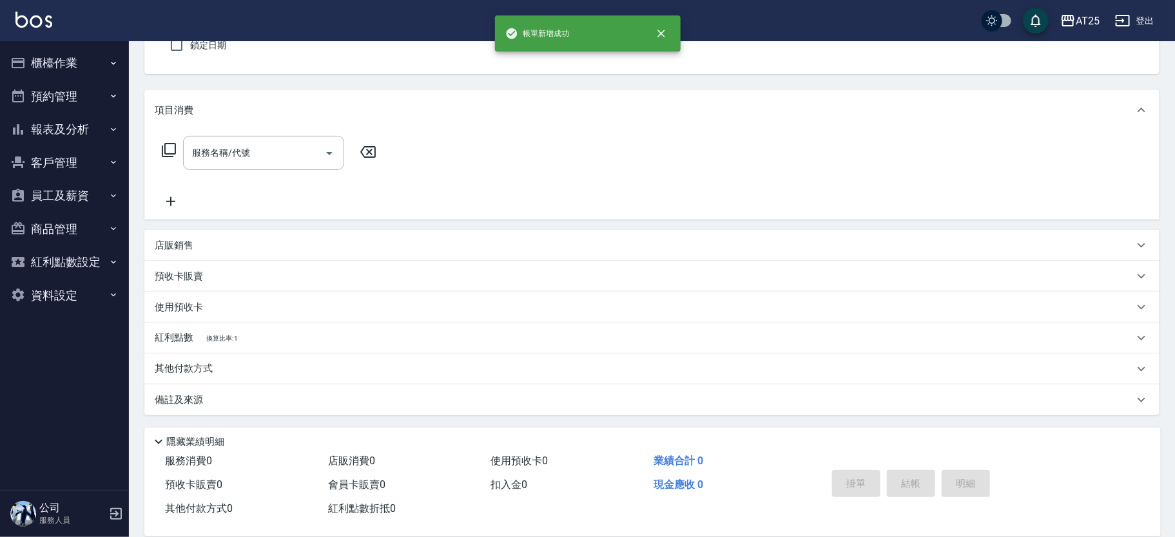
scroll to position [0, 0]
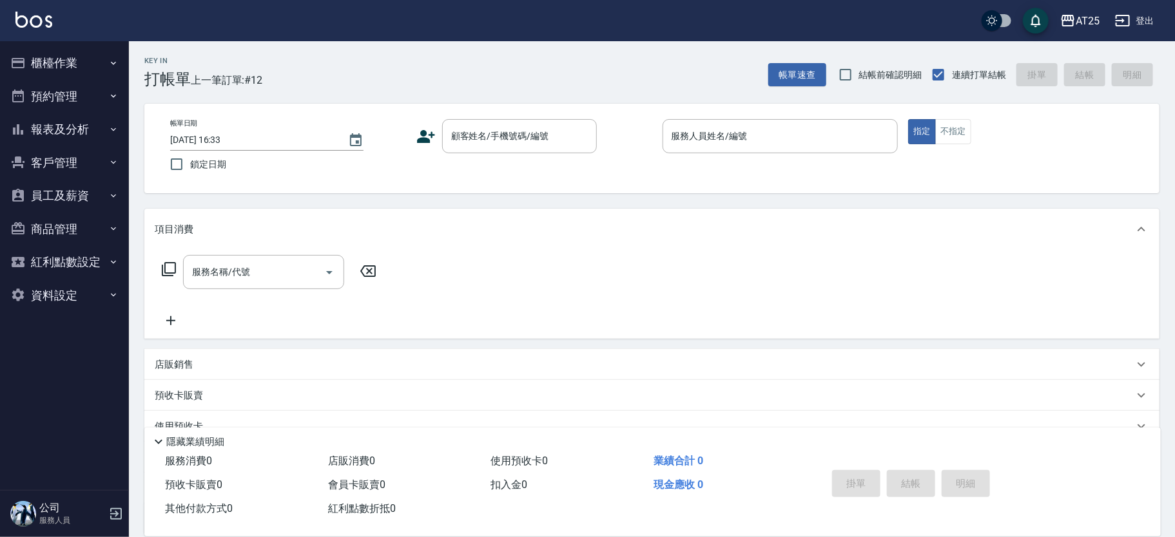
click at [777, 111] on div "帳單日期 [DATE] 16:33 鎖定日期 顧客姓名/手機號碼/編號 顧客姓名/手機號碼/編號 服務人員姓名/編號 服務人員姓名/編號 指定 不指定" at bounding box center [651, 149] width 1015 height 90
click at [777, 113] on div "帳單日期 [DATE] 16:33 鎖定日期 顧客姓名/手機號碼/編號 顧客姓名/手機號碼/編號 服務人員姓名/編號 服務人員姓名/編號 指定 不指定" at bounding box center [651, 149] width 1015 height 90
click at [769, 119] on div "服務人員姓名/編號" at bounding box center [781, 136] width 236 height 34
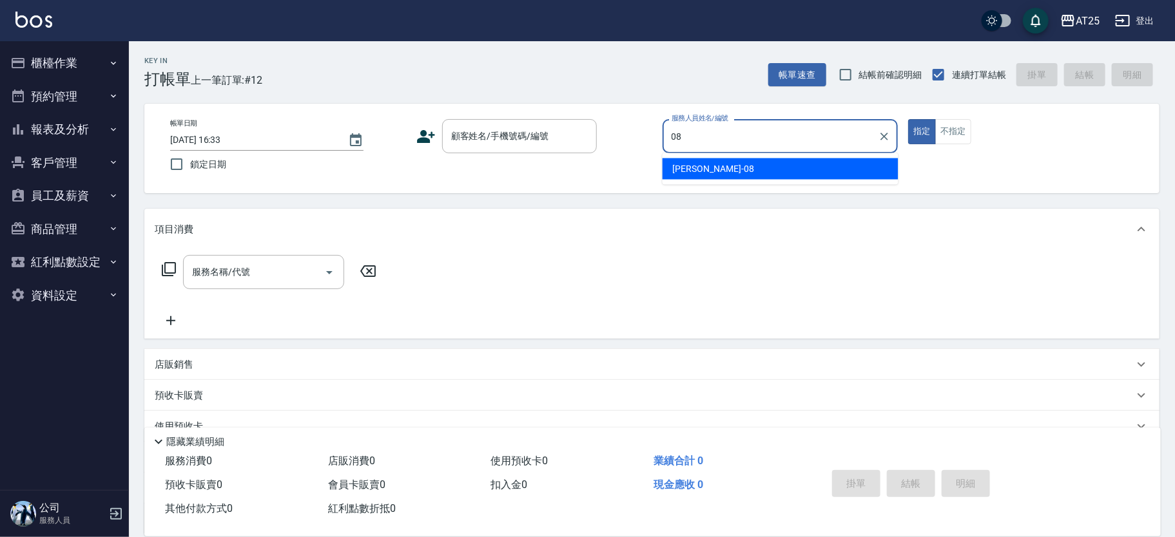
type input "[PERSON_NAME]-08"
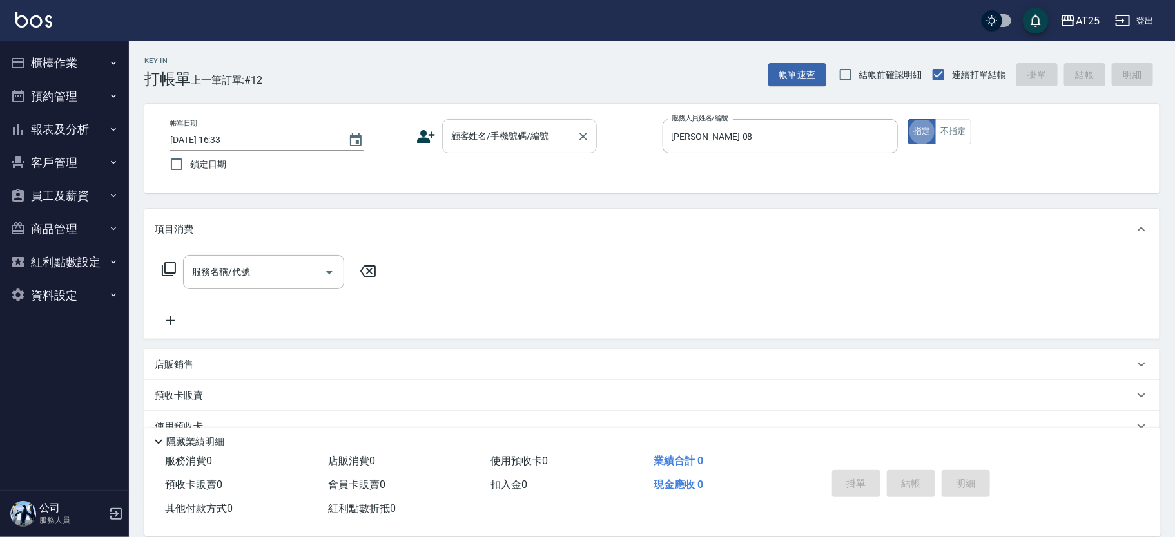
click at [449, 131] on input "顧客姓名/手機號碼/編號" at bounding box center [510, 136] width 124 height 23
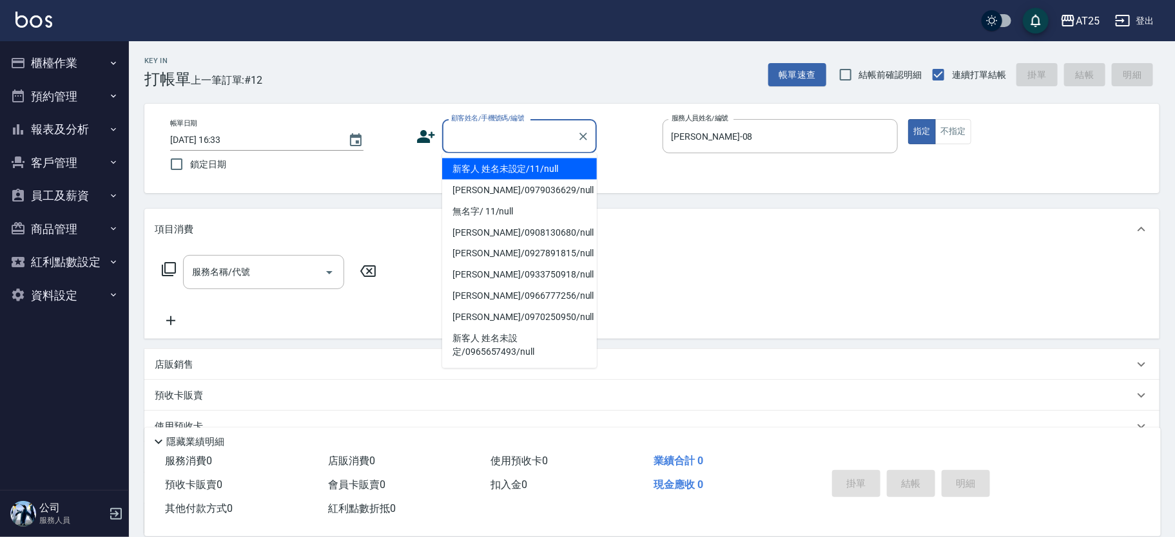
click at [485, 159] on li "新客人 姓名未設定/11/null" at bounding box center [519, 169] width 155 height 21
type input "新客人 姓名未設定/11/null"
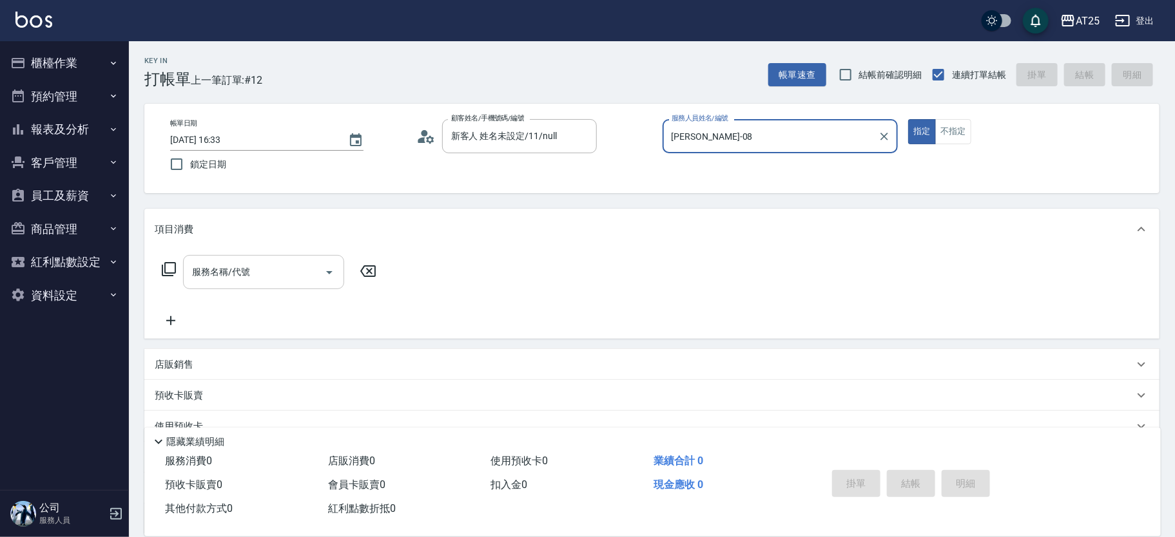
click at [228, 276] on input "服務名稱/代號" at bounding box center [254, 272] width 130 height 23
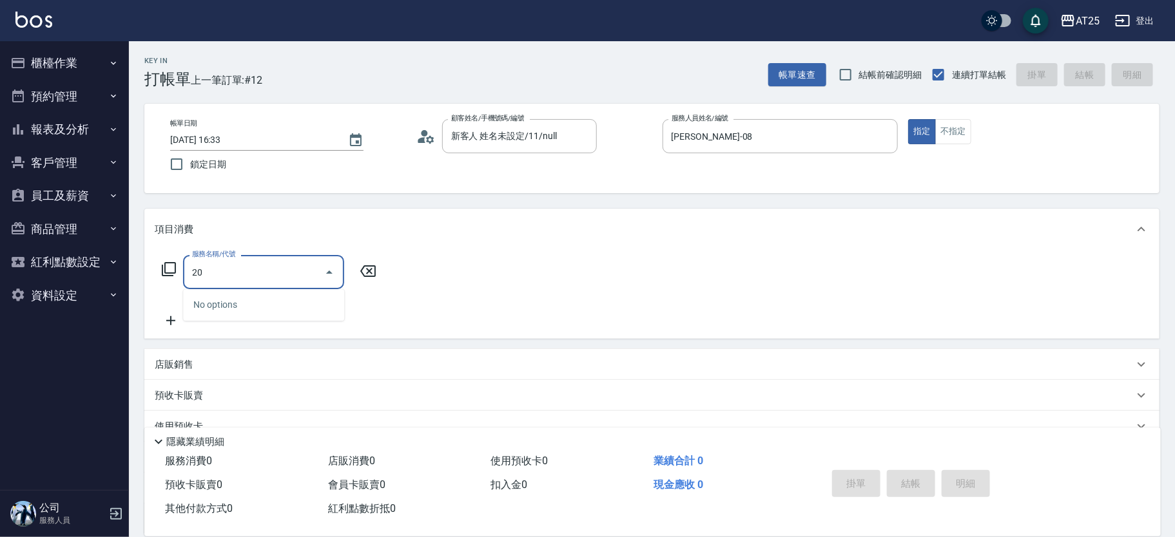
type input "200"
click at [241, 302] on span "造型(夾直.夾捲) - 300" at bounding box center [263, 305] width 161 height 21
type input "30"
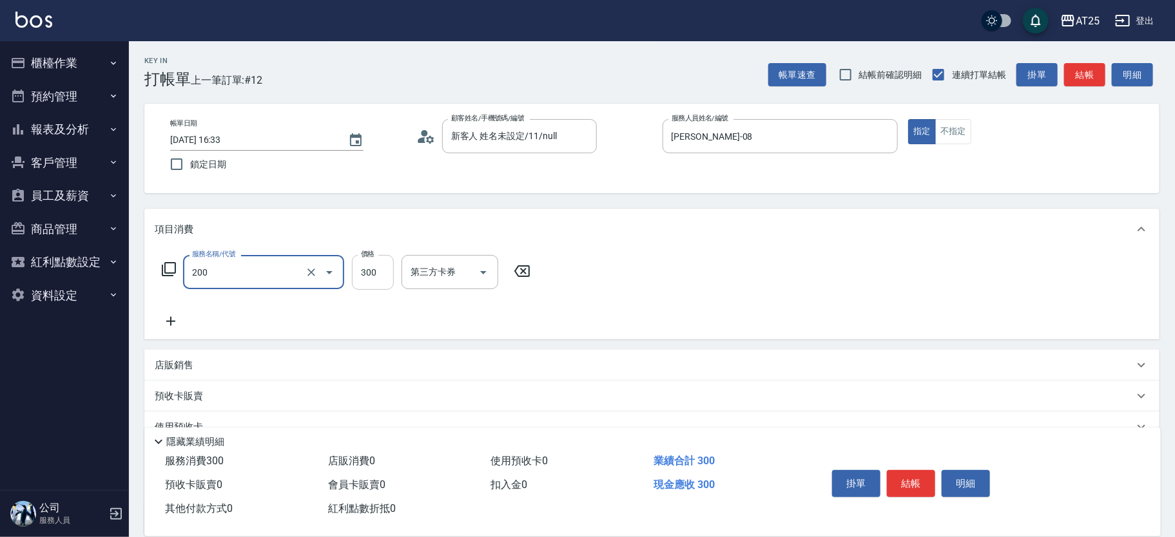
type input "造型(夾直.夾捲)(200)"
drag, startPoint x: 351, startPoint y: 273, endPoint x: 403, endPoint y: 271, distance: 51.6
click at [352, 273] on input "300" at bounding box center [373, 272] width 42 height 35
type input "0"
type input "20"
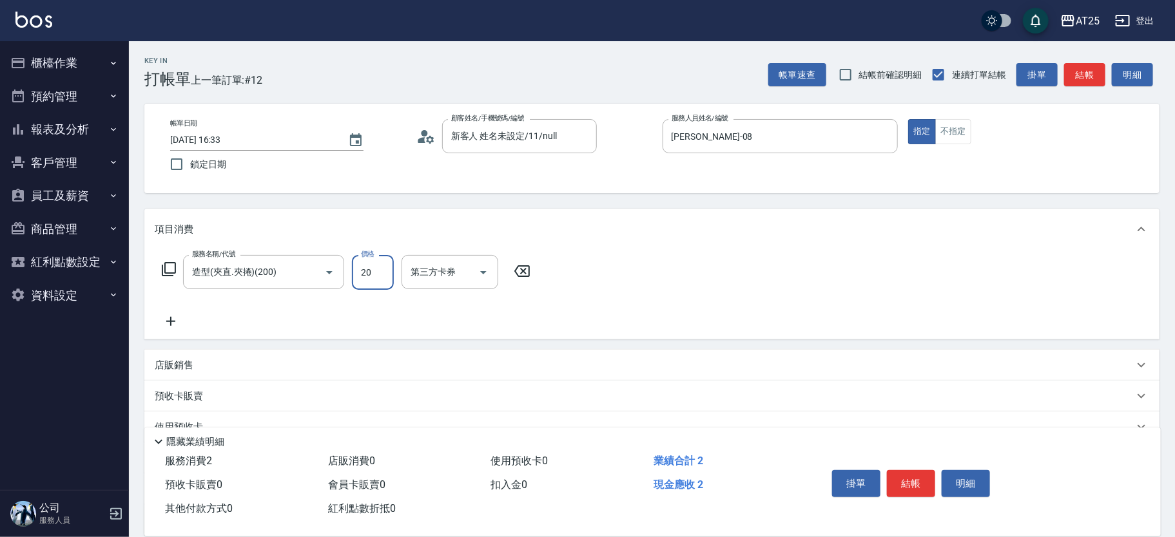
type input "20"
type input "200"
click at [922, 470] on button "結帳" at bounding box center [911, 483] width 48 height 27
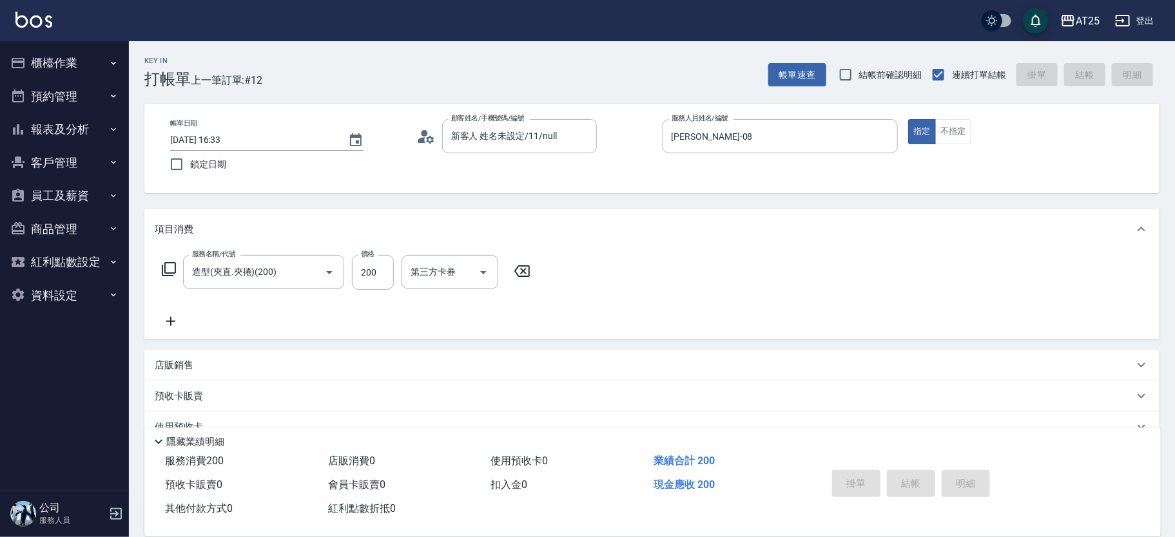
type input "[DATE] 16:48"
type input "0"
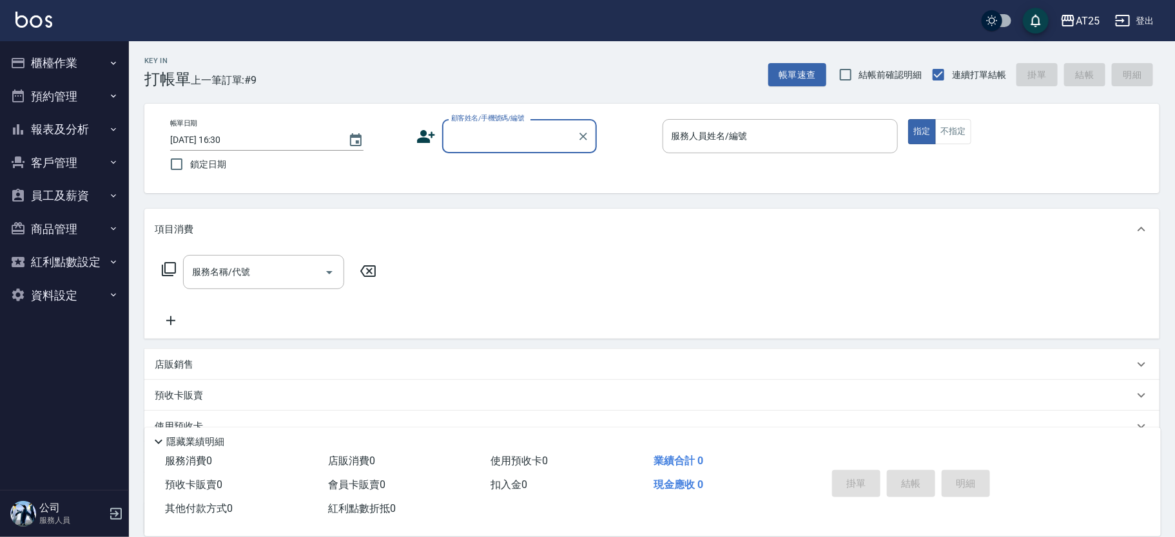
click at [67, 77] on button "櫃檯作業" at bounding box center [64, 63] width 119 height 34
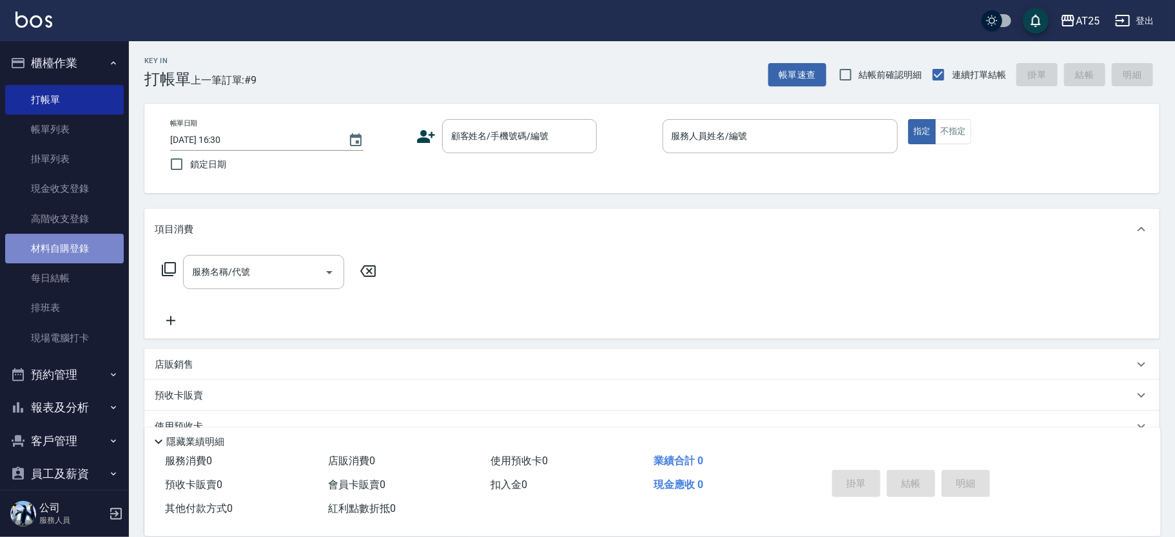
click at [82, 251] on link "材料自購登錄" at bounding box center [64, 249] width 119 height 30
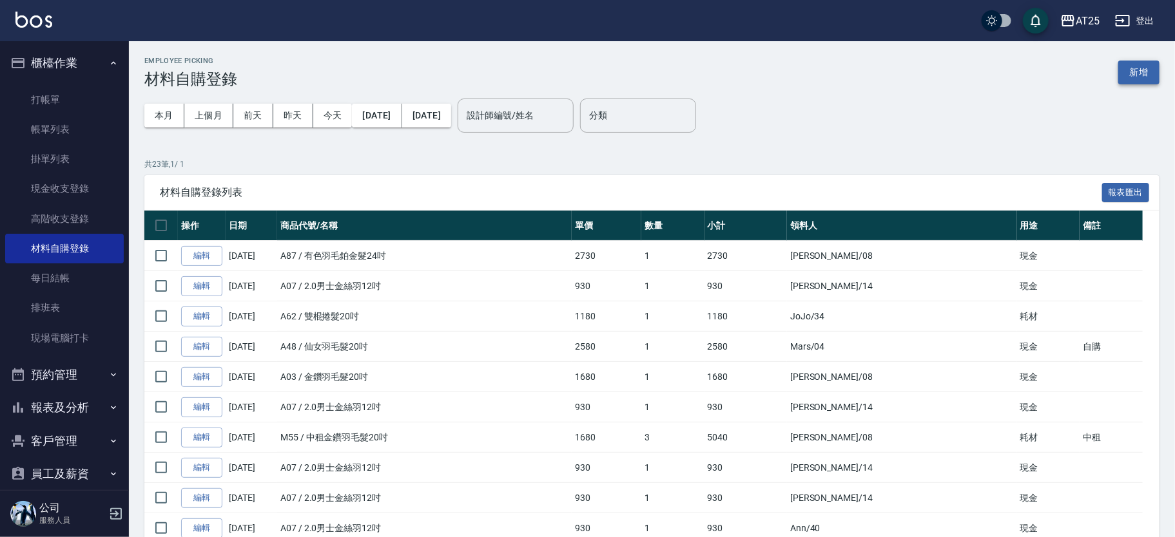
click at [1152, 61] on button "新增" at bounding box center [1138, 73] width 41 height 24
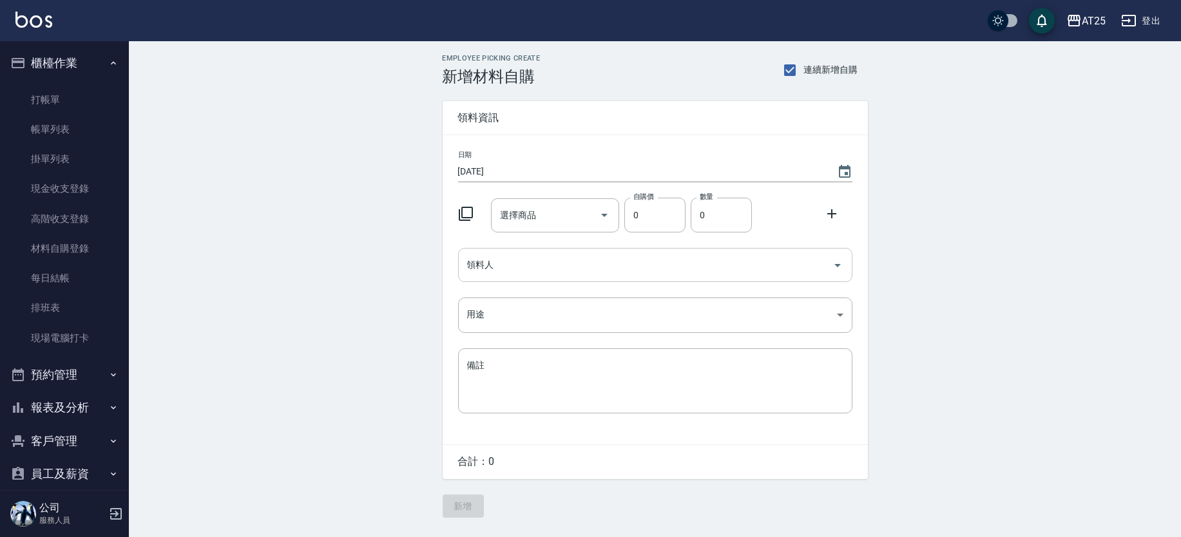
click at [521, 270] on input "領料人" at bounding box center [645, 265] width 363 height 23
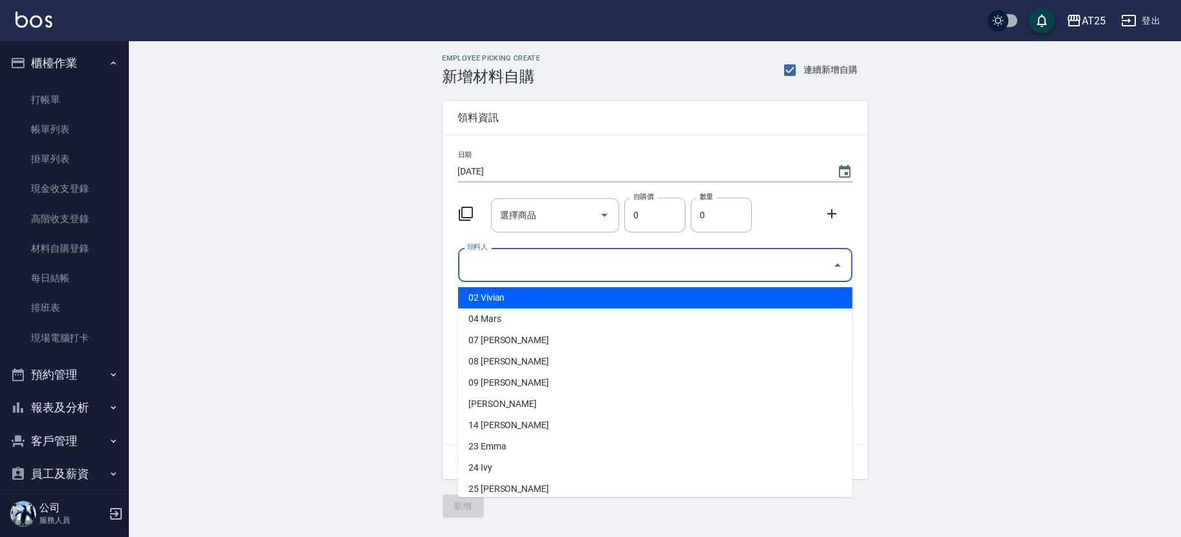
click at [512, 262] on input "領料人" at bounding box center [645, 265] width 363 height 23
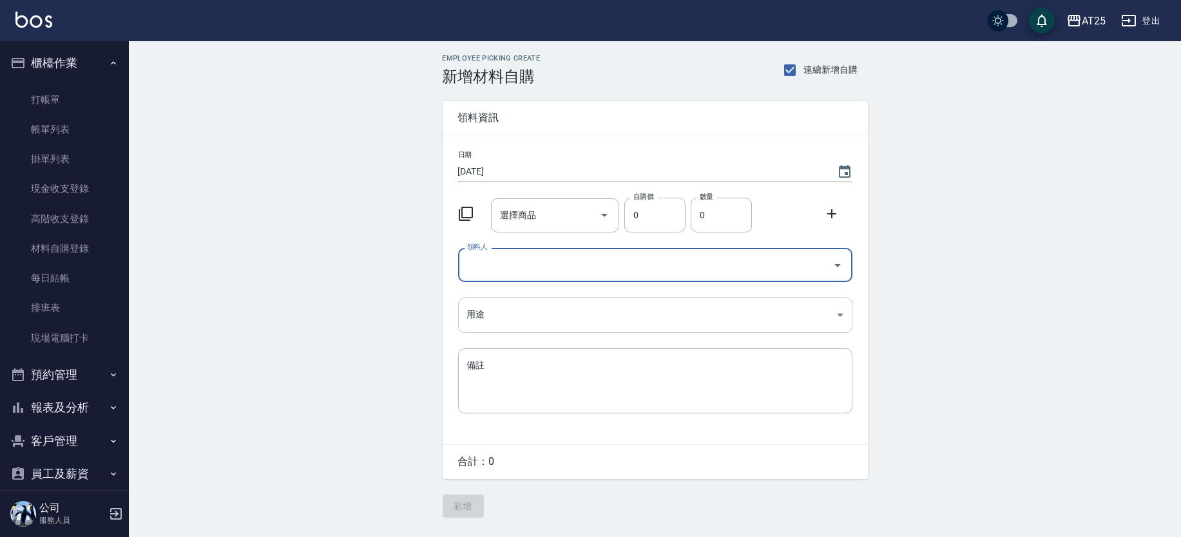
click at [503, 316] on body "AT25 登出 櫃檯作業 打帳單 帳單列表 掛單列表 現金收支登錄 高階收支登錄 材料自購登錄 每日結帳 排班表 現場電腦打卡 預約管理 預約管理 單日預約紀…" at bounding box center [590, 268] width 1181 height 537
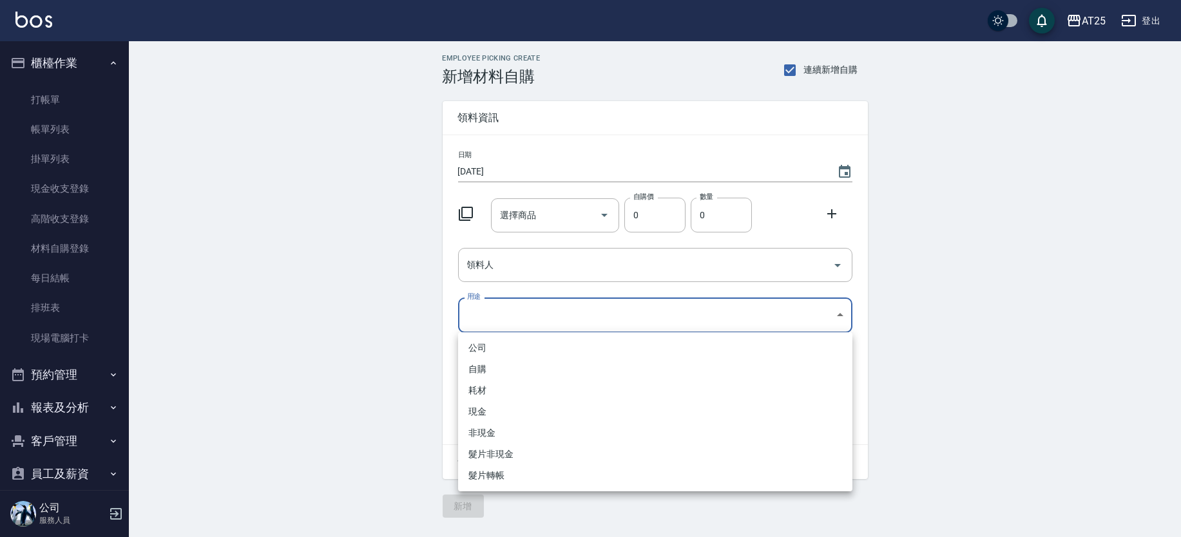
click at [331, 336] on div at bounding box center [590, 268] width 1181 height 537
